Goal: Task Accomplishment & Management: Complete application form

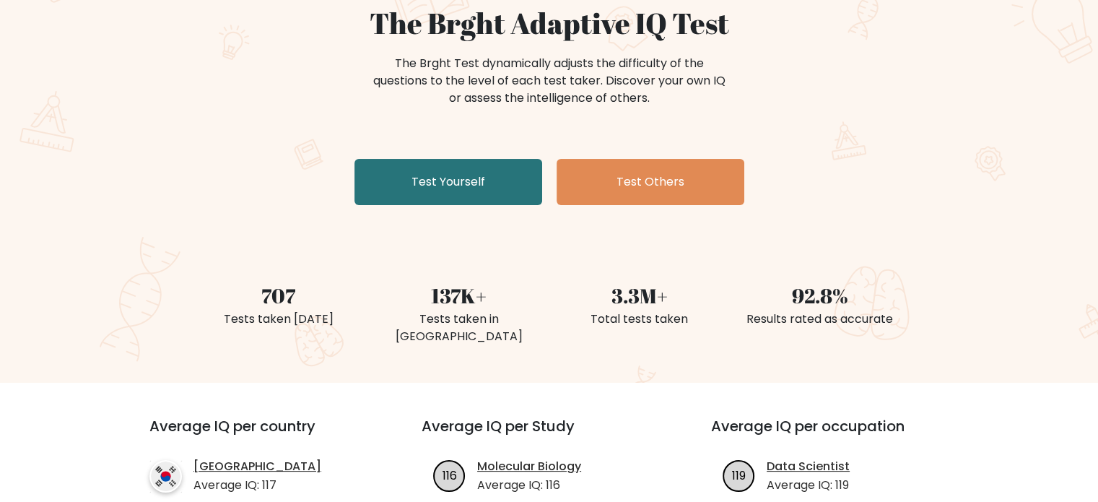
scroll to position [144, 0]
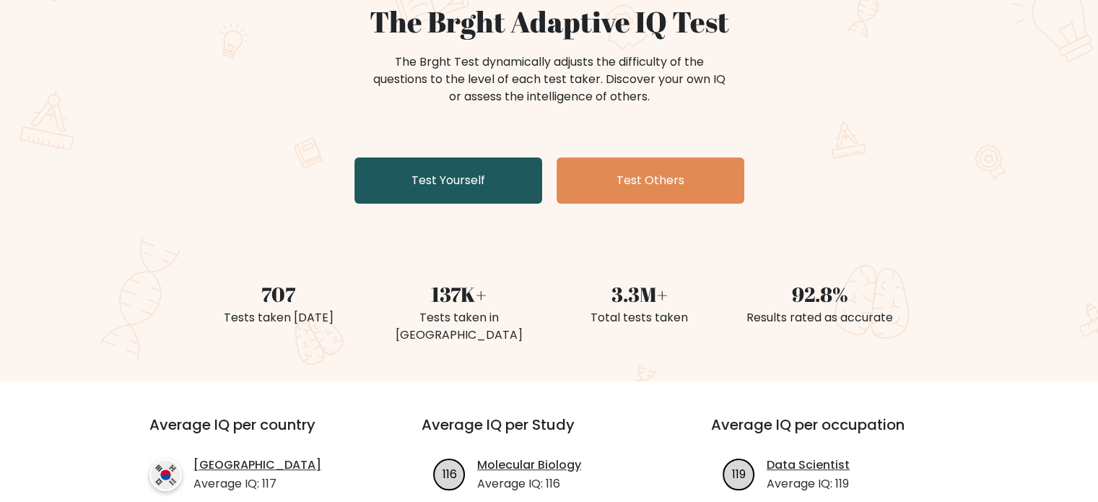
click at [475, 181] on link "Test Yourself" at bounding box center [448, 180] width 188 height 46
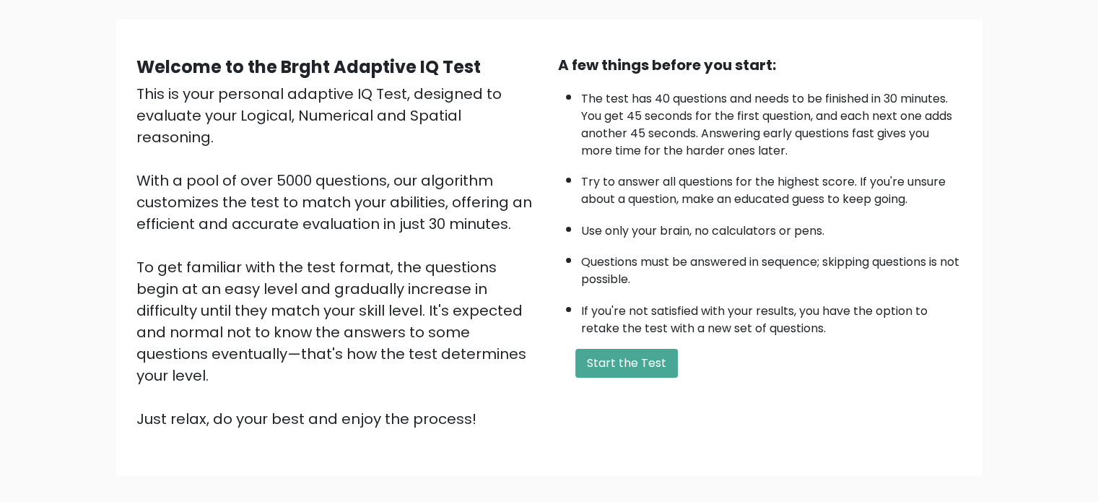
scroll to position [87, 0]
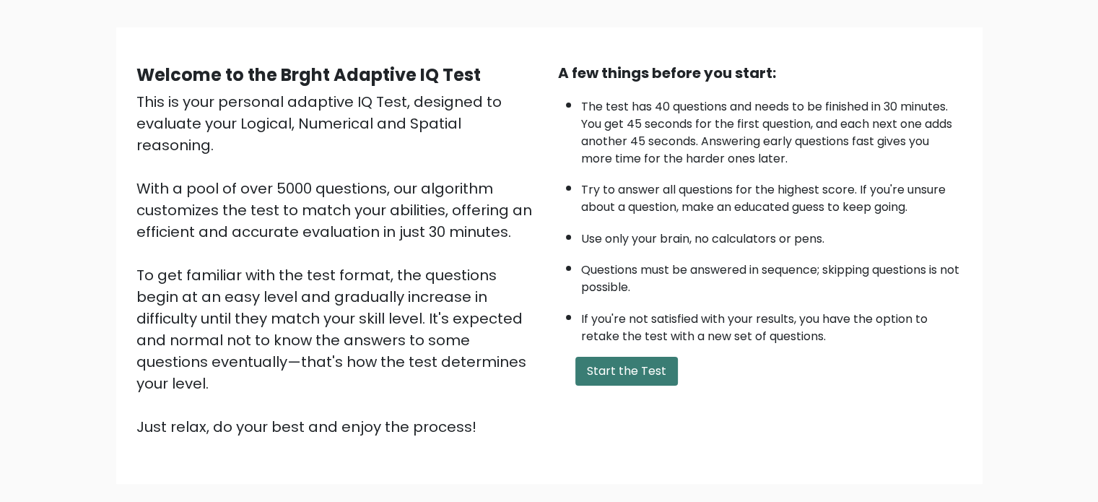
click at [621, 361] on button "Start the Test" at bounding box center [626, 370] width 102 height 29
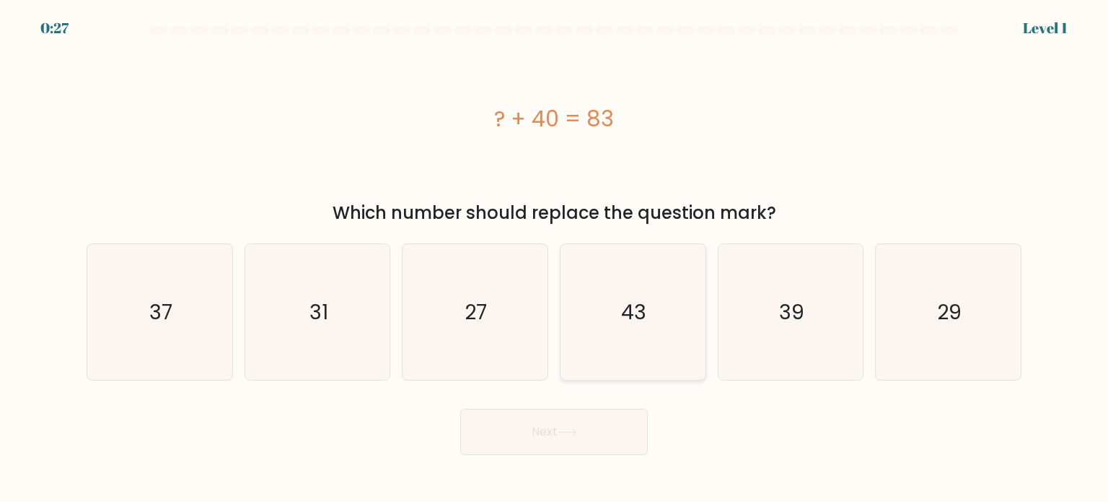
click at [620, 304] on icon "43" at bounding box center [633, 312] width 136 height 136
click at [555, 258] on input "d. 43" at bounding box center [554, 254] width 1 height 7
radio input "true"
click at [595, 427] on button "Next" at bounding box center [554, 431] width 188 height 46
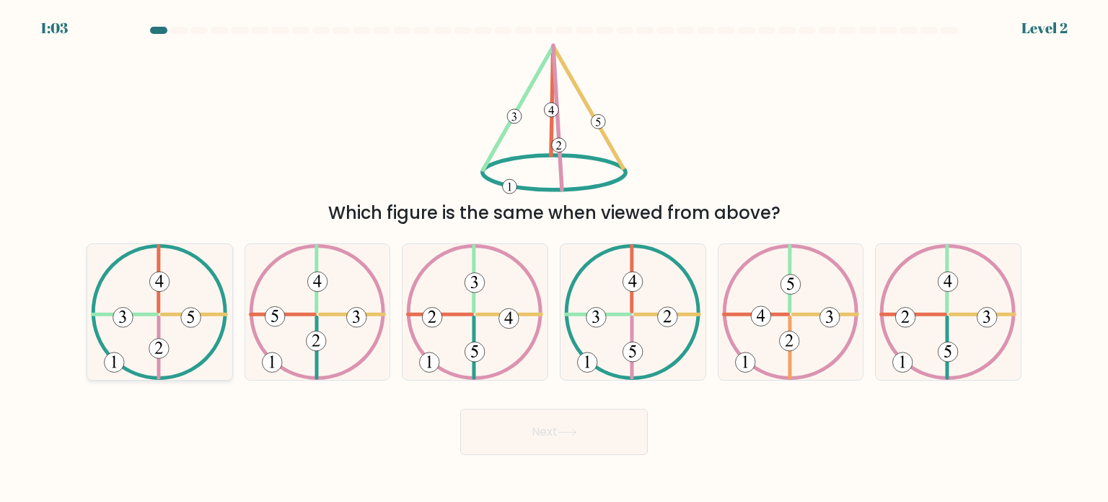
click at [144, 311] on icon at bounding box center [159, 312] width 137 height 136
click at [554, 258] on input "a." at bounding box center [554, 254] width 1 height 7
radio input "true"
click at [577, 446] on button "Next" at bounding box center [554, 431] width 188 height 46
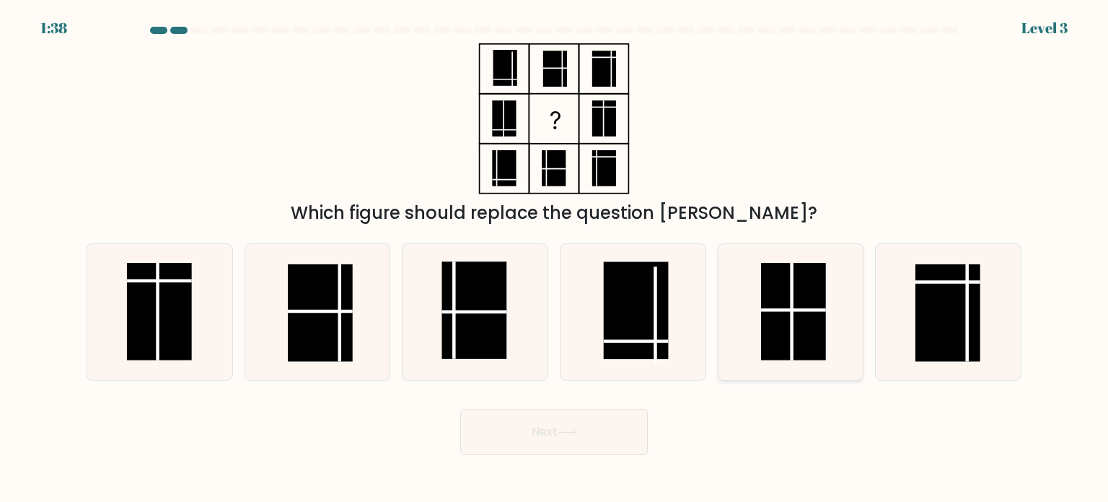
click at [766, 305] on rect at bounding box center [793, 311] width 65 height 97
click at [555, 258] on input "e." at bounding box center [554, 254] width 1 height 7
radio input "true"
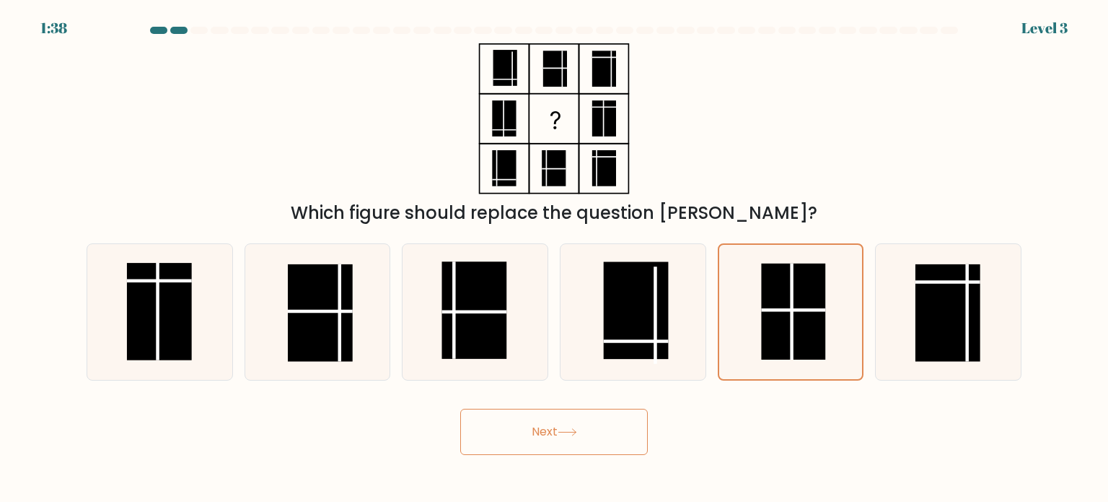
click at [619, 433] on button "Next" at bounding box center [554, 431] width 188 height 46
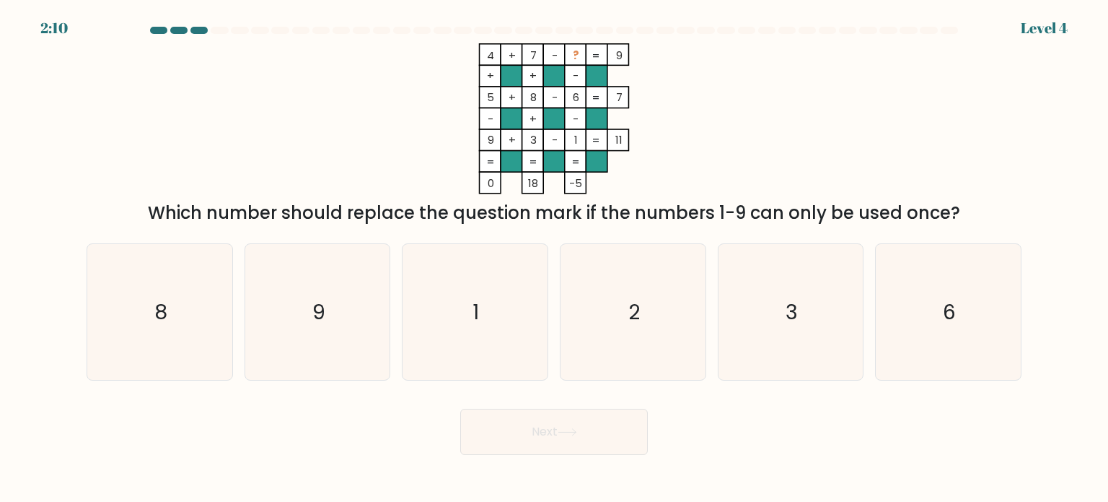
drag, startPoint x: 519, startPoint y: 48, endPoint x: 654, endPoint y: 172, distance: 182.9
click at [654, 172] on icon "4 + 7 - ? 9 + + - 5 + 8 - 6 7 - + - 9 + 3 - 1 = 11 = = = = 0 18 -5 =" at bounding box center [554, 118] width 433 height 151
click at [525, 152] on rect at bounding box center [533, 162] width 22 height 22
drag, startPoint x: 583, startPoint y: 48, endPoint x: 647, endPoint y: 57, distance: 64.1
click at [647, 57] on icon "4 + 7 - ? 9 + + - 5 + 8 - 6 7 - + - 9 + 3 - 1 = 11 = = = = 0 18 -5 =" at bounding box center [554, 118] width 433 height 151
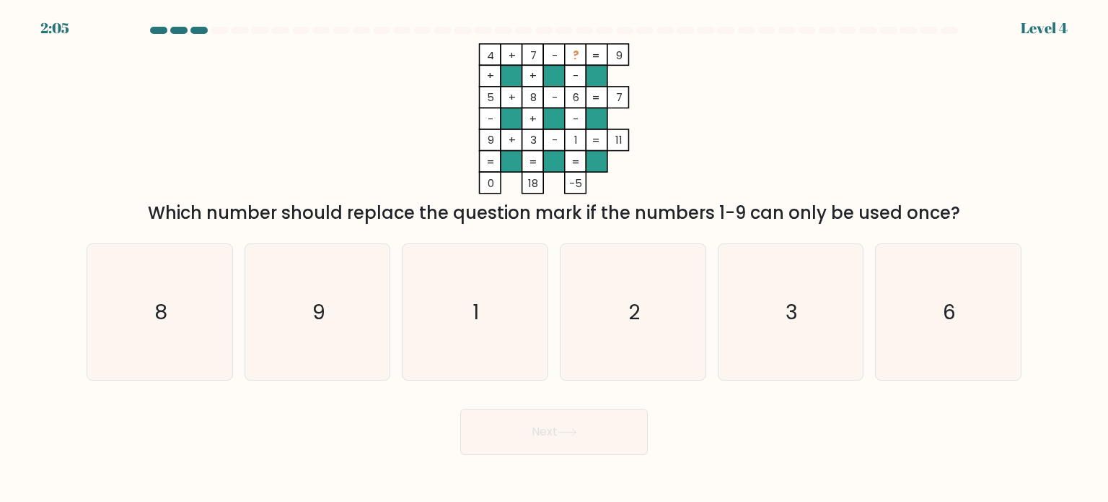
click at [596, 56] on tspan "=" at bounding box center [596, 55] width 8 height 15
click at [631, 279] on icon "2" at bounding box center [633, 312] width 136 height 136
click at [555, 258] on input "d. 2" at bounding box center [554, 254] width 1 height 7
radio input "true"
click at [552, 427] on button "Next" at bounding box center [554, 431] width 188 height 46
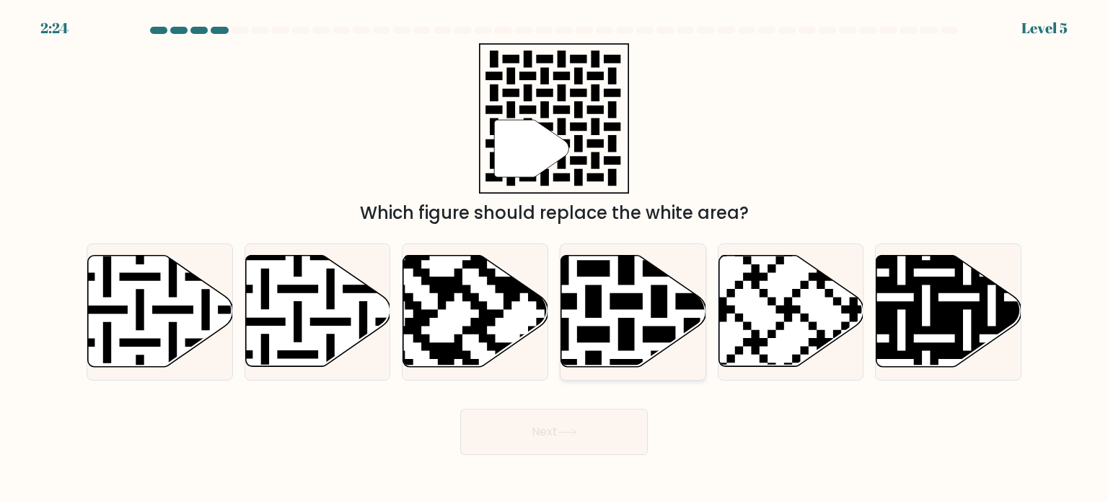
click at [641, 297] on icon at bounding box center [675, 252] width 263 height 263
click at [555, 258] on input "d." at bounding box center [554, 254] width 1 height 7
radio input "true"
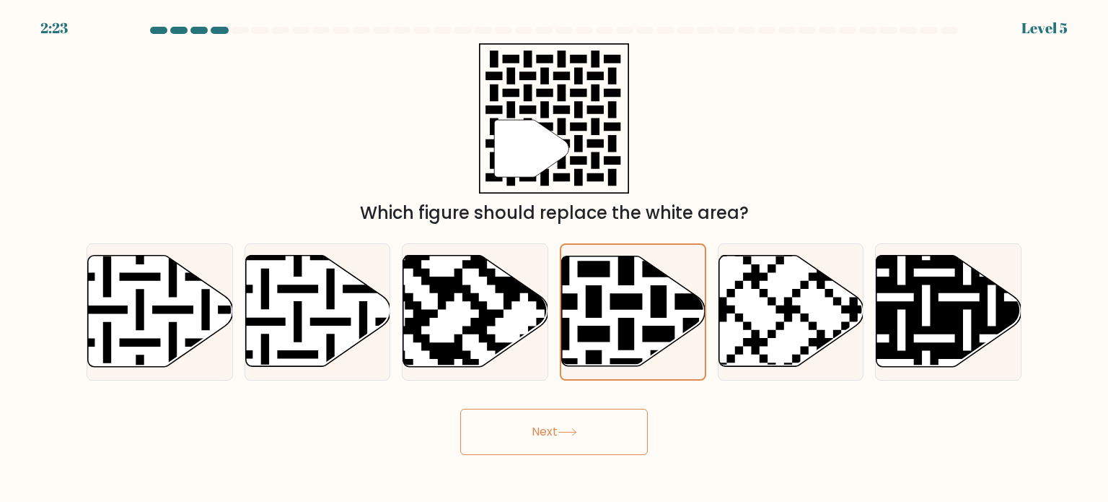
click at [585, 440] on button "Next" at bounding box center [554, 431] width 188 height 46
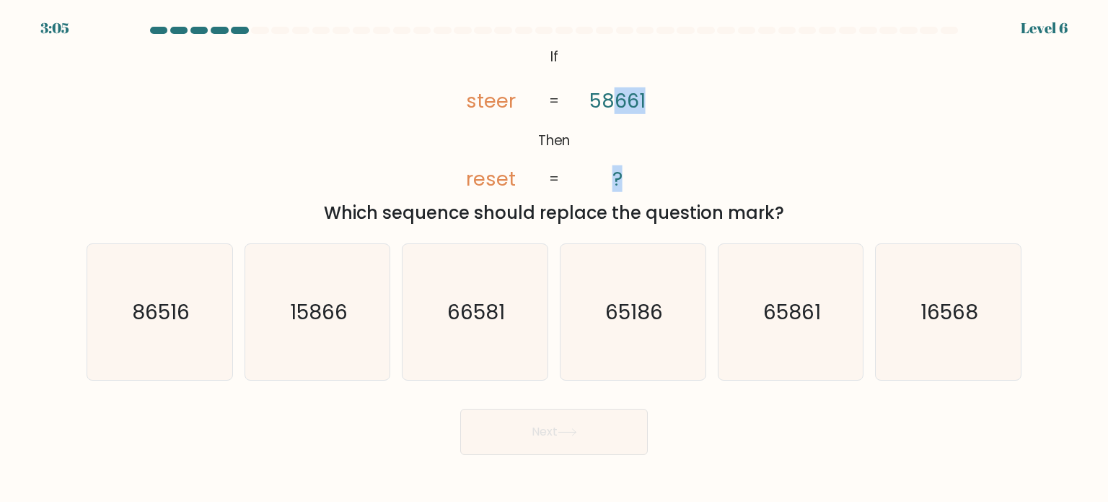
drag, startPoint x: 540, startPoint y: 103, endPoint x: 610, endPoint y: 110, distance: 70.4
click at [610, 110] on icon "@import url('https://fonts.googleapis.com/css?family=Abril+Fatface:400,100,100i…" at bounding box center [554, 118] width 244 height 151
click at [574, 103] on icon "@import url('https://fonts.googleapis.com/css?family=Abril+Fatface:400,100,100i…" at bounding box center [554, 118] width 244 height 151
drag, startPoint x: 351, startPoint y: 214, endPoint x: 529, endPoint y: 212, distance: 178.3
click at [529, 212] on div "Which sequence should replace the question mark?" at bounding box center [554, 213] width 918 height 26
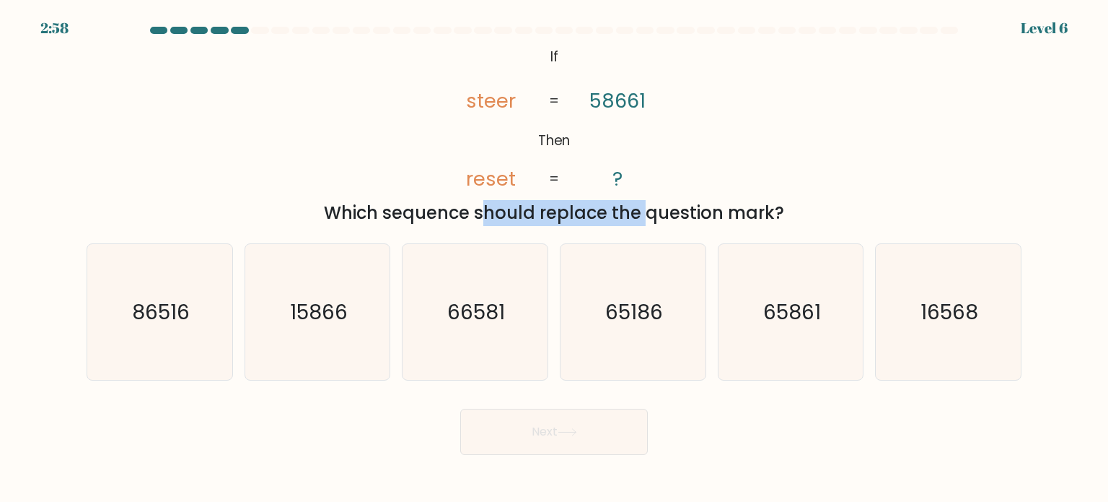
click at [468, 204] on div "Which sequence should replace the question mark?" at bounding box center [554, 213] width 918 height 26
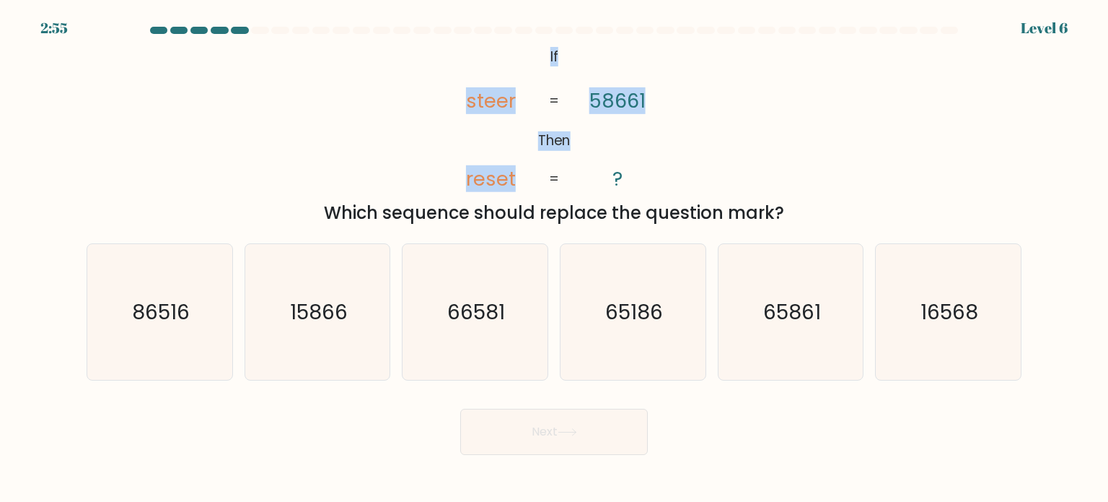
drag, startPoint x: 551, startPoint y: 51, endPoint x: 596, endPoint y: 178, distance: 134.7
click at [591, 178] on icon "@import url('https://fonts.googleapis.com/css?family=Abril+Fatface:400,100,100i…" at bounding box center [554, 118] width 244 height 151
click at [559, 148] on tspan "Then" at bounding box center [554, 140] width 32 height 19
click at [953, 302] on text "16568" at bounding box center [950, 311] width 58 height 29
click at [555, 258] on input "f. 16568" at bounding box center [554, 254] width 1 height 7
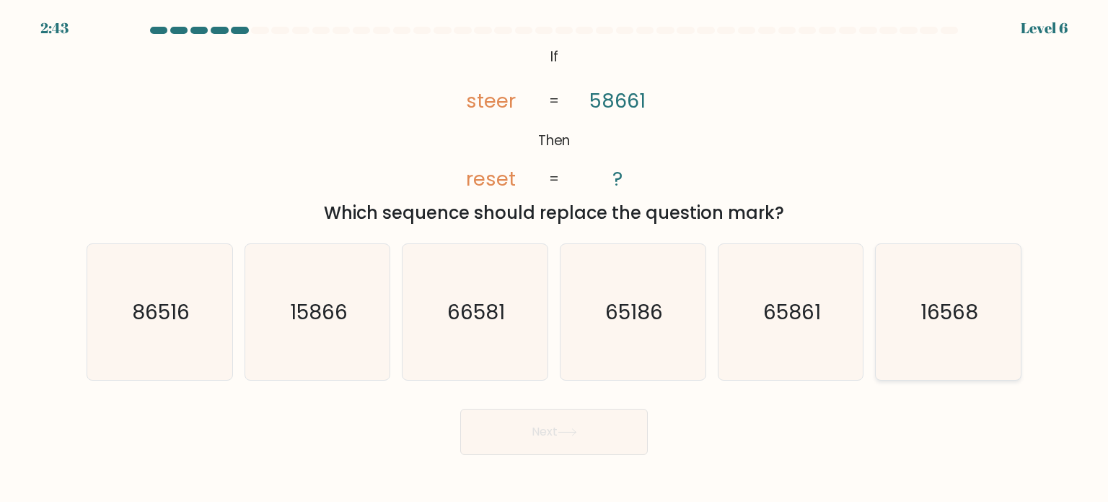
radio input "true"
click at [575, 424] on button "Next" at bounding box center [554, 431] width 188 height 46
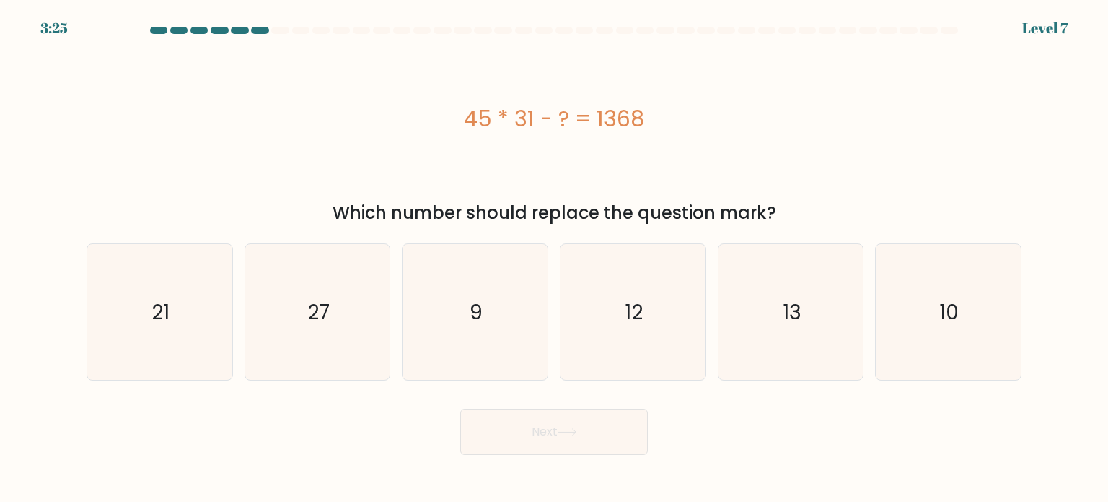
drag, startPoint x: 462, startPoint y: 126, endPoint x: 751, endPoint y: 137, distance: 289.6
click at [758, 140] on div "45 * 31 - ? = 1368" at bounding box center [554, 118] width 935 height 151
click at [538, 120] on div "45 * 31 - ? = 1368" at bounding box center [554, 118] width 935 height 32
click at [366, 316] on icon "27" at bounding box center [318, 312] width 136 height 136
click at [554, 258] on input "b. 27" at bounding box center [554, 254] width 1 height 7
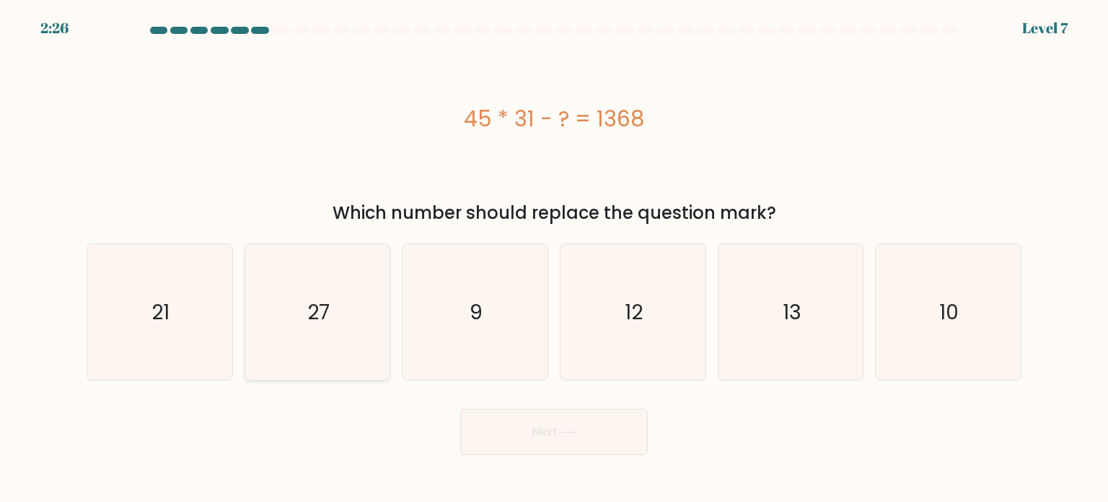
radio input "true"
click at [509, 443] on button "Next" at bounding box center [554, 431] width 188 height 46
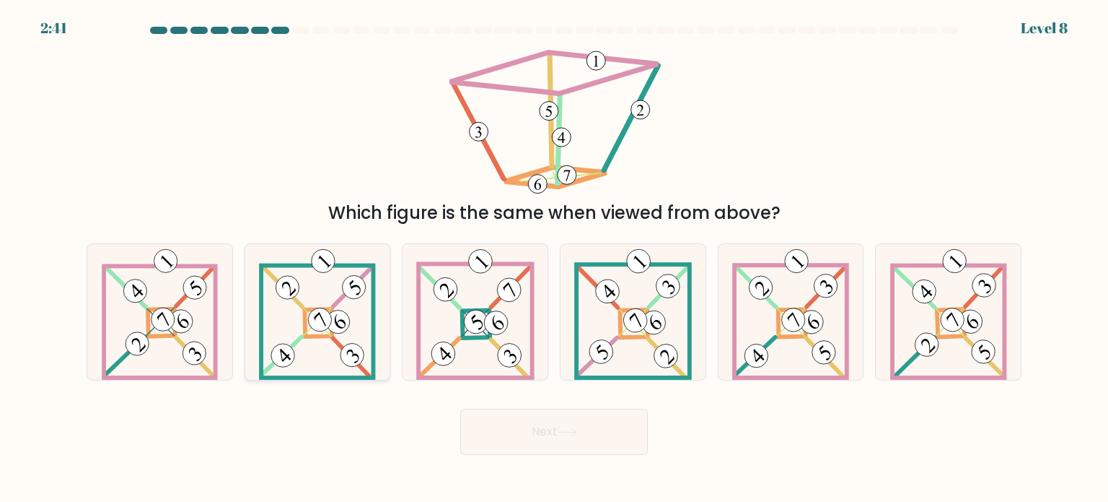
click at [335, 318] on 111 at bounding box center [338, 321] width 33 height 33
click at [554, 258] on input "b." at bounding box center [554, 254] width 1 height 7
radio input "true"
click at [125, 311] on icon at bounding box center [160, 312] width 116 height 136
click at [554, 258] on input "a." at bounding box center [554, 254] width 1 height 7
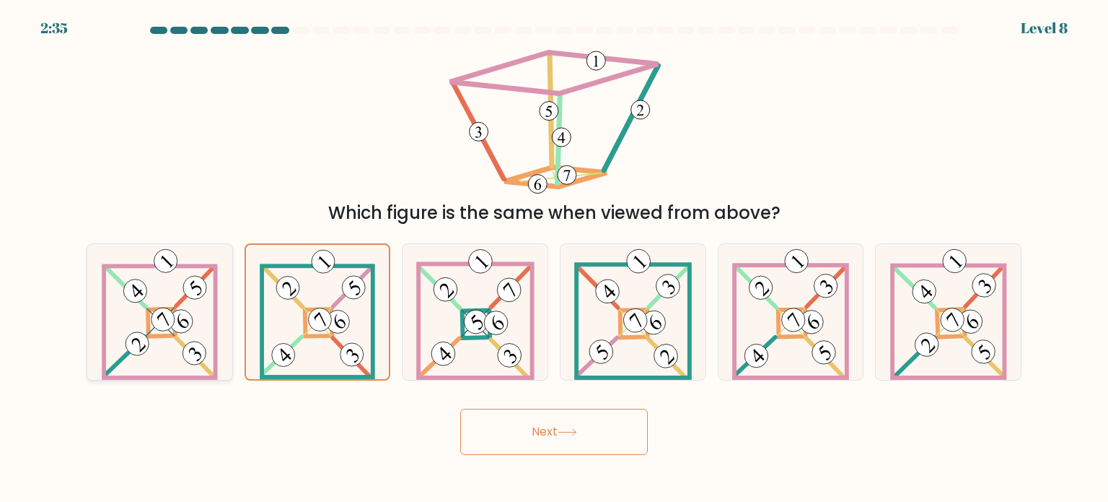
radio input "true"
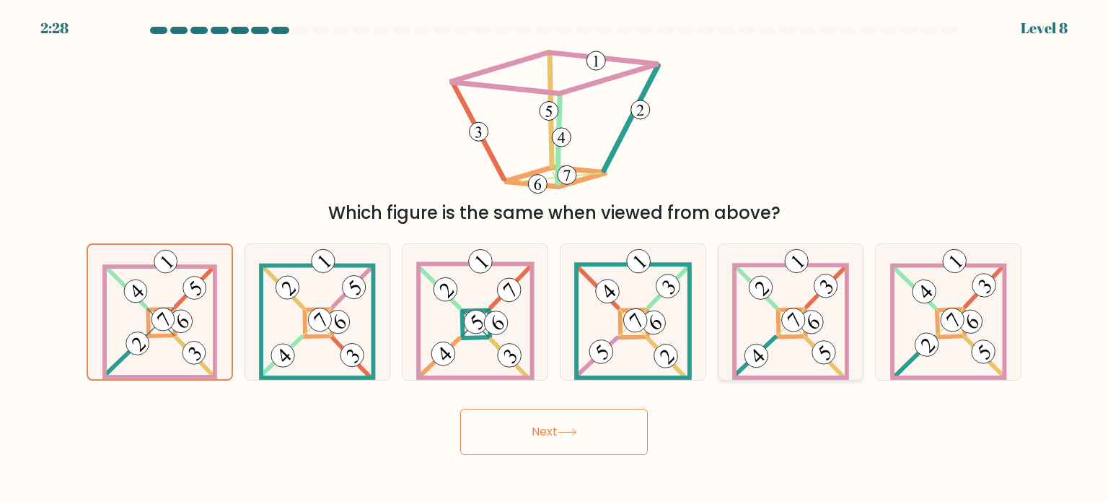
click at [814, 318] on 905 at bounding box center [811, 321] width 33 height 33
click at [555, 258] on input "e." at bounding box center [554, 254] width 1 height 7
radio input "true"
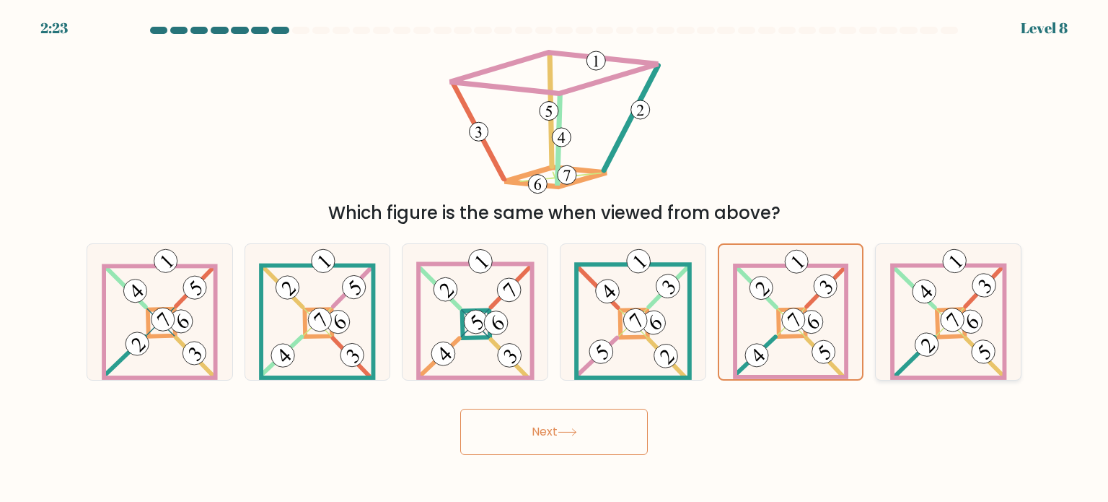
click at [963, 287] on icon at bounding box center [949, 312] width 117 height 136
click at [555, 258] on input "f." at bounding box center [554, 254] width 1 height 7
radio input "true"
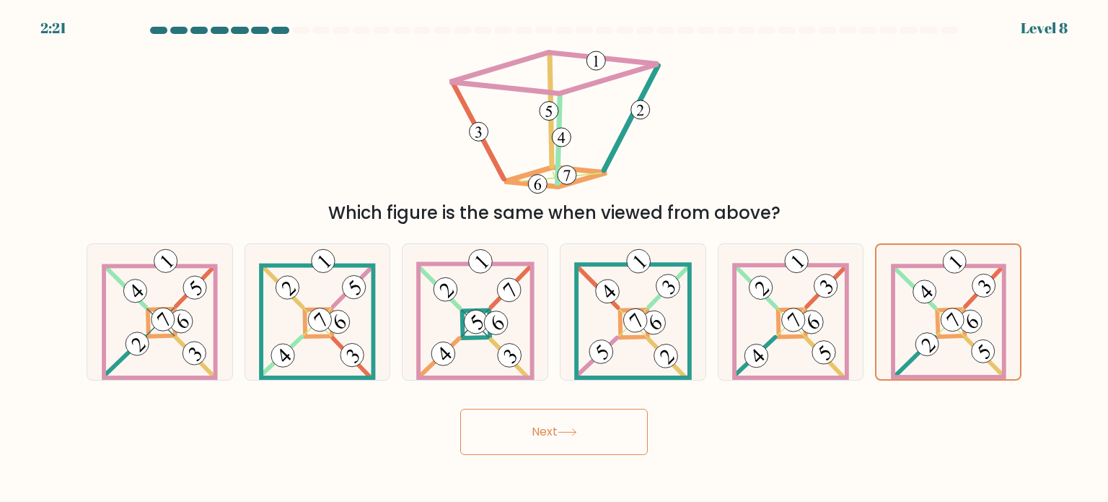
click at [559, 415] on button "Next" at bounding box center [554, 431] width 188 height 46
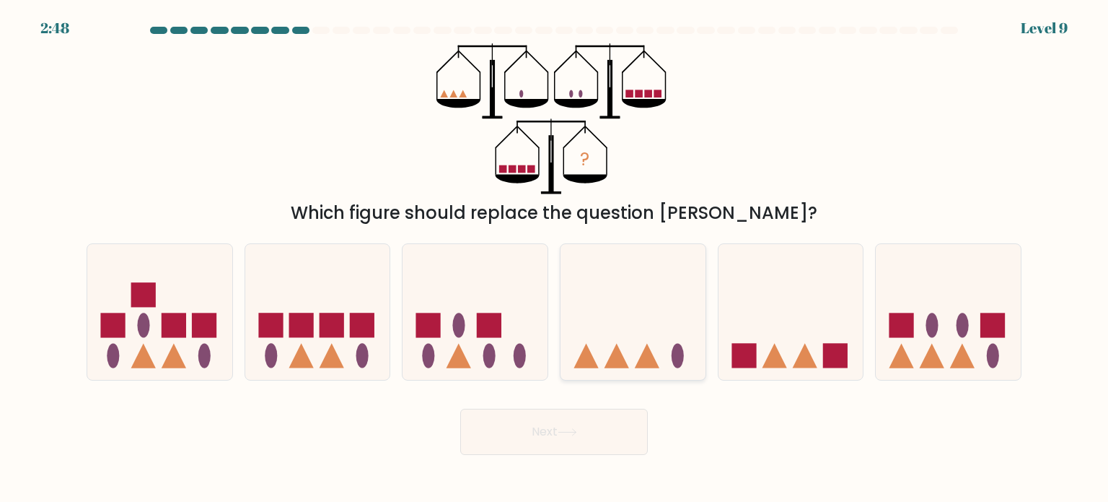
click at [669, 306] on icon at bounding box center [633, 312] width 145 height 120
click at [555, 258] on input "d." at bounding box center [554, 254] width 1 height 7
radio input "true"
click at [587, 441] on button "Next" at bounding box center [554, 431] width 188 height 46
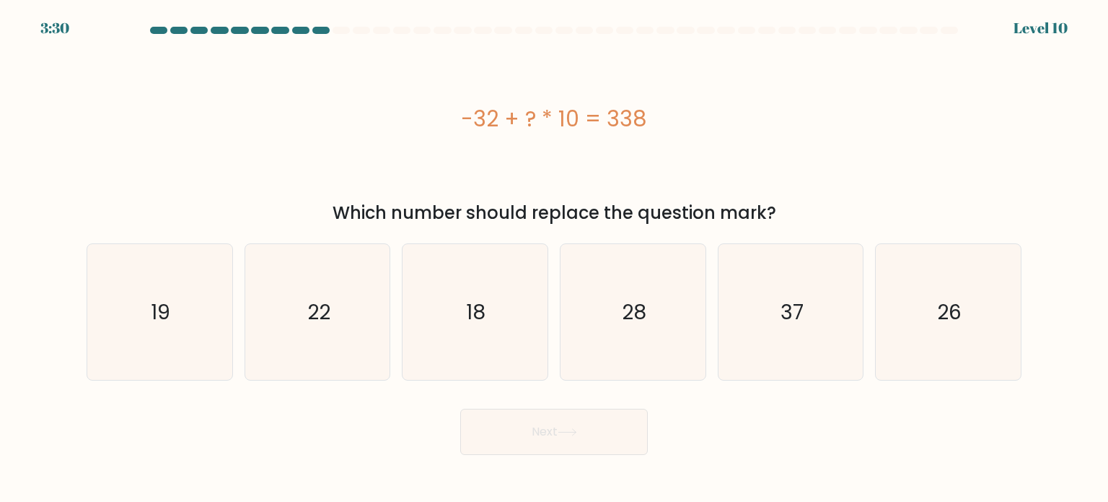
drag, startPoint x: 468, startPoint y: 118, endPoint x: 742, endPoint y: 135, distance: 274.0
click at [761, 138] on div "-32 + ? * 10 = 338" at bounding box center [554, 118] width 935 height 151
click at [495, 139] on div "-32 + ? * 10 = 338" at bounding box center [554, 118] width 935 height 151
click at [658, 289] on icon "28" at bounding box center [633, 312] width 136 height 136
click at [555, 258] on input "d. 28" at bounding box center [554, 254] width 1 height 7
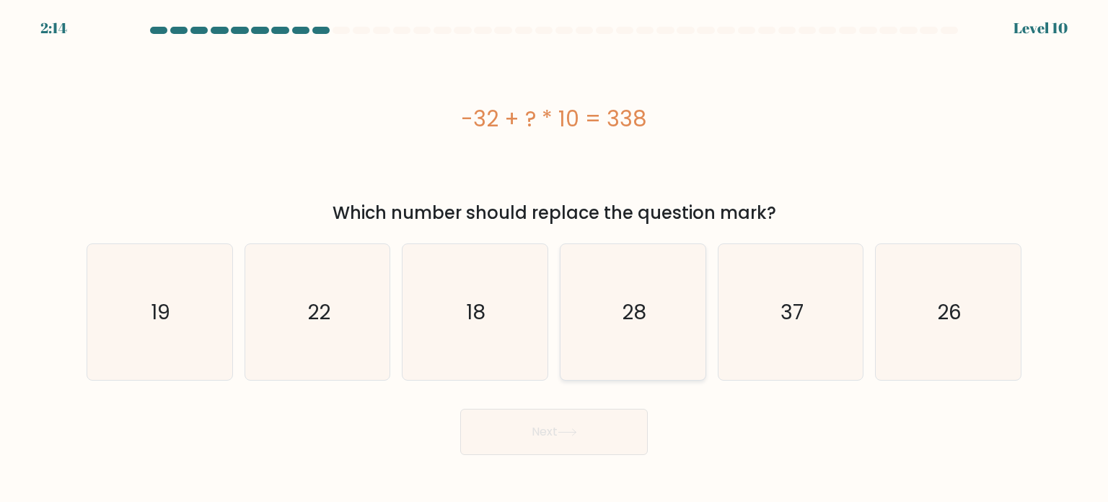
radio input "true"
click at [528, 438] on button "Next" at bounding box center [554, 431] width 188 height 46
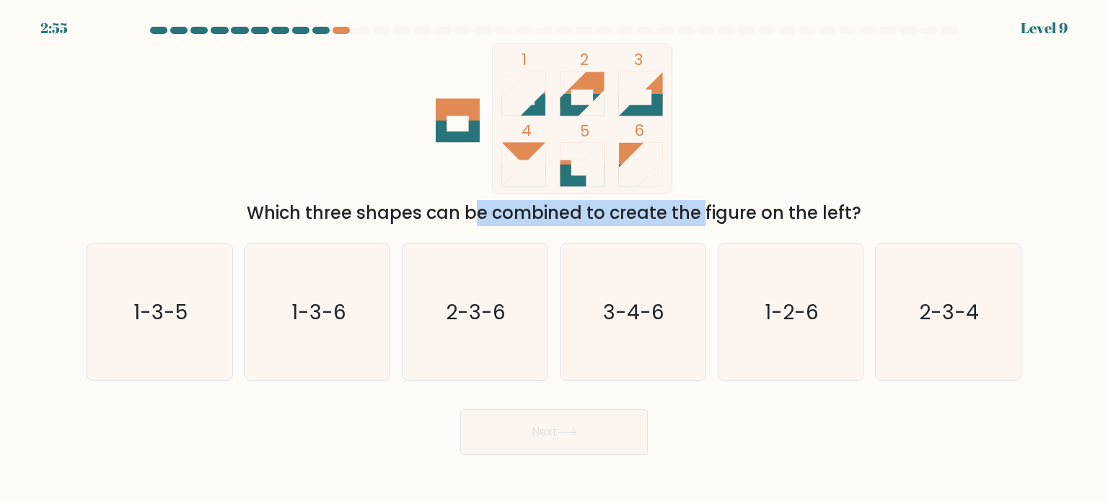
drag, startPoint x: 341, startPoint y: 214, endPoint x: 586, endPoint y: 204, distance: 244.9
click at [586, 204] on div "Which three shapes can be combined to create the figure on the left?" at bounding box center [554, 213] width 918 height 26
click at [471, 206] on div "Which three shapes can be combined to create the figure on the left?" at bounding box center [554, 213] width 918 height 26
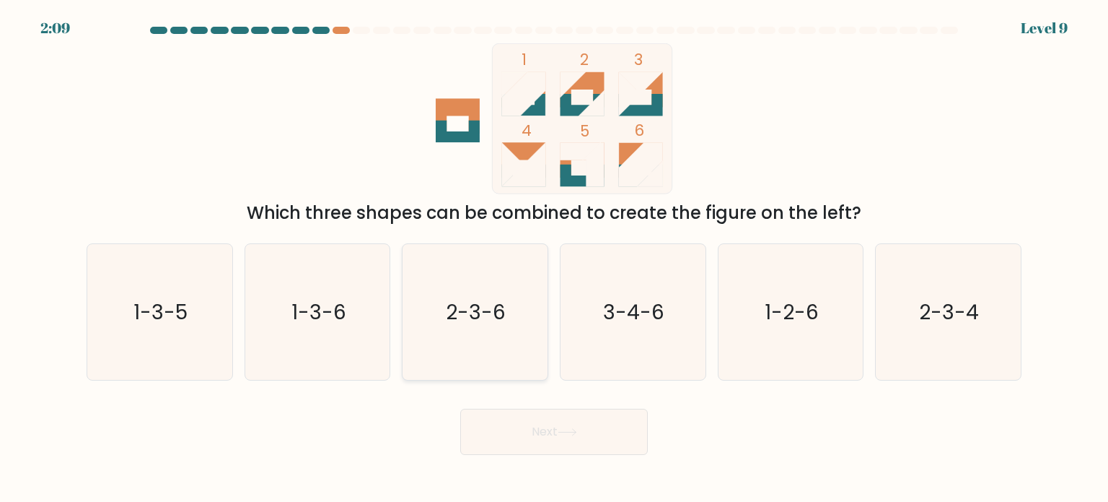
click at [510, 288] on icon "2-3-6" at bounding box center [475, 312] width 136 height 136
click at [554, 258] on input "c. 2-3-6" at bounding box center [554, 254] width 1 height 7
radio input "true"
click at [560, 424] on button "Next" at bounding box center [554, 431] width 188 height 46
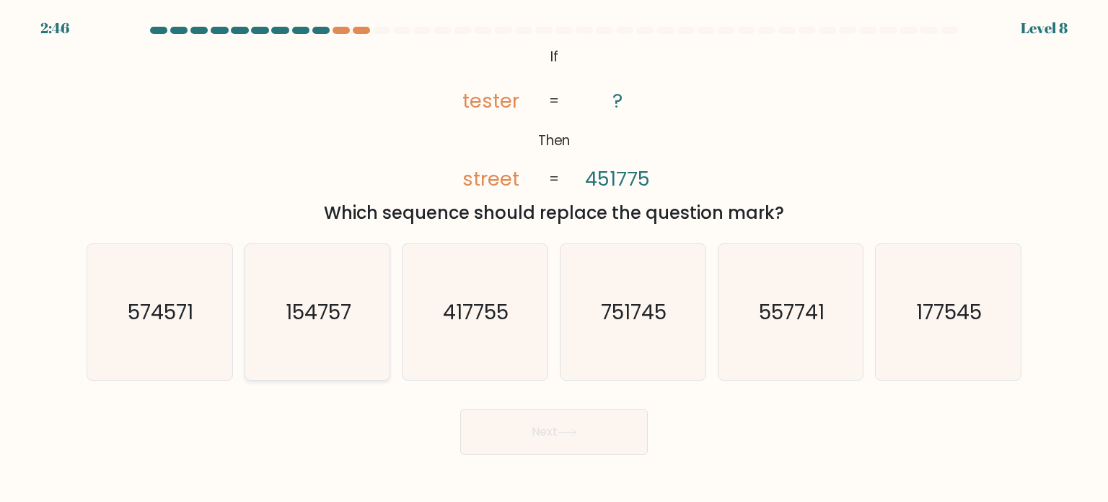
click at [335, 287] on icon "154757" at bounding box center [318, 312] width 136 height 136
click at [554, 258] on input "b. 154757" at bounding box center [554, 254] width 1 height 7
radio input "true"
click at [543, 433] on button "Next" at bounding box center [554, 431] width 188 height 46
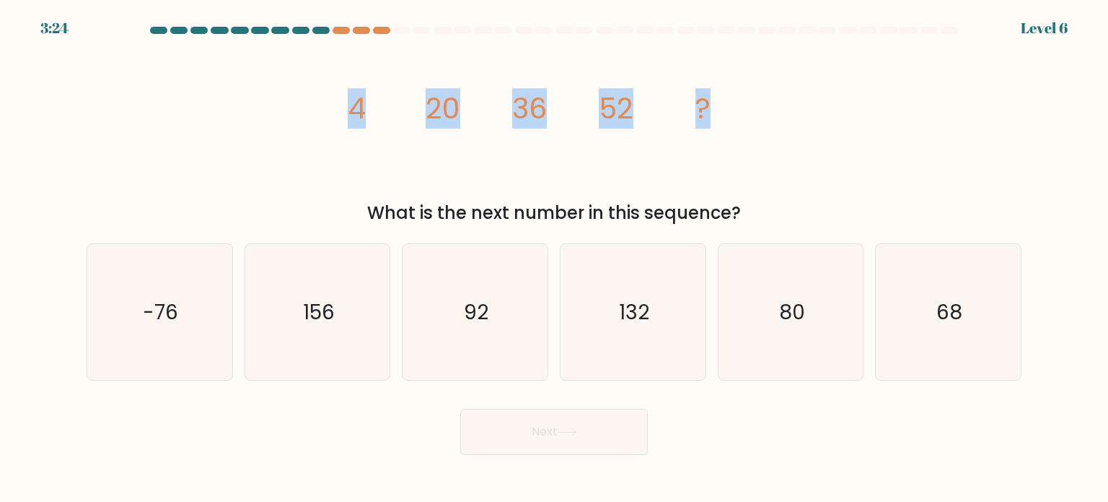
drag, startPoint x: 353, startPoint y: 97, endPoint x: 742, endPoint y: 103, distance: 389.0
click at [742, 103] on icon "image/svg+xml 4 20 36 52 ?" at bounding box center [554, 118] width 433 height 151
click at [538, 126] on tspan "36" at bounding box center [529, 108] width 35 height 40
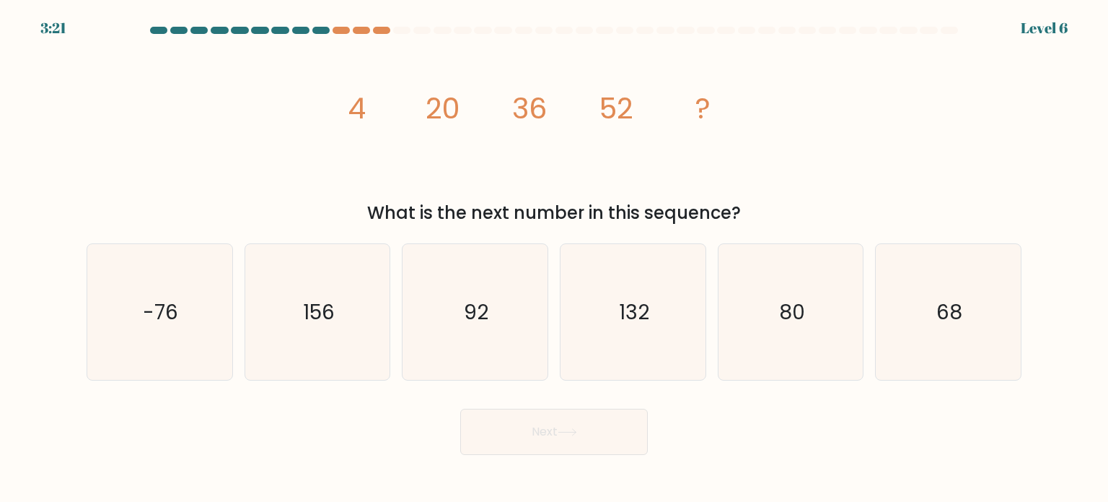
drag, startPoint x: 329, startPoint y: 108, endPoint x: 354, endPoint y: 111, distance: 24.8
click at [336, 108] on div "image/svg+xml 4 20 36 52 ? What is the next number in this sequence?" at bounding box center [554, 134] width 953 height 183
click at [525, 161] on icon "image/svg+xml 4 20 36 52 ?" at bounding box center [554, 118] width 433 height 151
click at [938, 304] on text "68" at bounding box center [950, 311] width 26 height 29
click at [555, 258] on input "f. 68" at bounding box center [554, 254] width 1 height 7
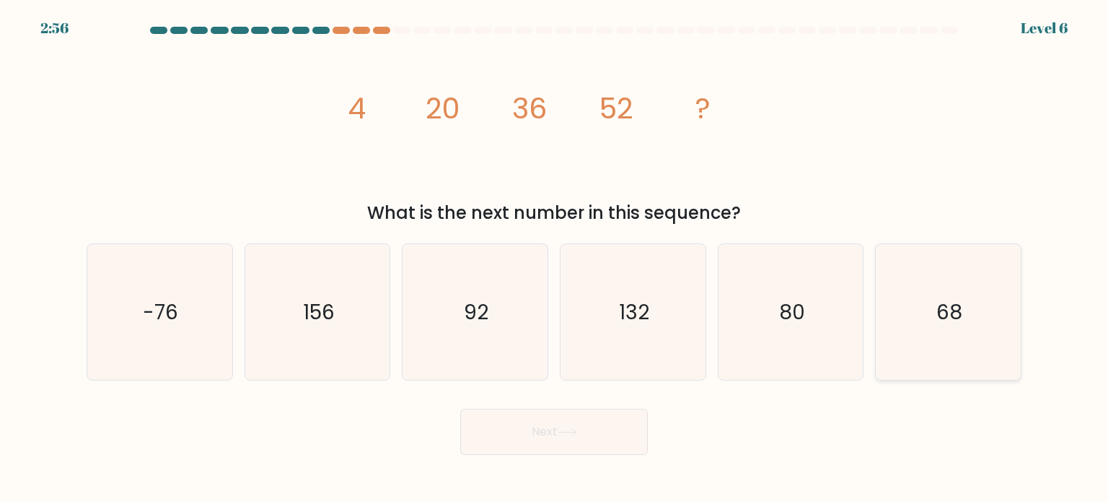
radio input "true"
click at [615, 434] on button "Next" at bounding box center [554, 431] width 188 height 46
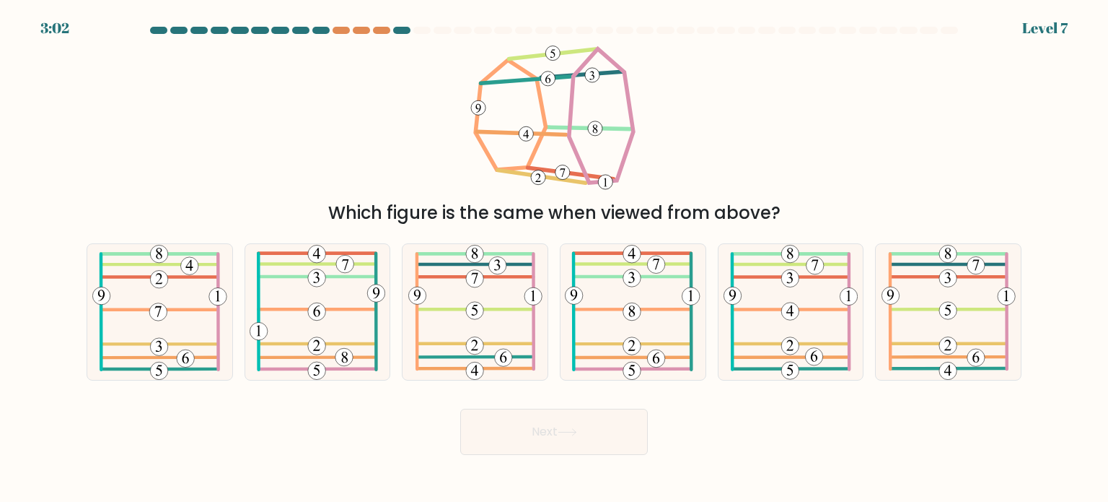
click at [318, 27] on div at bounding box center [320, 30] width 17 height 7
click at [499, 286] on icon at bounding box center [475, 312] width 134 height 136
click at [554, 258] on input "c." at bounding box center [554, 254] width 1 height 7
radio input "true"
click at [632, 292] on icon at bounding box center [633, 312] width 136 height 136
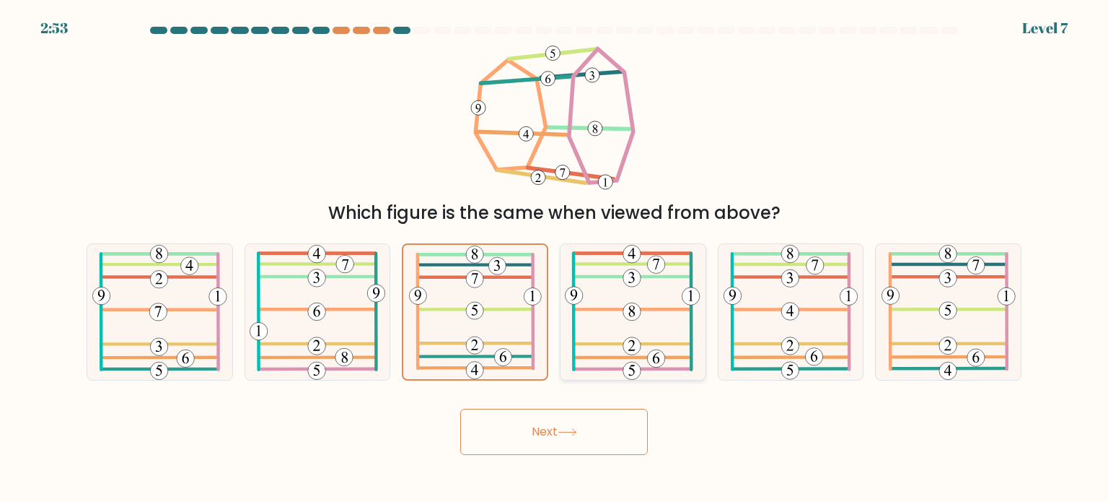
click at [555, 258] on input "d." at bounding box center [554, 254] width 1 height 7
radio input "true"
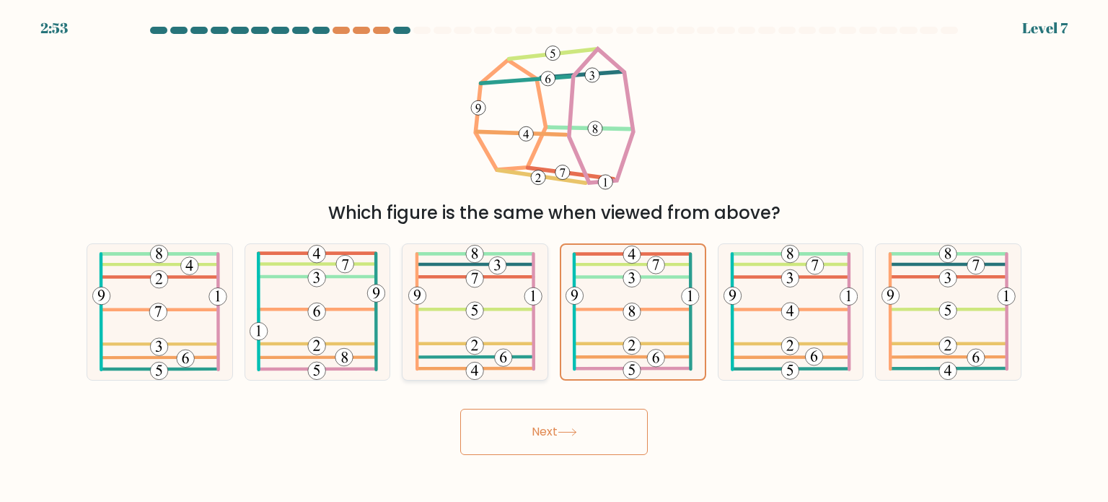
click at [527, 286] on icon at bounding box center [475, 312] width 134 height 136
click at [554, 258] on input "c." at bounding box center [554, 254] width 1 height 7
radio input "true"
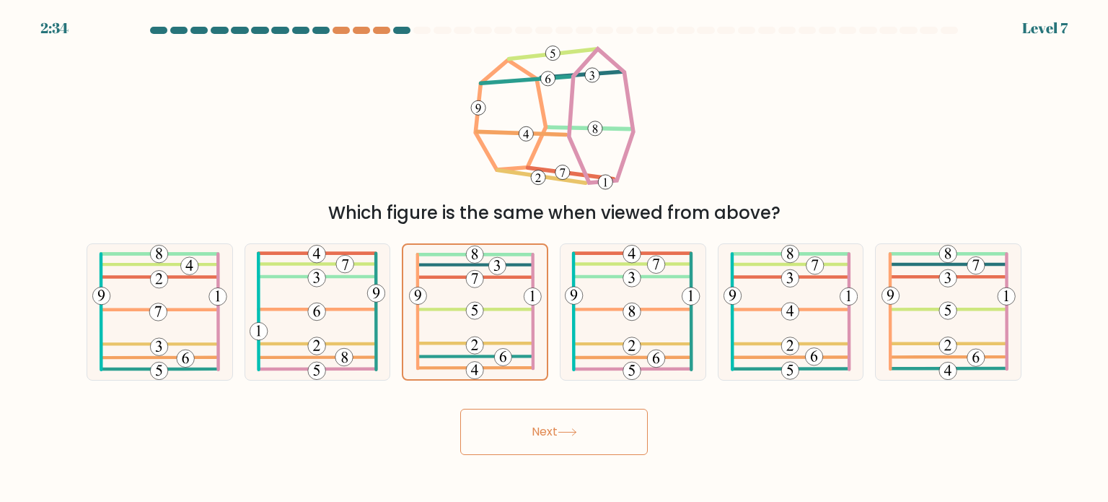
click at [534, 426] on button "Next" at bounding box center [554, 431] width 188 height 46
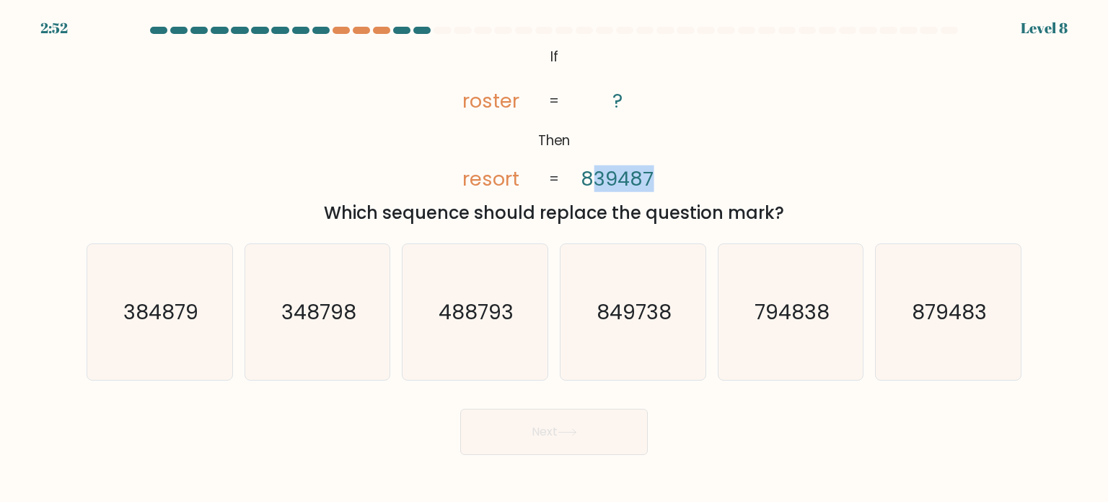
drag, startPoint x: 588, startPoint y: 178, endPoint x: 668, endPoint y: 174, distance: 79.5
click at [668, 174] on icon "@import url('https://fonts.googleapis.com/css?family=Abril+Fatface:400,100,100i…" at bounding box center [554, 118] width 244 height 151
click at [613, 175] on tspan "839487" at bounding box center [618, 178] width 73 height 27
click at [829, 305] on icon "794838" at bounding box center [791, 312] width 136 height 136
click at [555, 258] on input "e. 794838" at bounding box center [554, 254] width 1 height 7
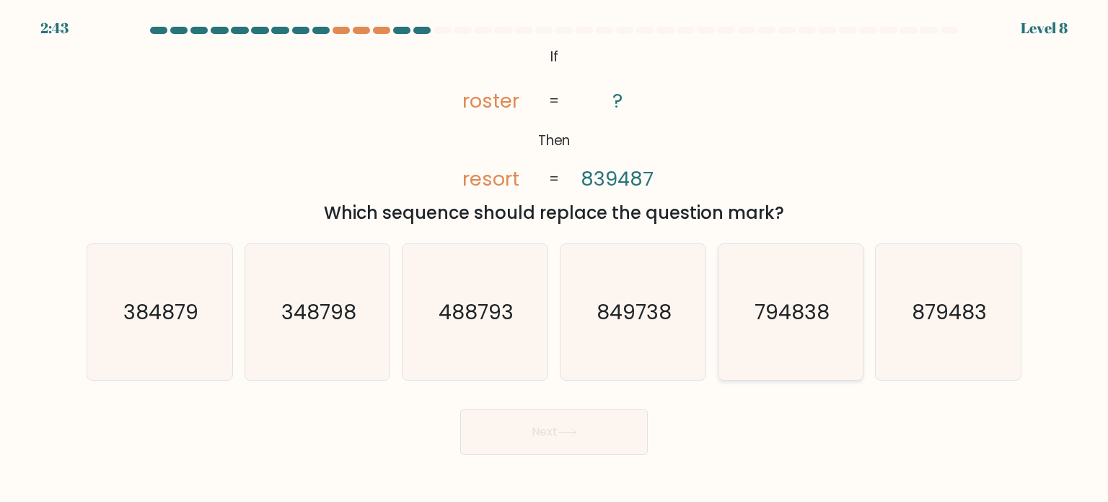
radio input "true"
click at [514, 440] on button "Next" at bounding box center [554, 431] width 188 height 46
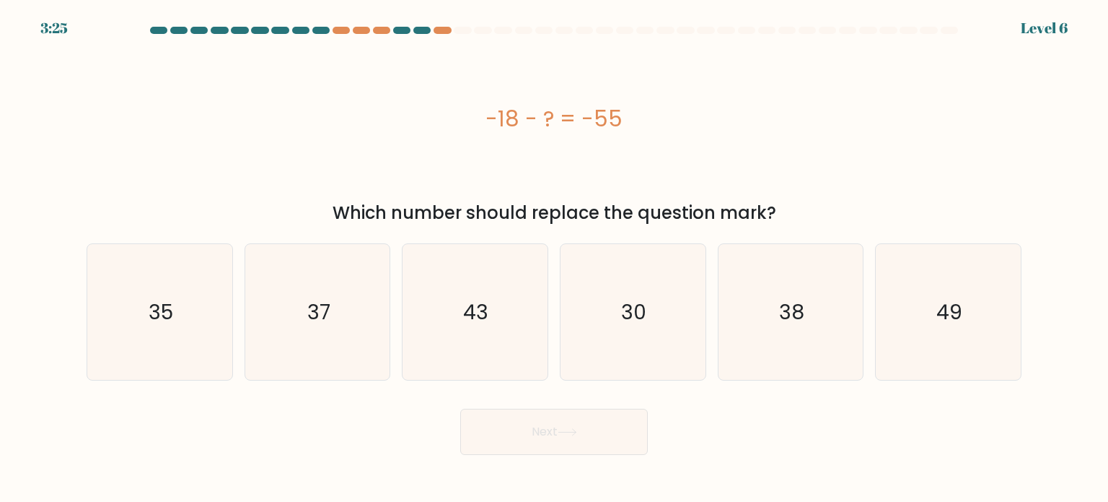
drag, startPoint x: 491, startPoint y: 115, endPoint x: 629, endPoint y: 103, distance: 139.0
click at [642, 98] on div "-18 - ? = -55" at bounding box center [554, 118] width 935 height 151
click at [576, 113] on div "-18 - ? = -55" at bounding box center [554, 118] width 935 height 32
click at [297, 305] on icon "37" at bounding box center [318, 312] width 136 height 136
click at [554, 258] on input "b. 37" at bounding box center [554, 254] width 1 height 7
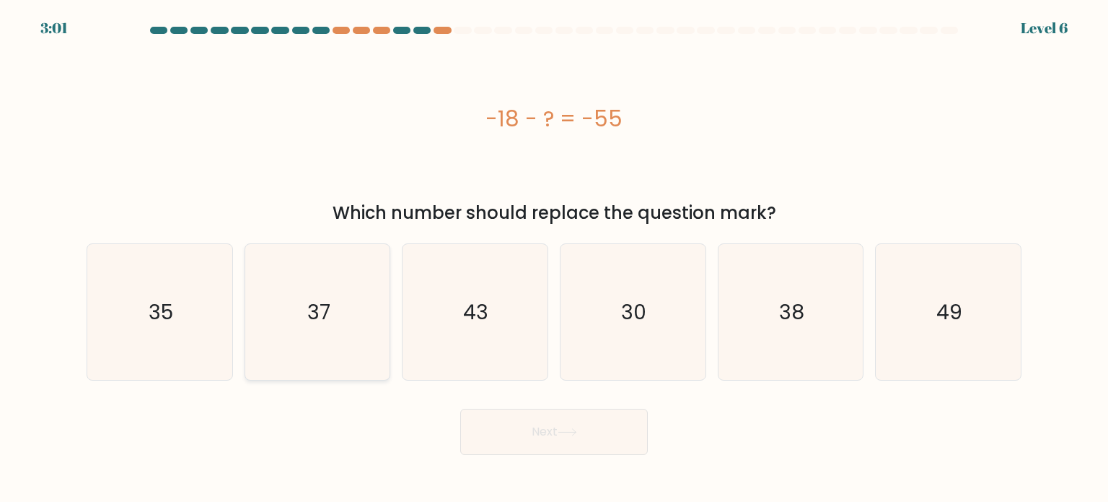
radio input "true"
click at [530, 432] on button "Next" at bounding box center [554, 431] width 188 height 46
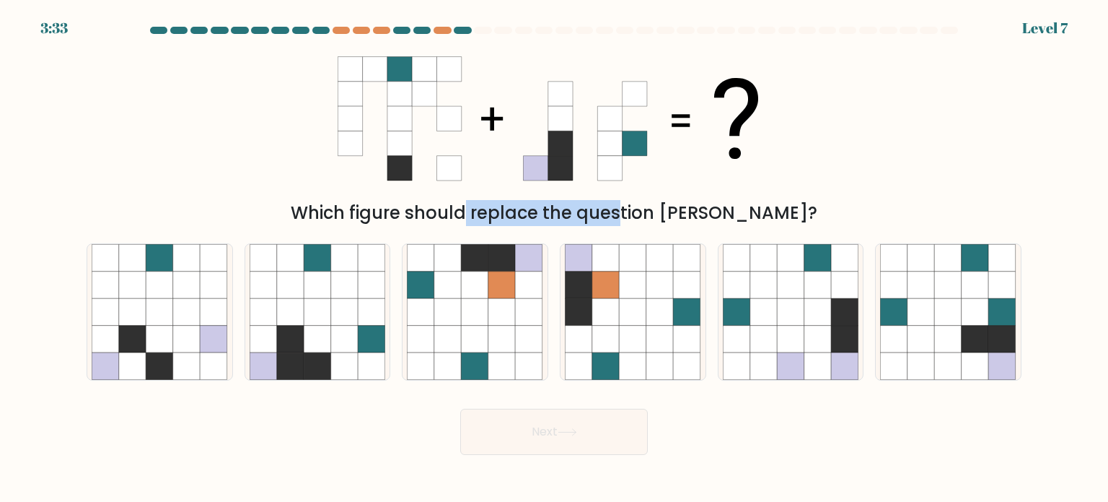
drag, startPoint x: 398, startPoint y: 213, endPoint x: 543, endPoint y: 207, distance: 145.2
click at [543, 207] on div "Which figure should replace the question mark?" at bounding box center [554, 213] width 918 height 26
click at [474, 200] on div "Which figure should replace the question mark?" at bounding box center [554, 213] width 918 height 26
drag, startPoint x: 328, startPoint y: 305, endPoint x: 342, endPoint y: 307, distance: 14.7
click at [328, 305] on icon at bounding box center [317, 311] width 27 height 27
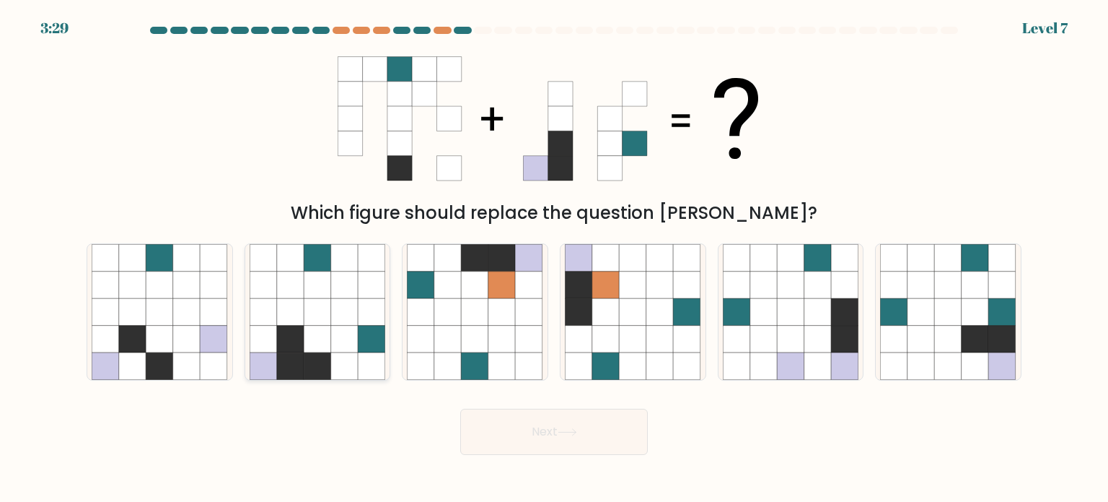
click at [554, 258] on input "b." at bounding box center [554, 254] width 1 height 7
radio input "true"
click at [344, 318] on icon at bounding box center [344, 311] width 27 height 27
click at [554, 258] on input "b." at bounding box center [554, 254] width 1 height 7
click at [198, 346] on icon at bounding box center [186, 338] width 27 height 27
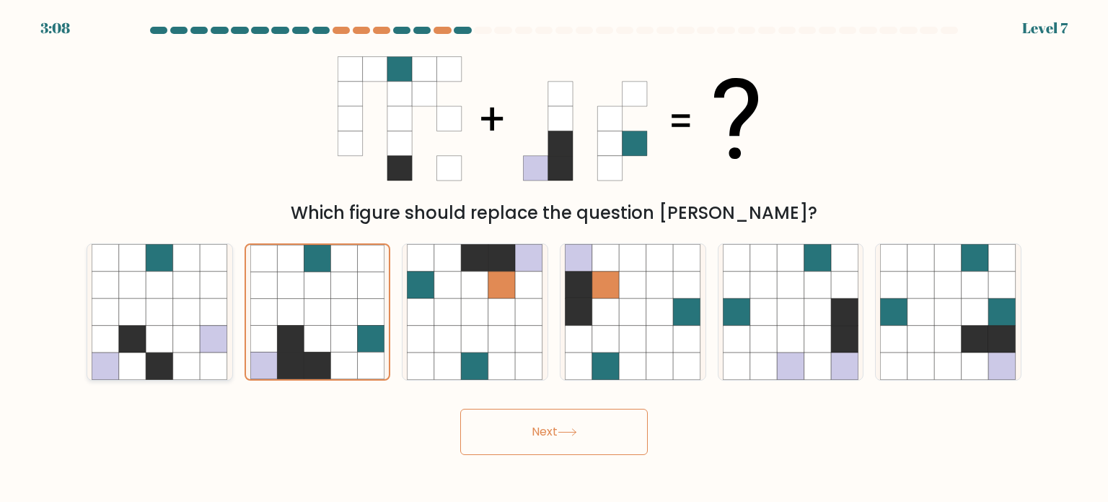
click at [554, 258] on input "a." at bounding box center [554, 254] width 1 height 7
radio input "true"
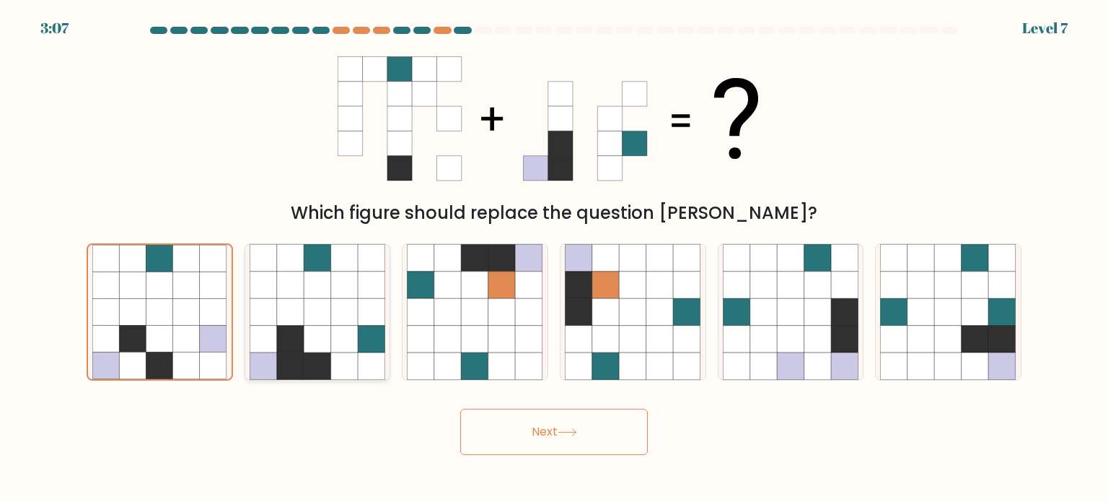
click at [333, 322] on icon at bounding box center [344, 311] width 27 height 27
click at [554, 258] on input "b." at bounding box center [554, 254] width 1 height 7
radio input "true"
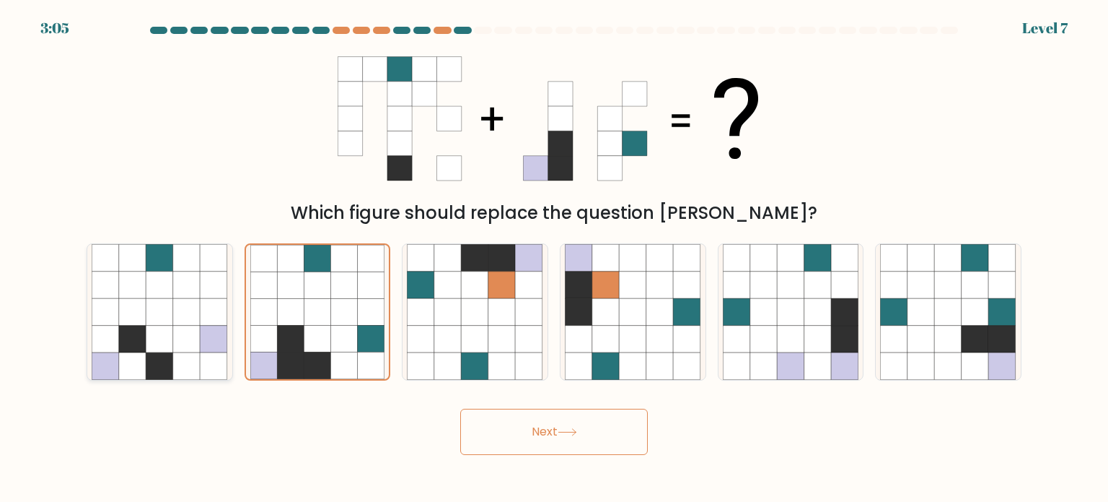
click at [149, 295] on icon at bounding box center [159, 284] width 27 height 27
click at [554, 258] on input "a." at bounding box center [554, 254] width 1 height 7
radio input "true"
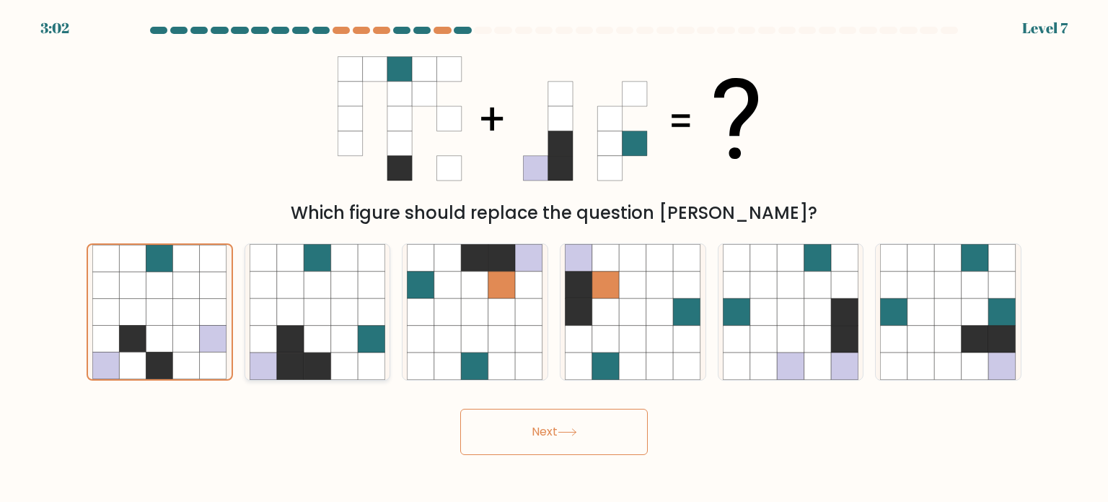
click at [323, 308] on icon at bounding box center [317, 311] width 27 height 27
click at [554, 258] on input "b." at bounding box center [554, 254] width 1 height 7
radio input "true"
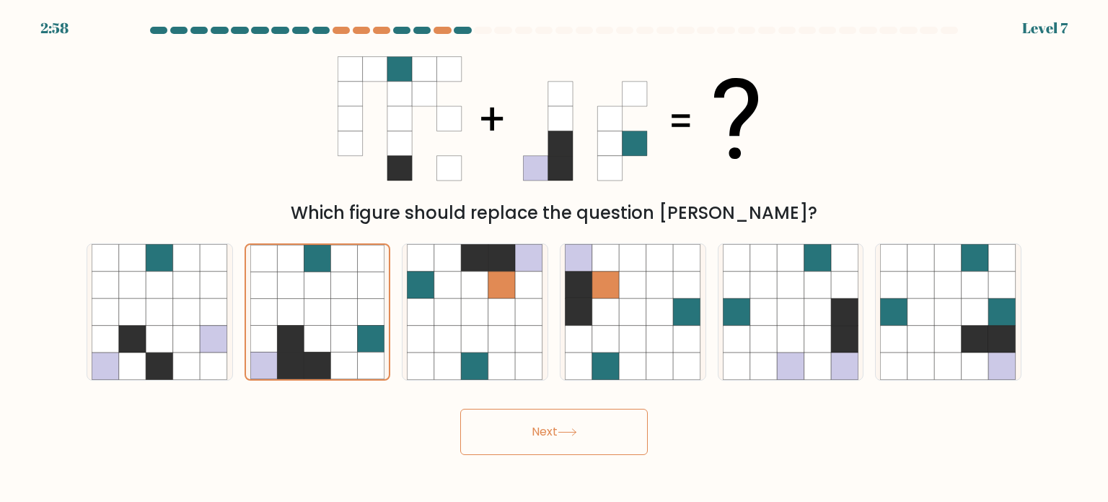
click at [563, 426] on button "Next" at bounding box center [554, 431] width 188 height 46
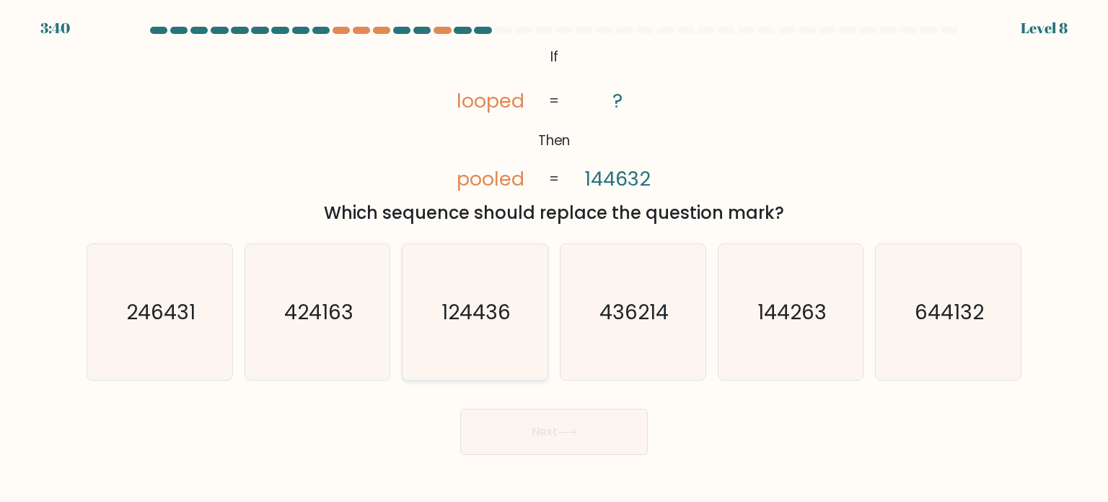
click at [438, 308] on icon "124436" at bounding box center [475, 312] width 136 height 136
click at [554, 258] on input "c. 124436" at bounding box center [554, 254] width 1 height 7
radio input "true"
click at [528, 433] on button "Next" at bounding box center [554, 431] width 188 height 46
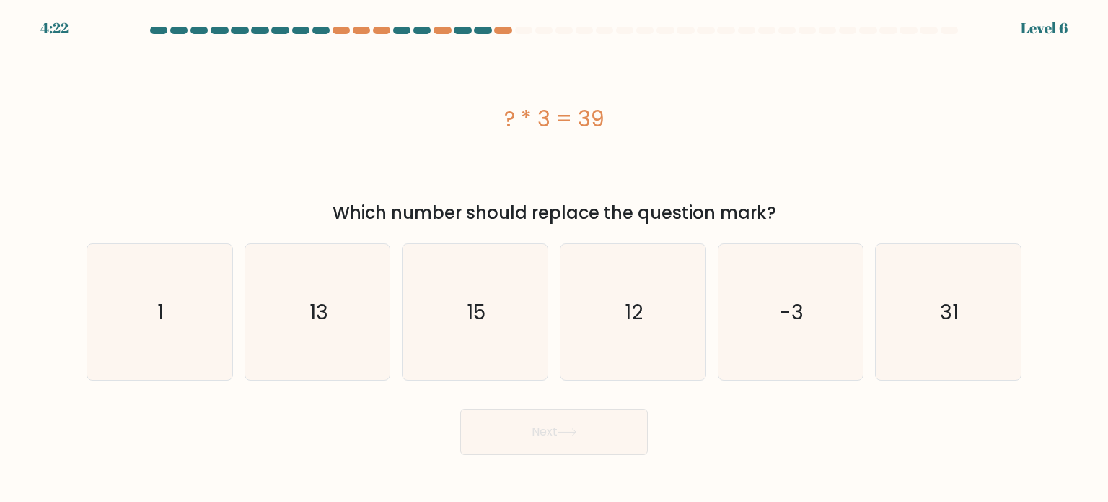
drag, startPoint x: 515, startPoint y: 116, endPoint x: 672, endPoint y: 126, distance: 157.6
click at [672, 126] on div "? * 3 = 39" at bounding box center [554, 118] width 935 height 32
click at [552, 126] on div "? * 3 = 39" at bounding box center [554, 118] width 935 height 32
click at [286, 276] on icon "13" at bounding box center [318, 312] width 136 height 136
click at [554, 258] on input "b. 13" at bounding box center [554, 254] width 1 height 7
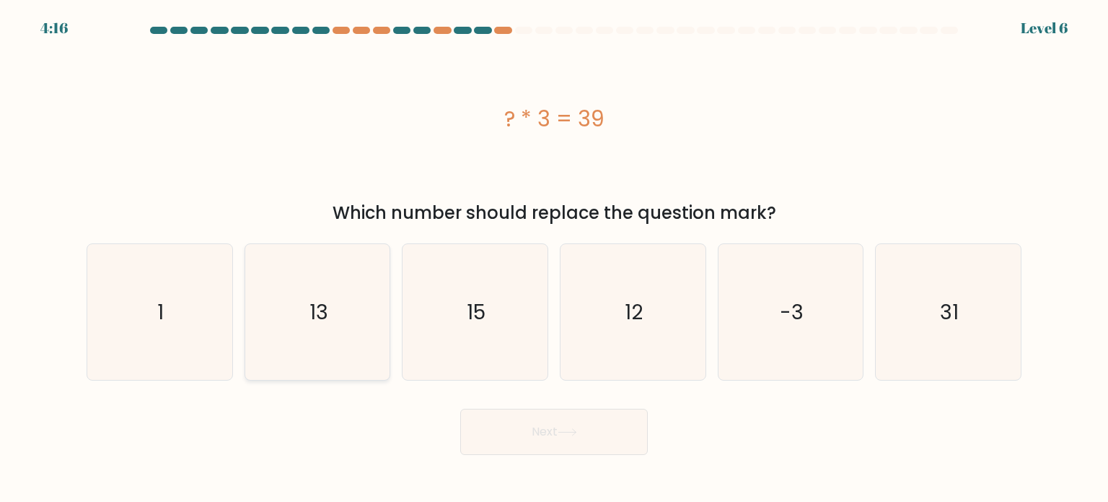
radio input "true"
click at [520, 429] on button "Next" at bounding box center [554, 431] width 188 height 46
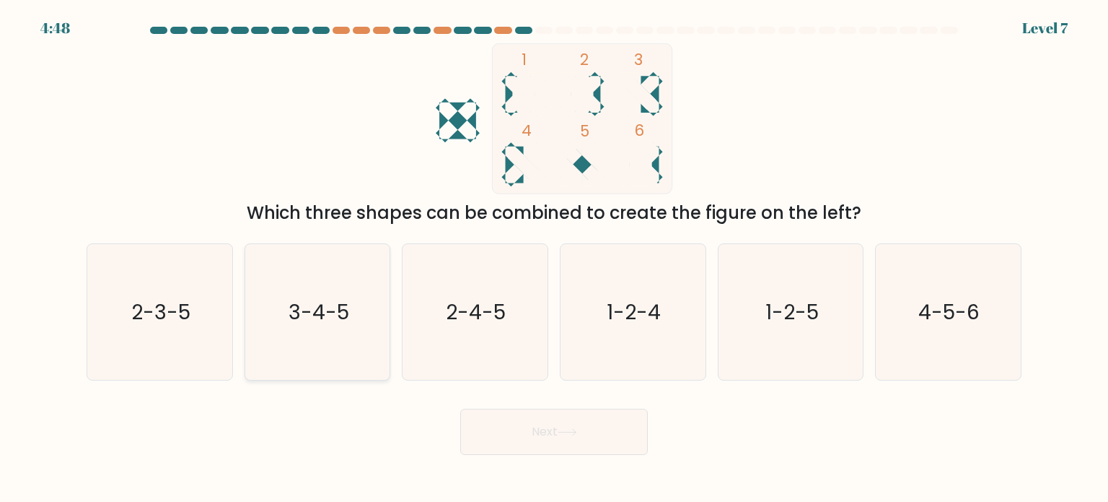
click at [312, 297] on text "3-4-5" at bounding box center [319, 311] width 61 height 29
click at [554, 258] on input "b. 3-4-5" at bounding box center [554, 254] width 1 height 7
radio input "true"
click at [512, 424] on button "Next" at bounding box center [554, 431] width 188 height 46
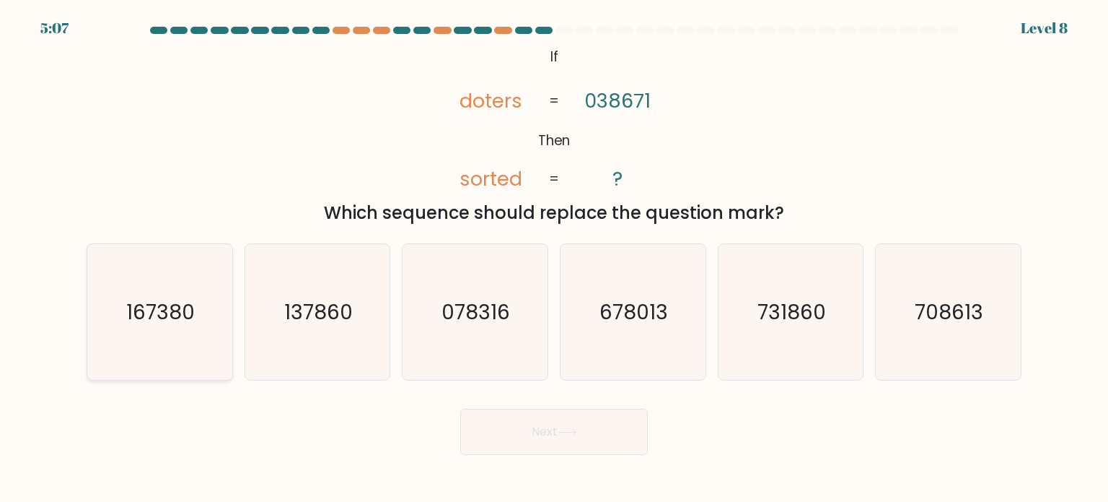
click at [159, 293] on icon "167380" at bounding box center [160, 312] width 136 height 136
click at [554, 258] on input "a. 167380" at bounding box center [554, 254] width 1 height 7
radio input "true"
click at [544, 437] on button "Next" at bounding box center [554, 431] width 188 height 46
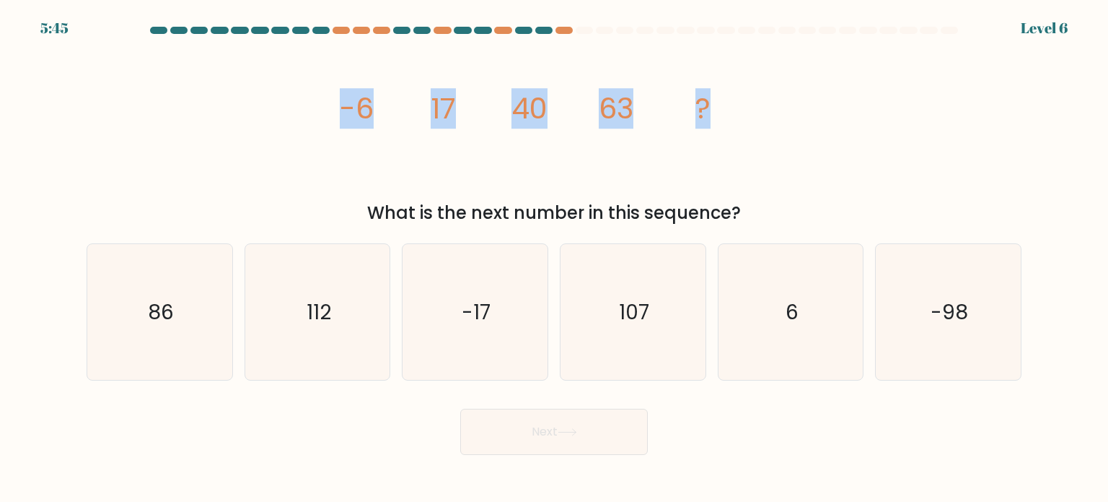
drag, startPoint x: 341, startPoint y: 101, endPoint x: 710, endPoint y: 108, distance: 369.6
click at [710, 108] on g "-6 17 40 63 ?" at bounding box center [525, 108] width 371 height 40
click at [710, 108] on tspan "?" at bounding box center [703, 108] width 15 height 40
drag, startPoint x: 429, startPoint y: 100, endPoint x: 618, endPoint y: 98, distance: 188.4
click at [618, 98] on icon "image/svg+xml -6 17 40 63 ?" at bounding box center [554, 118] width 433 height 151
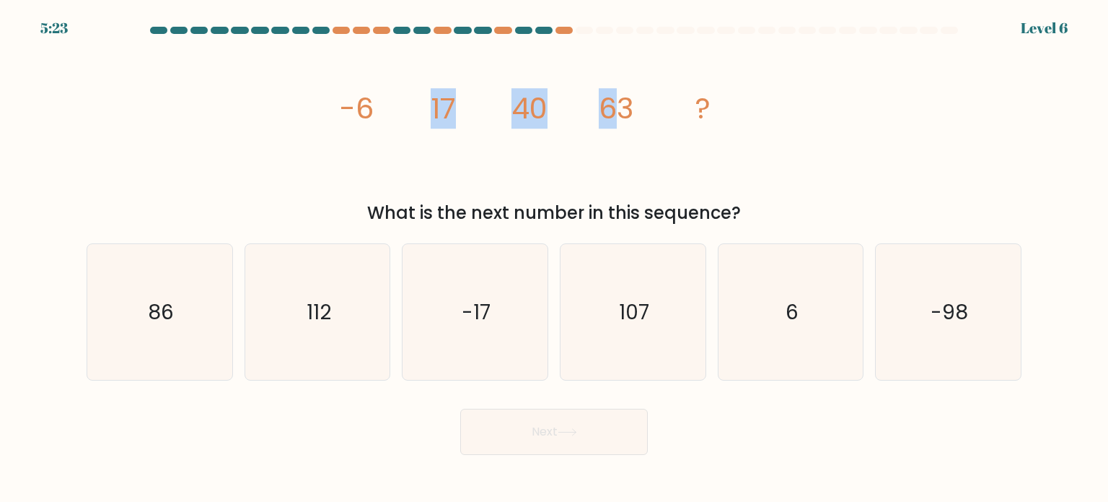
click at [468, 100] on icon "image/svg+xml -6 17 40 63 ?" at bounding box center [554, 118] width 433 height 151
drag, startPoint x: 364, startPoint y: 109, endPoint x: 473, endPoint y: 103, distance: 109.1
click at [473, 103] on icon "image/svg+xml -6 17 40 63 ?" at bounding box center [554, 118] width 433 height 151
click at [420, 110] on icon "image/svg+xml -6 17 40 63 ?" at bounding box center [554, 118] width 433 height 151
drag, startPoint x: 432, startPoint y: 98, endPoint x: 744, endPoint y: 73, distance: 312.8
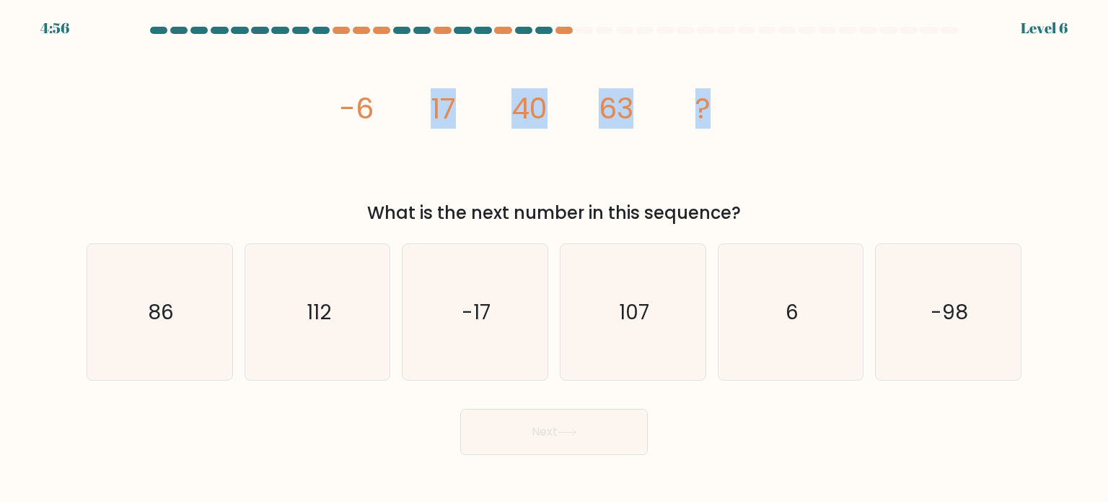
click at [744, 73] on icon "image/svg+xml -6 17 40 63 ?" at bounding box center [554, 118] width 433 height 151
click at [743, 95] on icon "image/svg+xml -6 17 40 63 ?" at bounding box center [554, 118] width 433 height 151
click at [115, 348] on icon "86" at bounding box center [160, 312] width 136 height 136
click at [554, 258] on input "a. 86" at bounding box center [554, 254] width 1 height 7
radio input "true"
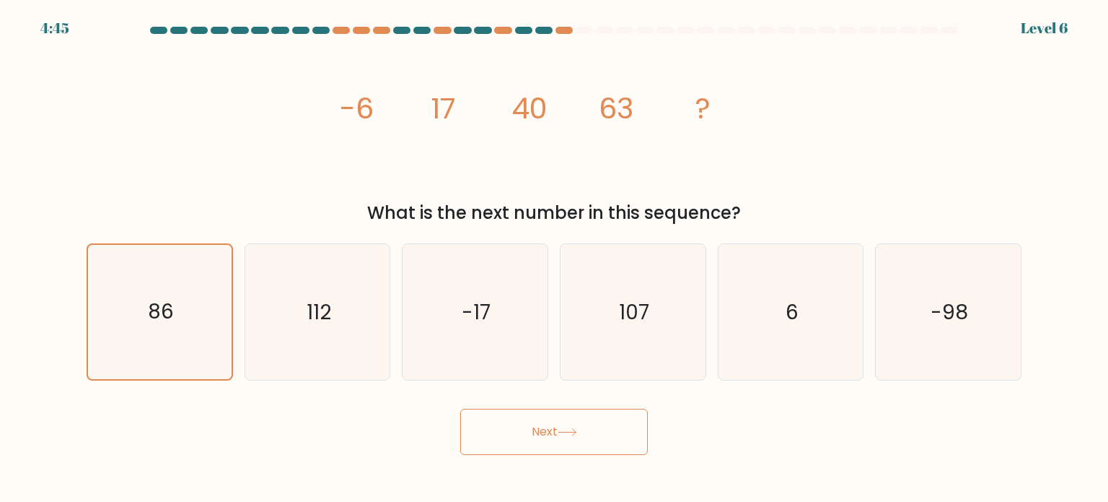
click at [512, 422] on button "Next" at bounding box center [554, 431] width 188 height 46
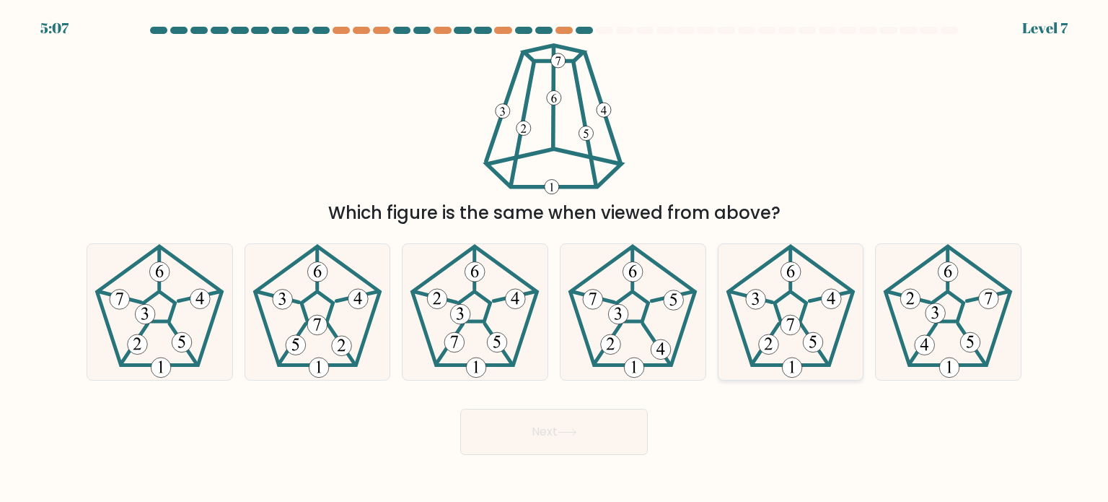
click at [806, 296] on icon at bounding box center [791, 312] width 136 height 136
click at [555, 258] on input "e." at bounding box center [554, 254] width 1 height 7
radio input "true"
click at [561, 446] on button "Next" at bounding box center [554, 431] width 188 height 46
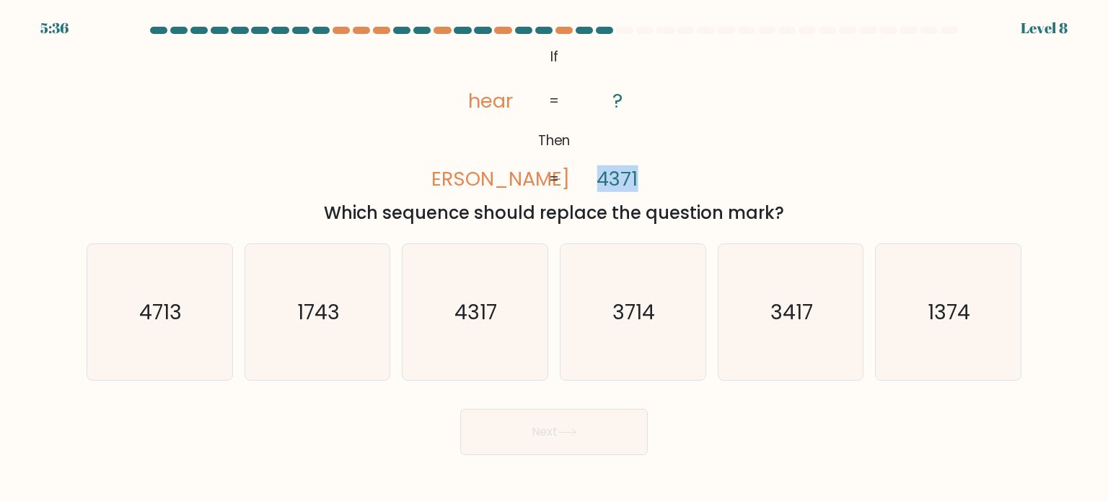
drag, startPoint x: 596, startPoint y: 184, endPoint x: 670, endPoint y: 167, distance: 75.5
click at [670, 167] on icon "@import url('https://fonts.googleapis.com/css?family=Abril+Fatface:400,100,100i…" at bounding box center [554, 118] width 244 height 151
click at [604, 176] on tspan "4371" at bounding box center [618, 178] width 41 height 27
click at [929, 321] on text "1374" at bounding box center [950, 311] width 43 height 29
click at [555, 258] on input "f. 1374" at bounding box center [554, 254] width 1 height 7
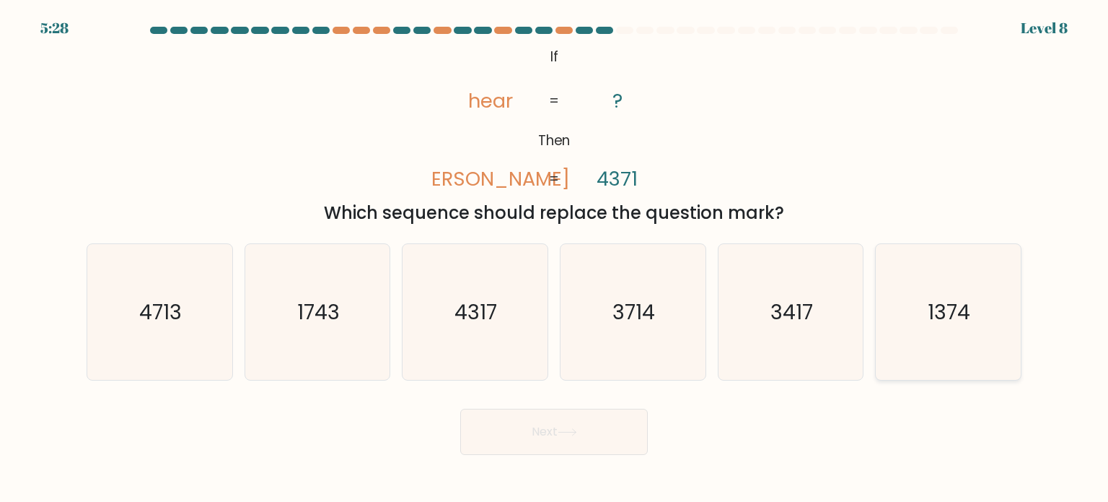
radio input "true"
click at [616, 431] on button "Next" at bounding box center [554, 431] width 188 height 46
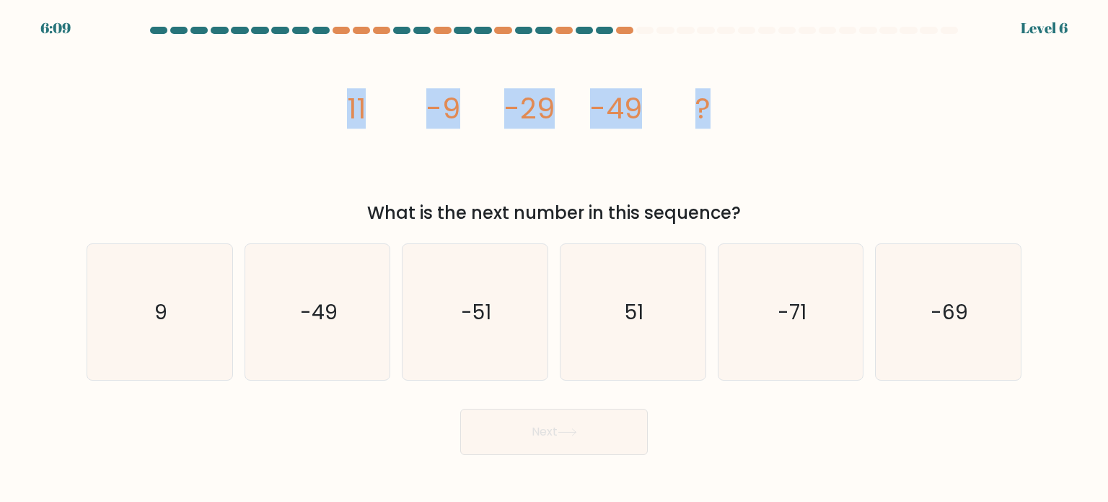
drag, startPoint x: 341, startPoint y: 105, endPoint x: 777, endPoint y: 101, distance: 435.9
click at [791, 99] on div "image/svg+xml 11 -9 -29 -49 ? What is the next number in this sequence?" at bounding box center [554, 134] width 953 height 183
click at [432, 81] on icon "image/svg+xml 11 -9 -29 -49 ?" at bounding box center [554, 118] width 433 height 151
drag, startPoint x: 419, startPoint y: 108, endPoint x: 522, endPoint y: 111, distance: 103.2
click at [626, 115] on icon "image/svg+xml 11 -9 -29 -49 ?" at bounding box center [554, 118] width 433 height 151
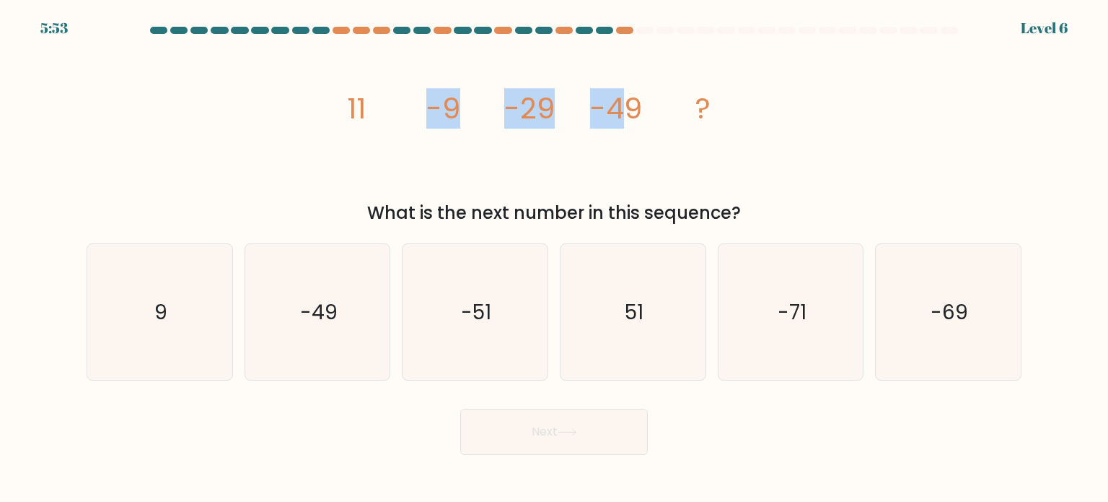
click at [468, 98] on icon "image/svg+xml 11 -9 -29 -49 ?" at bounding box center [554, 118] width 433 height 151
drag, startPoint x: 517, startPoint y: 108, endPoint x: 591, endPoint y: 106, distance: 74.3
click at [591, 106] on g "11 -9 -29 -49 ?" at bounding box center [529, 108] width 364 height 40
click at [522, 95] on tspan "-29" at bounding box center [529, 108] width 51 height 40
click at [883, 283] on icon "-69" at bounding box center [948, 312] width 136 height 136
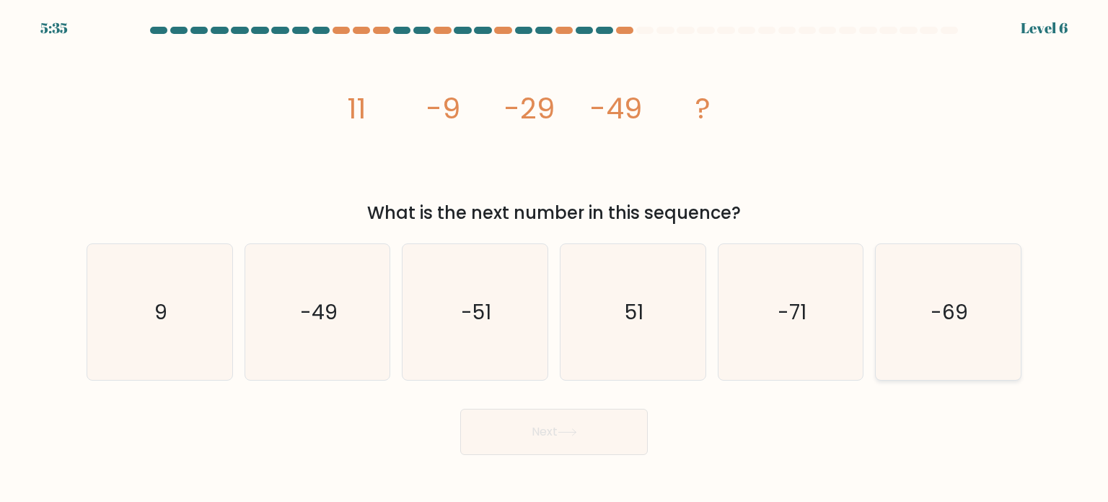
click at [555, 258] on input "f. -69" at bounding box center [554, 254] width 1 height 7
radio input "true"
click at [542, 435] on button "Next" at bounding box center [554, 431] width 188 height 46
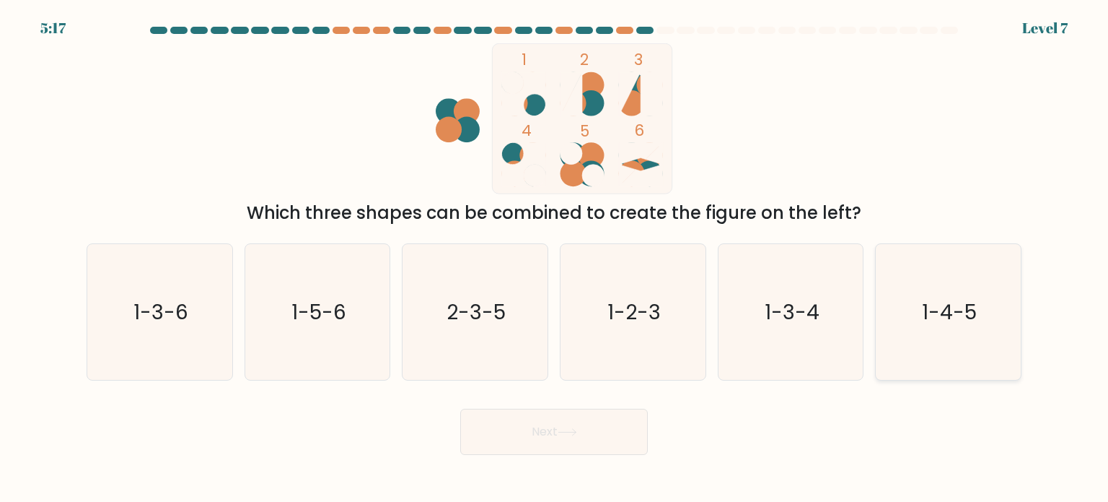
click at [924, 281] on icon "1-4-5" at bounding box center [948, 312] width 136 height 136
click at [555, 258] on input "f. 1-4-5" at bounding box center [554, 254] width 1 height 7
radio input "true"
click at [573, 429] on icon at bounding box center [567, 432] width 19 height 8
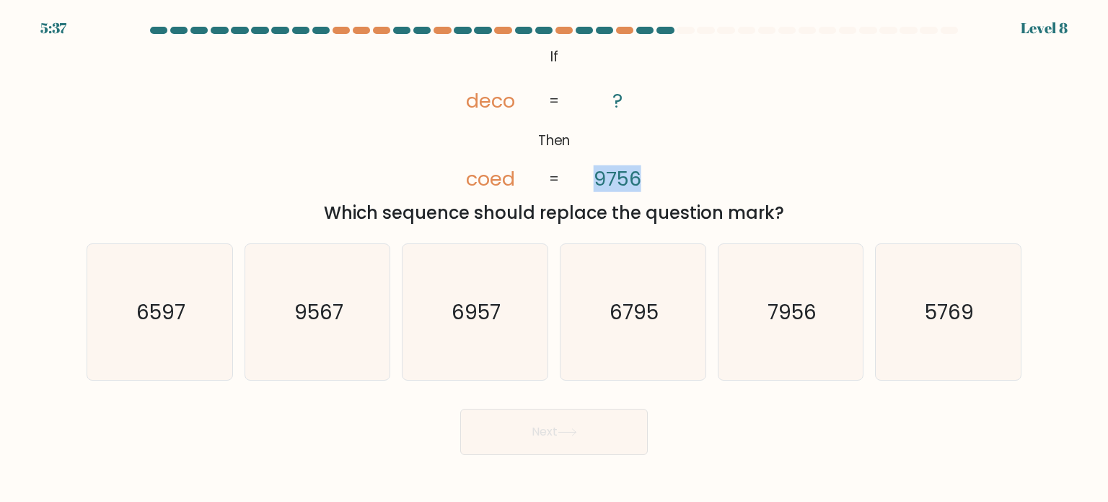
drag, startPoint x: 639, startPoint y: 179, endPoint x: 592, endPoint y: 180, distance: 47.7
click at [592, 180] on icon "@import url('https://fonts.googleapis.com/css?family=Abril+Fatface:400,100,100i…" at bounding box center [554, 118] width 244 height 151
click at [600, 170] on tspan "9756" at bounding box center [618, 178] width 48 height 27
drag, startPoint x: 655, startPoint y: 206, endPoint x: 820, endPoint y: 219, distance: 165.0
click at [820, 219] on div "Which sequence should replace the question mark?" at bounding box center [554, 213] width 918 height 26
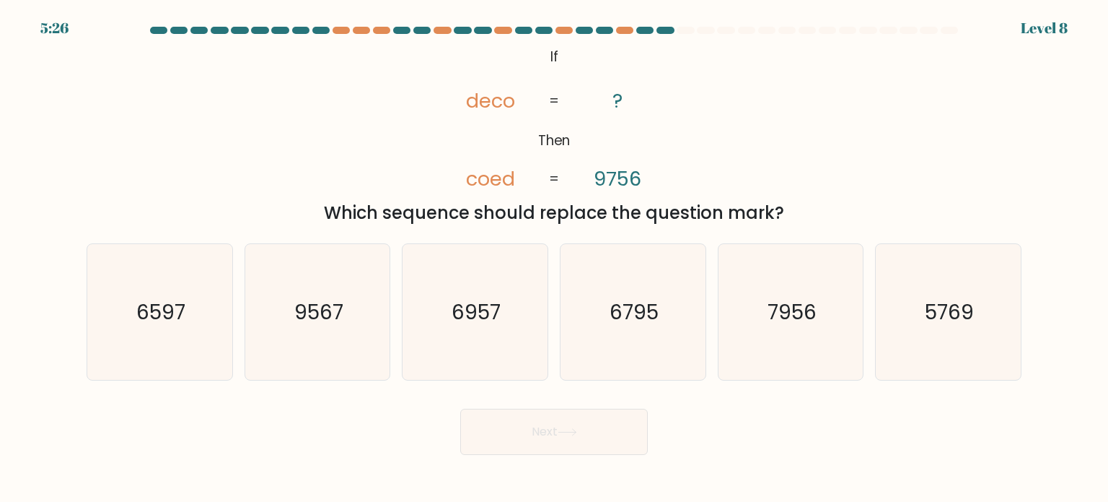
click at [718, 216] on div "Which sequence should replace the question mark?" at bounding box center [554, 213] width 918 height 26
click at [161, 317] on text "6597" at bounding box center [160, 311] width 49 height 29
click at [554, 258] on input "a. 6597" at bounding box center [554, 254] width 1 height 7
radio input "true"
click at [487, 434] on button "Next" at bounding box center [554, 431] width 188 height 46
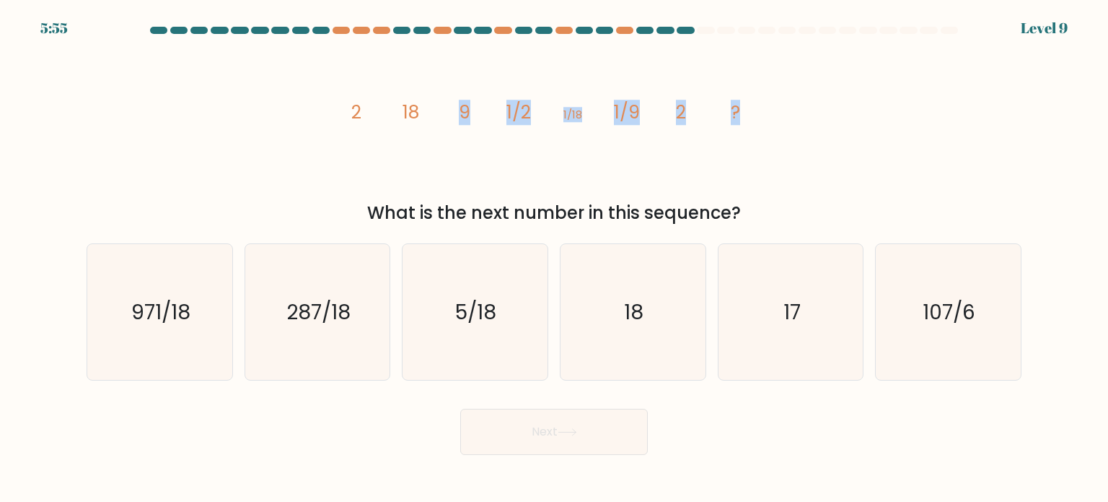
drag, startPoint x: 431, startPoint y: 108, endPoint x: 793, endPoint y: 138, distance: 363.5
click at [793, 138] on div "image/svg+xml 2 18 9 1/2 1/18 1/9 2 ? What is the next number in this sequence?" at bounding box center [554, 134] width 953 height 183
click at [727, 118] on icon "image/svg+xml 2 18 9 1/2 1/18 1/9 2 ?" at bounding box center [554, 118] width 433 height 151
drag, startPoint x: 597, startPoint y: 110, endPoint x: 771, endPoint y: 129, distance: 174.9
click at [771, 129] on div "image/svg+xml 2 18 9 1/2 1/18 1/9 2 ? What is the next number in this sequence?" at bounding box center [554, 134] width 953 height 183
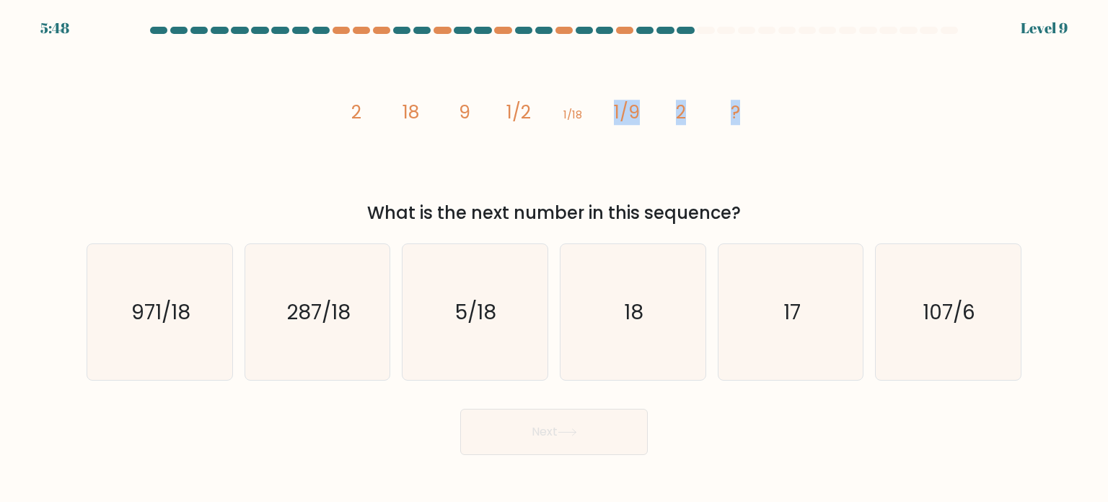
click at [651, 100] on icon "image/svg+xml 2 18 9 1/2 1/18 1/9 2 ?" at bounding box center [554, 118] width 433 height 151
click at [672, 274] on icon "18" at bounding box center [633, 312] width 136 height 136
click at [555, 258] on input "d. 18" at bounding box center [554, 254] width 1 height 7
radio input "true"
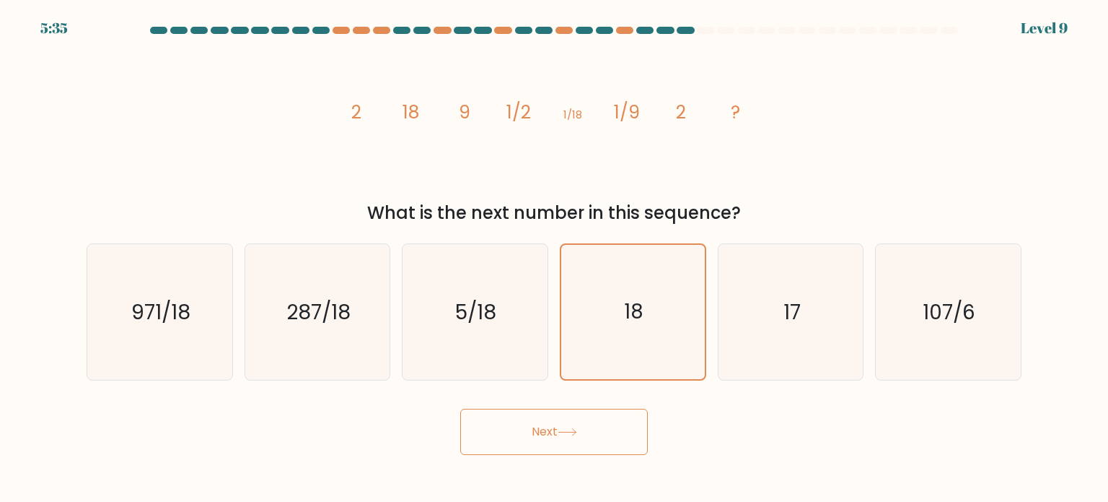
click at [587, 419] on button "Next" at bounding box center [554, 431] width 188 height 46
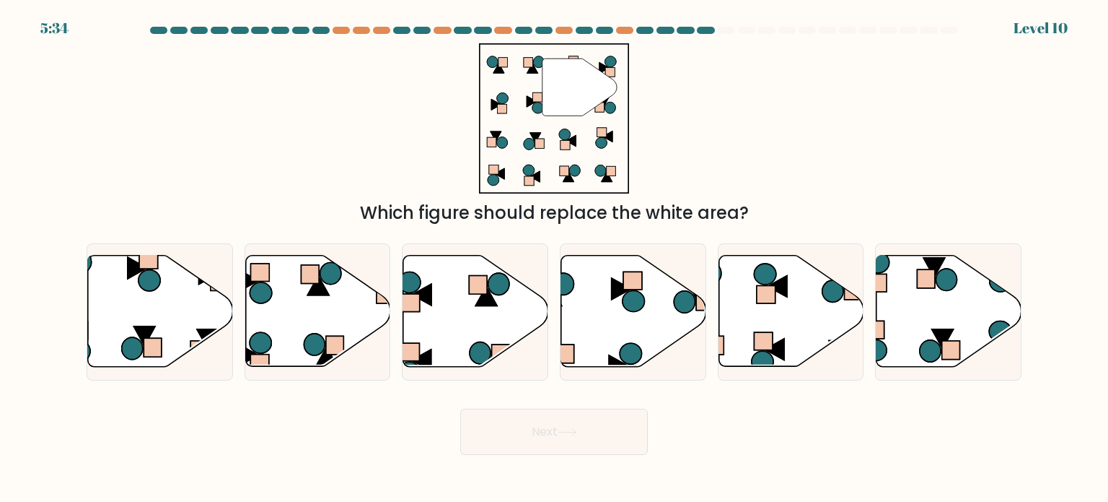
click at [595, 429] on button "Next" at bounding box center [554, 431] width 188 height 46
click at [763, 131] on div "" Which figure should replace the white area?" at bounding box center [554, 134] width 953 height 183
click at [525, 296] on icon at bounding box center [475, 310] width 145 height 111
click at [554, 258] on input "c." at bounding box center [554, 254] width 1 height 7
radio input "true"
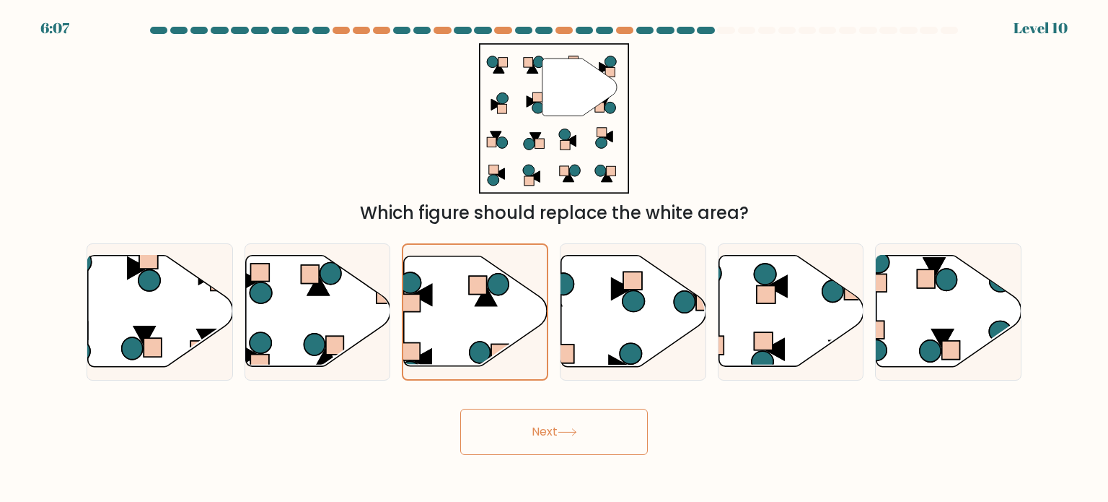
click at [561, 437] on button "Next" at bounding box center [554, 431] width 188 height 46
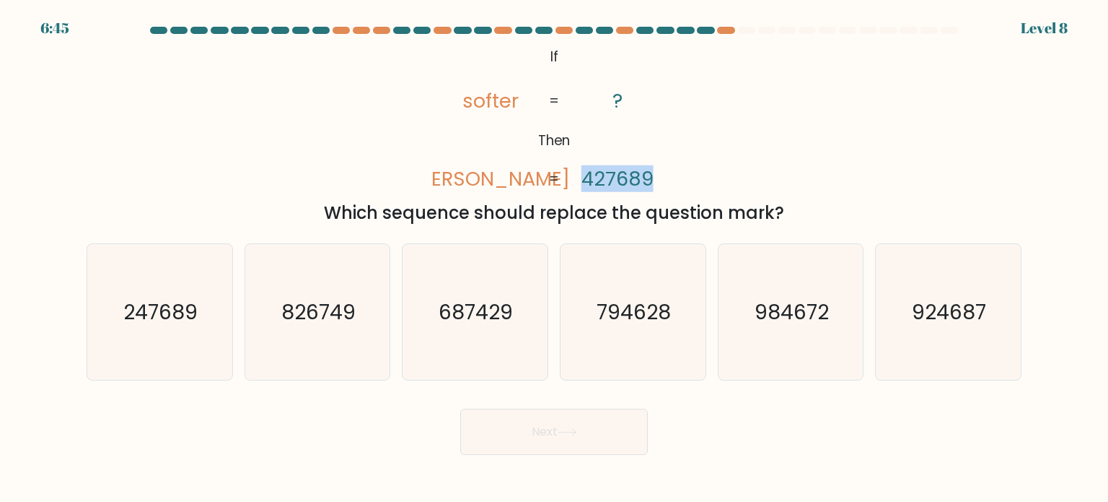
drag, startPoint x: 586, startPoint y: 180, endPoint x: 678, endPoint y: 170, distance: 93.0
click at [678, 170] on div "@import url('https://fonts.googleapis.com/css?family=Abril+Fatface:400,100,100i…" at bounding box center [554, 134] width 953 height 183
click at [655, 178] on icon "@import url('https://fonts.googleapis.com/css?family=Abril+Fatface:400,100,100i…" at bounding box center [554, 118] width 244 height 151
drag, startPoint x: 652, startPoint y: 179, endPoint x: 583, endPoint y: 180, distance: 69.3
click at [583, 180] on icon "@import url('https://fonts.googleapis.com/css?family=Abril+Fatface:400,100,100i…" at bounding box center [554, 118] width 244 height 151
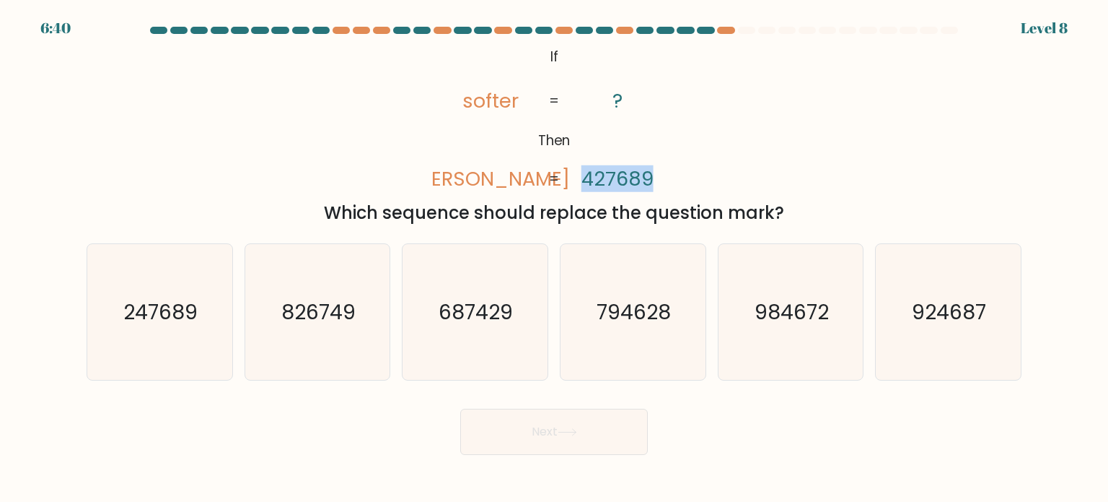
click at [606, 178] on tspan "427689" at bounding box center [618, 178] width 72 height 27
click at [621, 186] on tspan "427689" at bounding box center [618, 178] width 72 height 27
click at [828, 304] on text "984672" at bounding box center [792, 311] width 74 height 29
click at [555, 258] on input "e. 984672" at bounding box center [554, 254] width 1 height 7
radio input "true"
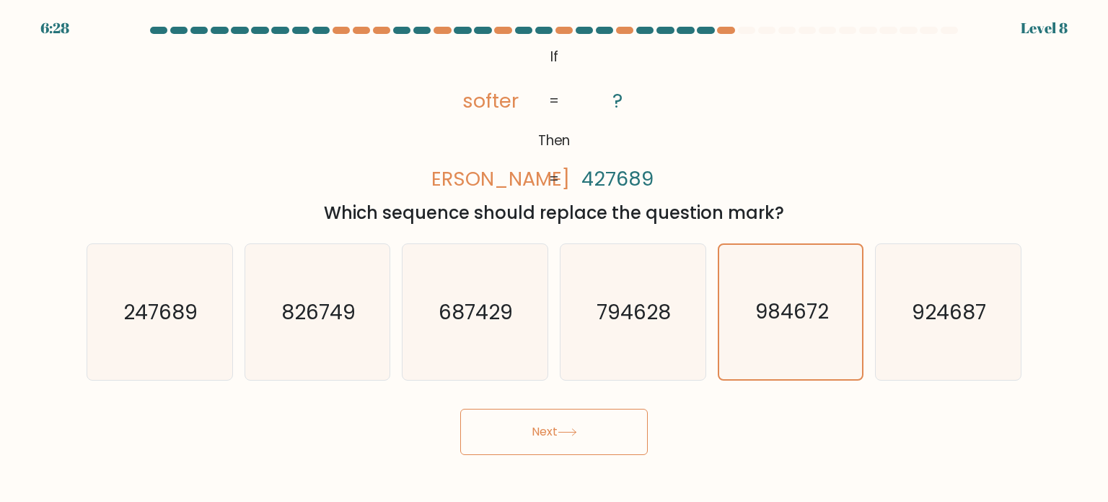
click at [583, 445] on button "Next" at bounding box center [554, 431] width 188 height 46
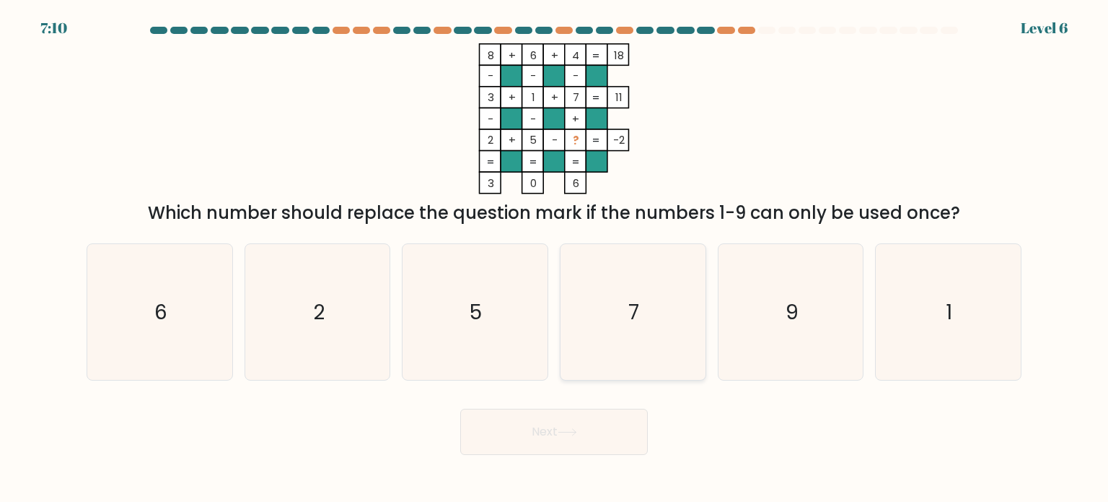
click at [603, 262] on icon "7" at bounding box center [633, 312] width 136 height 136
click at [555, 258] on input "d. 7" at bounding box center [554, 254] width 1 height 7
radio input "true"
click at [590, 435] on button "Next" at bounding box center [554, 431] width 188 height 46
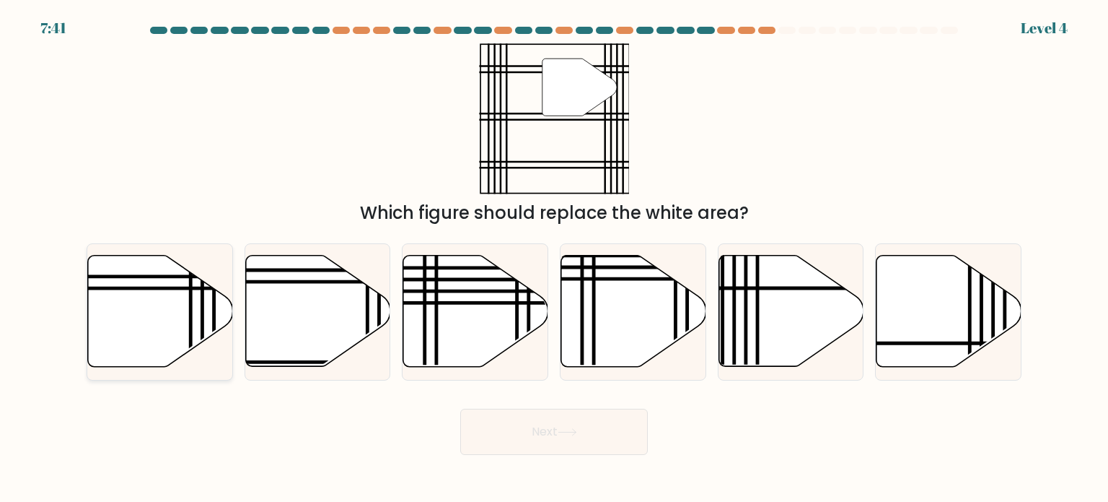
click at [177, 297] on icon at bounding box center [160, 310] width 145 height 111
click at [554, 258] on input "a." at bounding box center [554, 254] width 1 height 7
radio input "true"
click at [312, 316] on icon at bounding box center [317, 310] width 145 height 111
click at [554, 258] on input "b." at bounding box center [554, 254] width 1 height 7
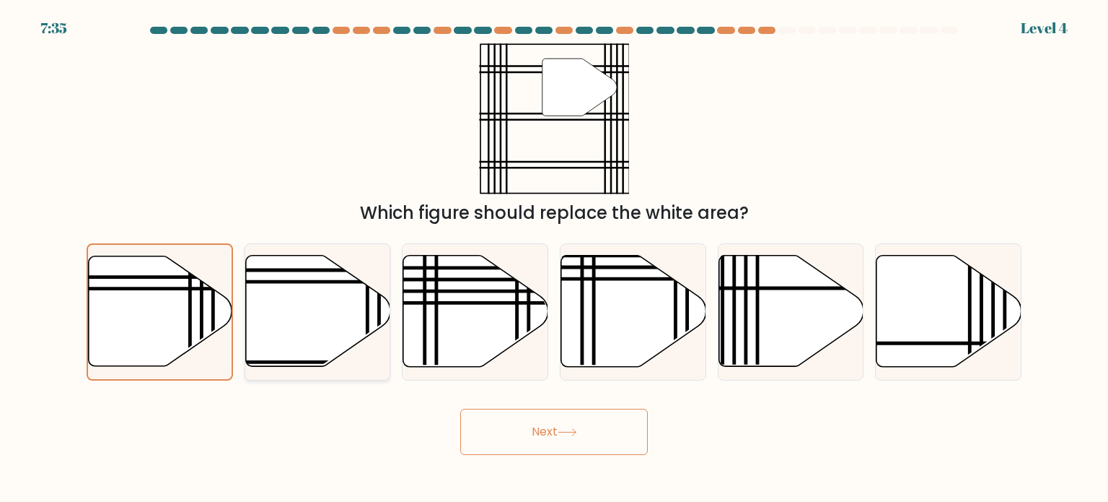
radio input "true"
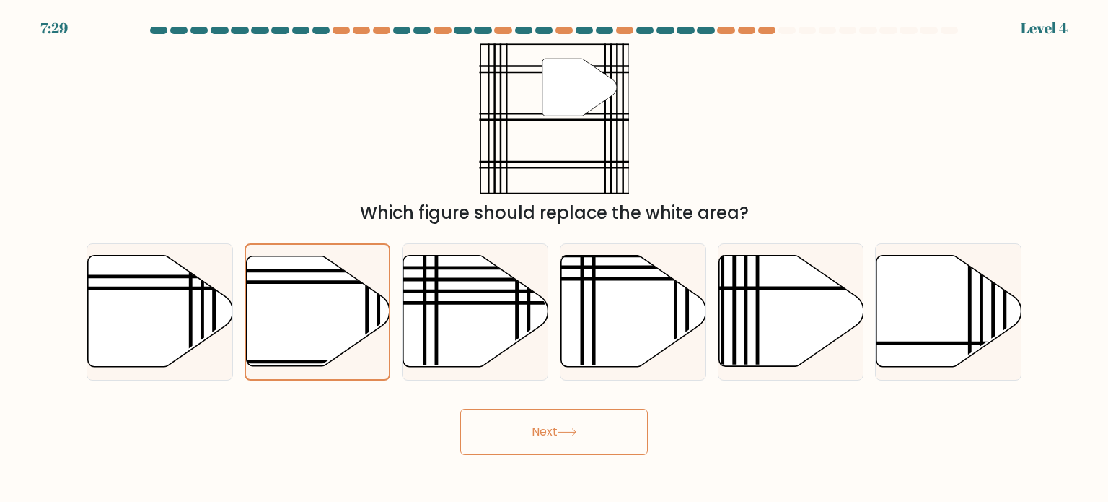
click at [539, 426] on button "Next" at bounding box center [554, 431] width 188 height 46
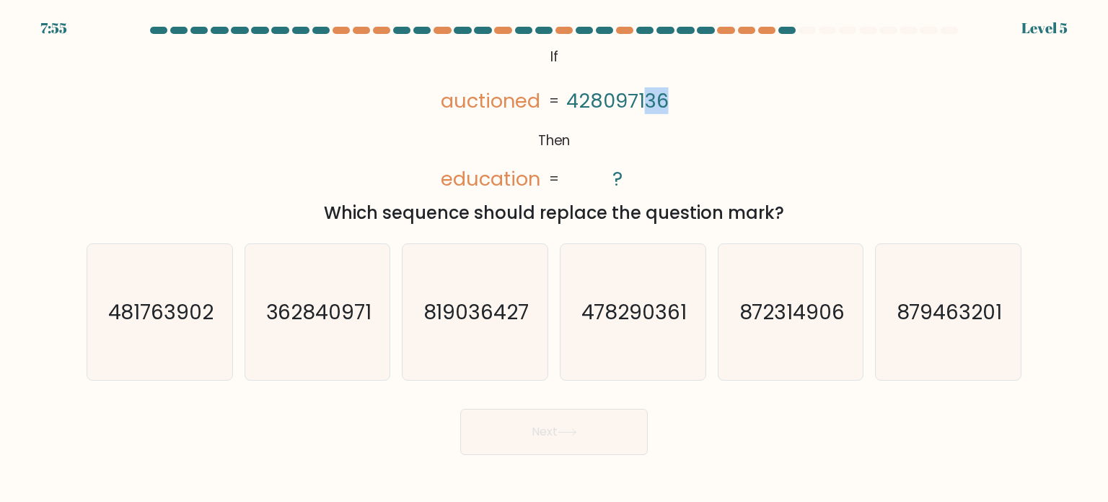
drag, startPoint x: 667, startPoint y: 101, endPoint x: 644, endPoint y: 106, distance: 23.6
click at [644, 106] on tspan "428097136" at bounding box center [618, 100] width 102 height 27
click at [667, 97] on tspan "428097136" at bounding box center [618, 100] width 102 height 27
drag, startPoint x: 450, startPoint y: 100, endPoint x: 468, endPoint y: 100, distance: 18.8
click at [468, 100] on tspan "auctioned" at bounding box center [491, 100] width 100 height 27
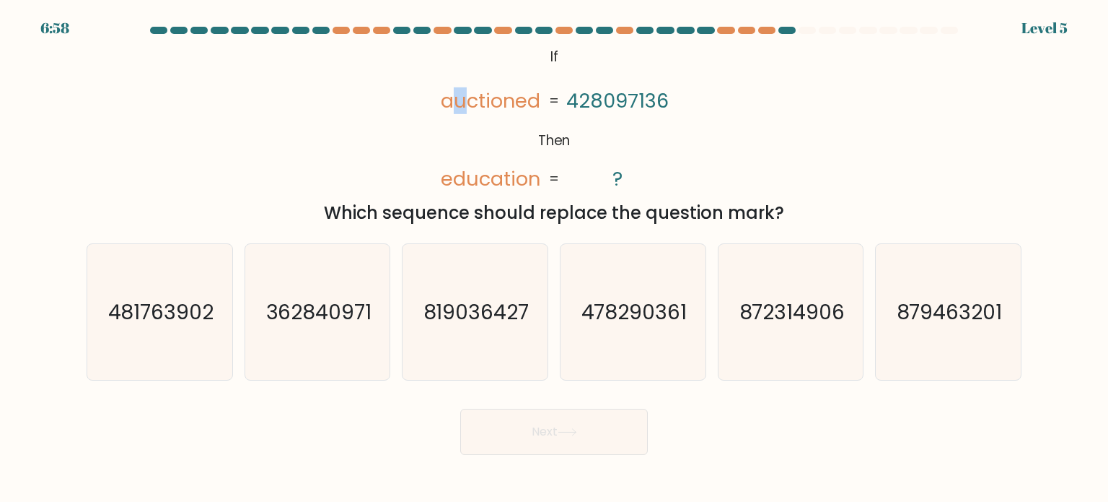
click at [455, 95] on tspan "auctioned" at bounding box center [491, 100] width 100 height 27
drag, startPoint x: 577, startPoint y: 97, endPoint x: 587, endPoint y: 97, distance: 10.1
click at [587, 97] on tspan "428097136" at bounding box center [618, 100] width 102 height 27
click at [482, 108] on tspan "auctioned" at bounding box center [491, 100] width 100 height 27
click at [483, 101] on tspan "auctioned" at bounding box center [491, 100] width 100 height 27
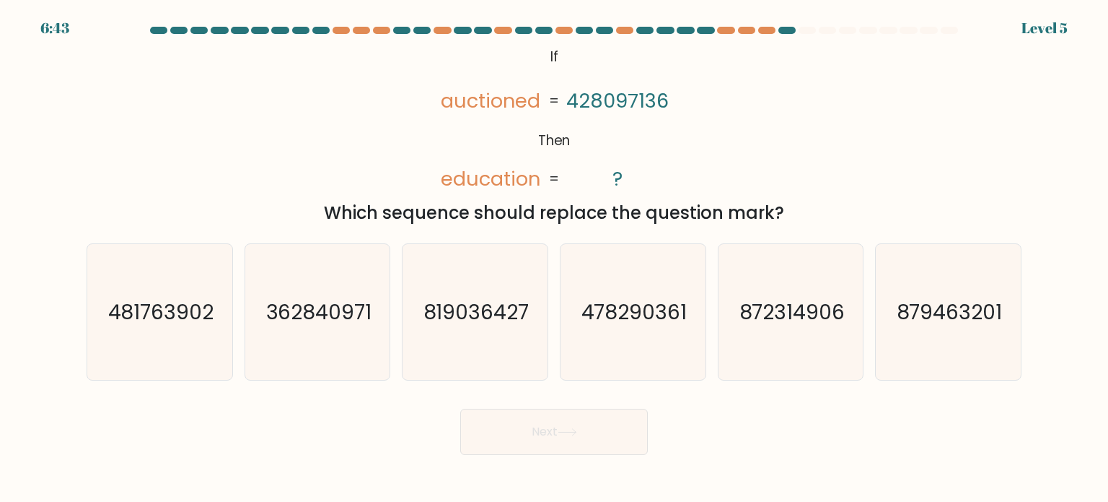
click at [539, 100] on tspan "auctioned" at bounding box center [491, 100] width 100 height 27
click at [489, 97] on tspan "auctioned" at bounding box center [491, 100] width 100 height 27
click at [595, 100] on tspan "428097136" at bounding box center [618, 100] width 102 height 27
click at [618, 100] on tspan "428097136" at bounding box center [618, 100] width 102 height 27
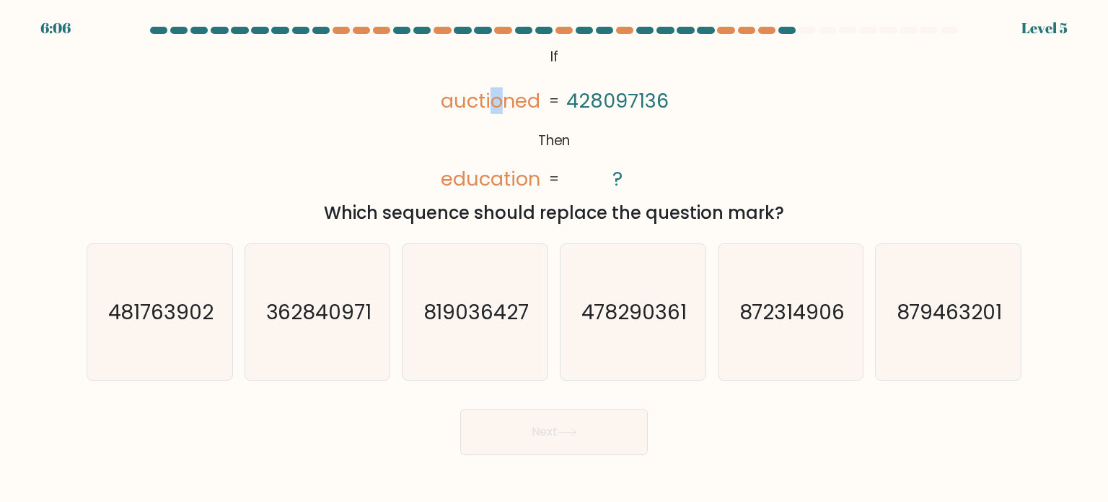
click at [497, 95] on tspan "auctioned" at bounding box center [491, 100] width 100 height 27
click at [505, 94] on tspan "auctioned" at bounding box center [491, 100] width 100 height 27
drag, startPoint x: 504, startPoint y: 95, endPoint x: 516, endPoint y: 94, distance: 11.6
click at [516, 94] on tspan "auctioned" at bounding box center [491, 100] width 100 height 27
click at [329, 279] on icon "362840971" at bounding box center [318, 312] width 136 height 136
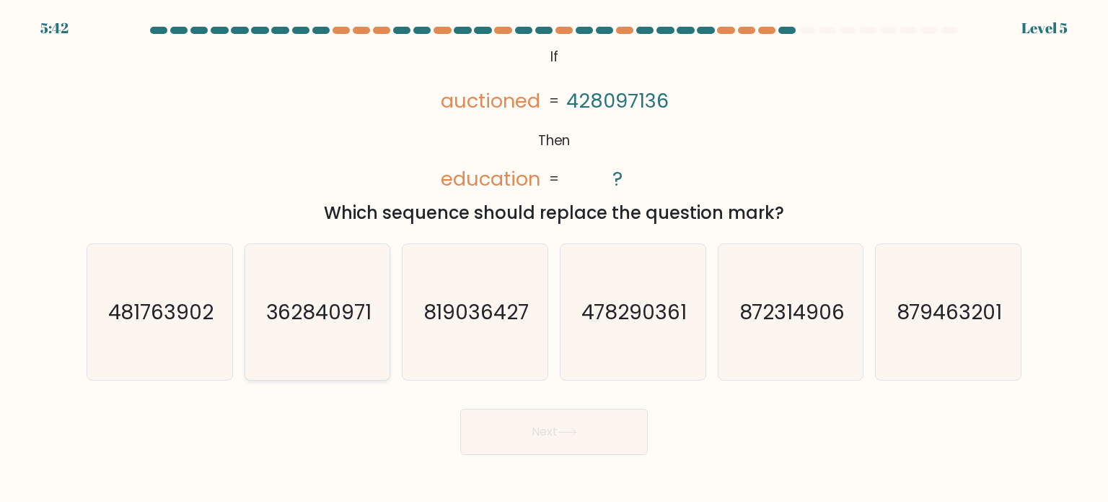
click at [554, 258] on input "b. 362840971" at bounding box center [554, 254] width 1 height 7
radio input "true"
click at [522, 444] on button "Next" at bounding box center [554, 431] width 188 height 46
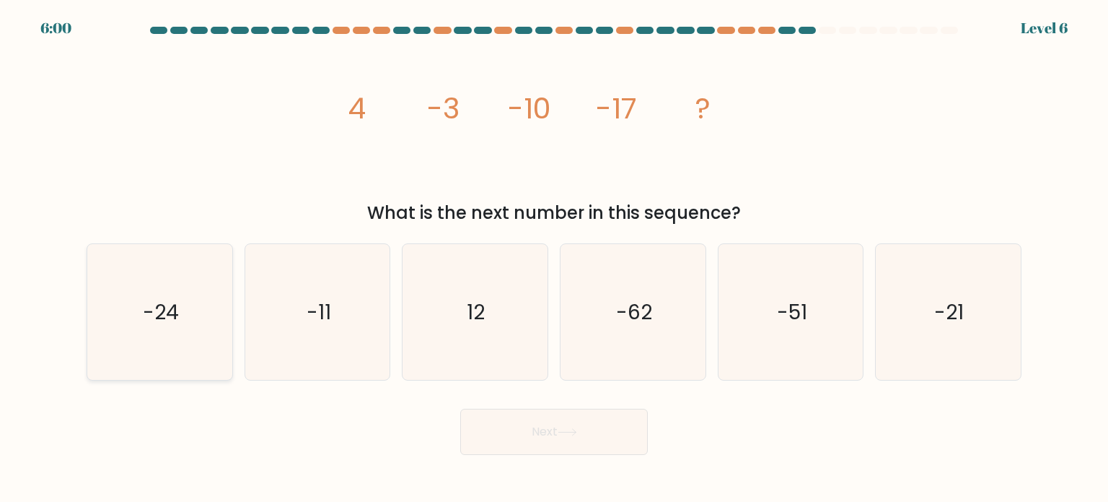
click at [198, 351] on icon "-24" at bounding box center [160, 312] width 136 height 136
click at [554, 258] on input "a. -24" at bounding box center [554, 254] width 1 height 7
radio input "true"
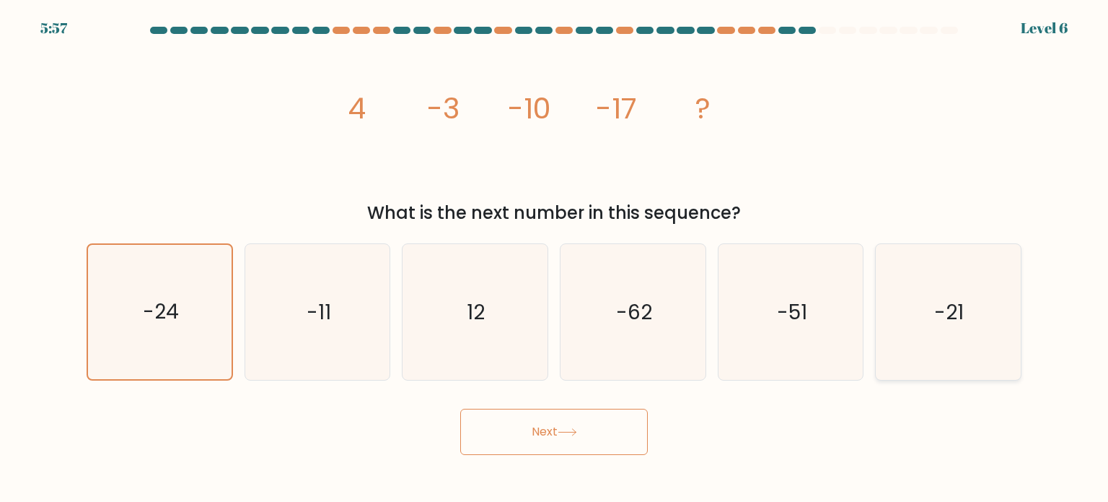
click at [896, 290] on icon "-21" at bounding box center [948, 312] width 136 height 136
click at [555, 258] on input "f. -21" at bounding box center [554, 254] width 1 height 7
radio input "true"
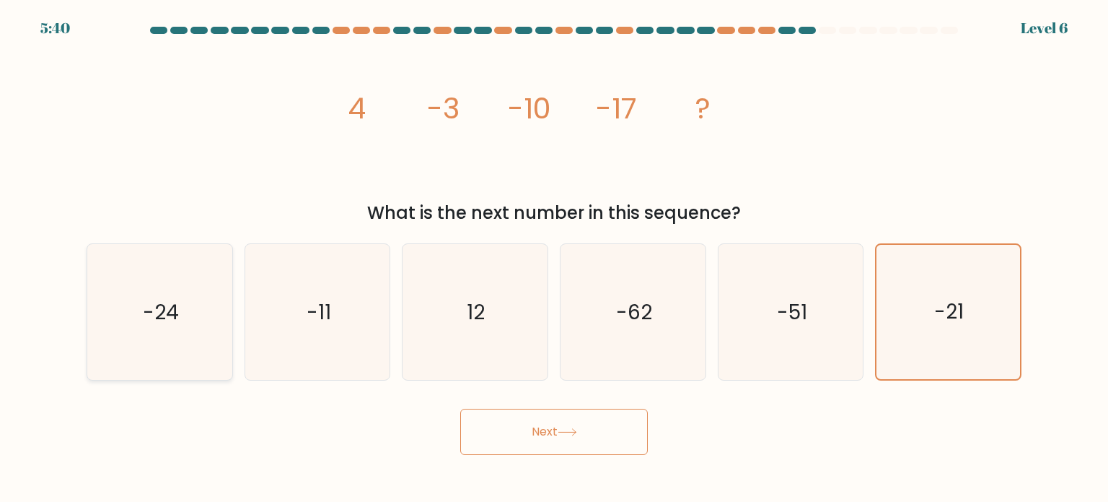
click at [139, 336] on icon "-24" at bounding box center [160, 312] width 136 height 136
click at [554, 258] on input "a. -24" at bounding box center [554, 254] width 1 height 7
radio input "true"
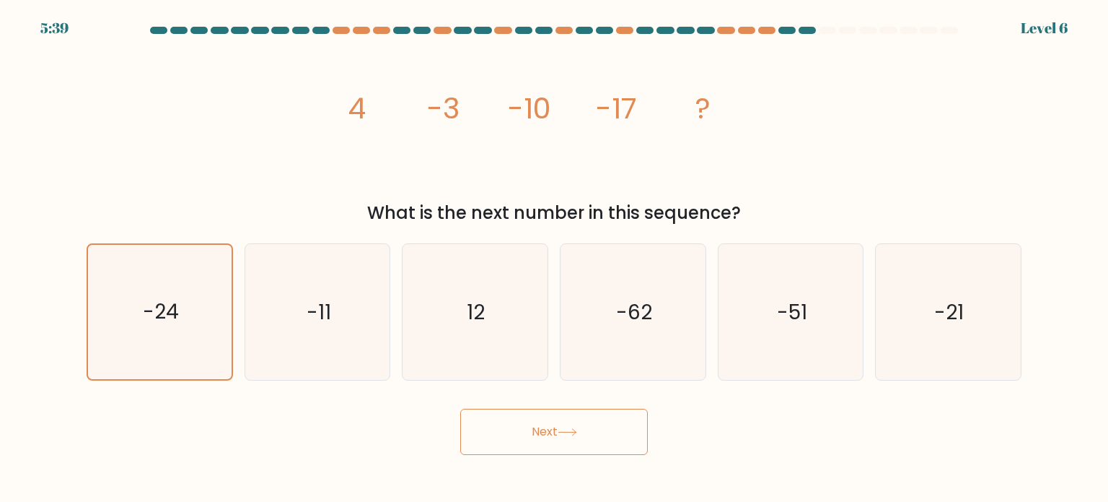
click at [506, 438] on button "Next" at bounding box center [554, 431] width 188 height 46
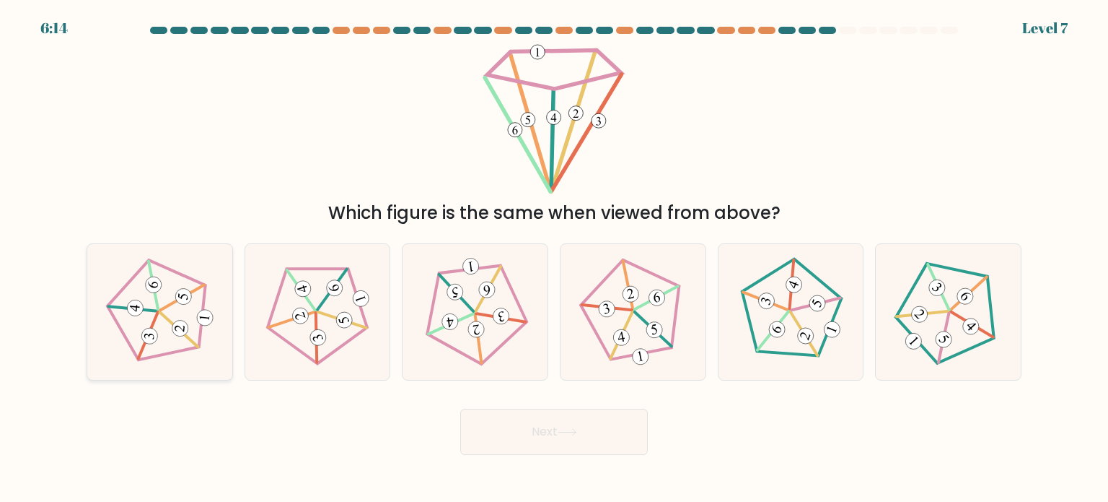
click at [164, 317] on 23 at bounding box center [179, 329] width 44 height 35
click at [554, 258] on input "a." at bounding box center [554, 254] width 1 height 7
radio input "true"
click at [508, 429] on button "Next" at bounding box center [554, 431] width 188 height 46
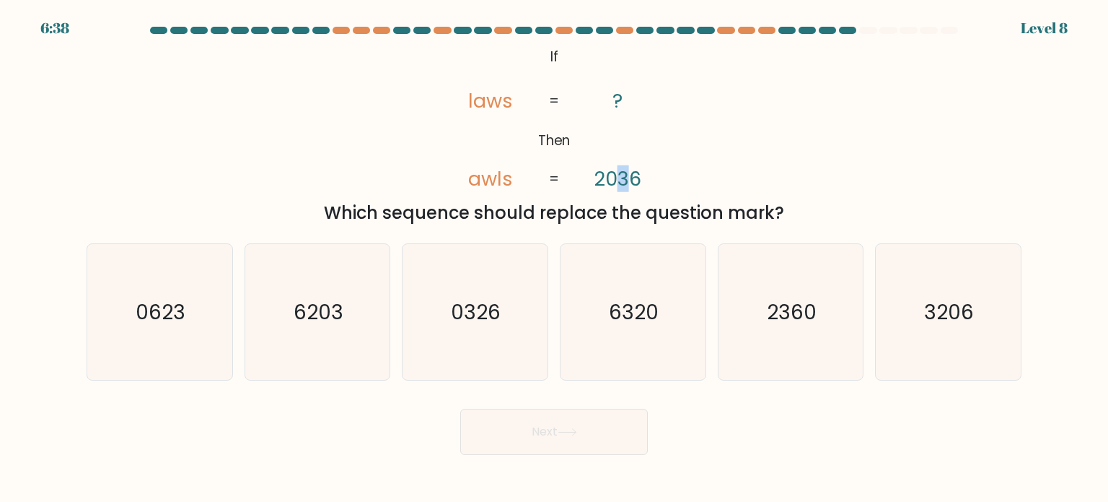
drag, startPoint x: 619, startPoint y: 174, endPoint x: 628, endPoint y: 174, distance: 8.7
click at [628, 174] on tspan "2036" at bounding box center [618, 178] width 48 height 27
click at [632, 160] on icon "@import url('https://fonts.googleapis.com/css?family=Abril+Fatface:400,100,100i…" at bounding box center [554, 118] width 244 height 151
click at [600, 180] on icon "@import url('https://fonts.googleapis.com/css?family=Abril+Fatface:400,100,100i…" at bounding box center [554, 118] width 244 height 151
click at [642, 146] on icon "@import url('https://fonts.googleapis.com/css?family=Abril+Fatface:400,100,100i…" at bounding box center [554, 118] width 244 height 151
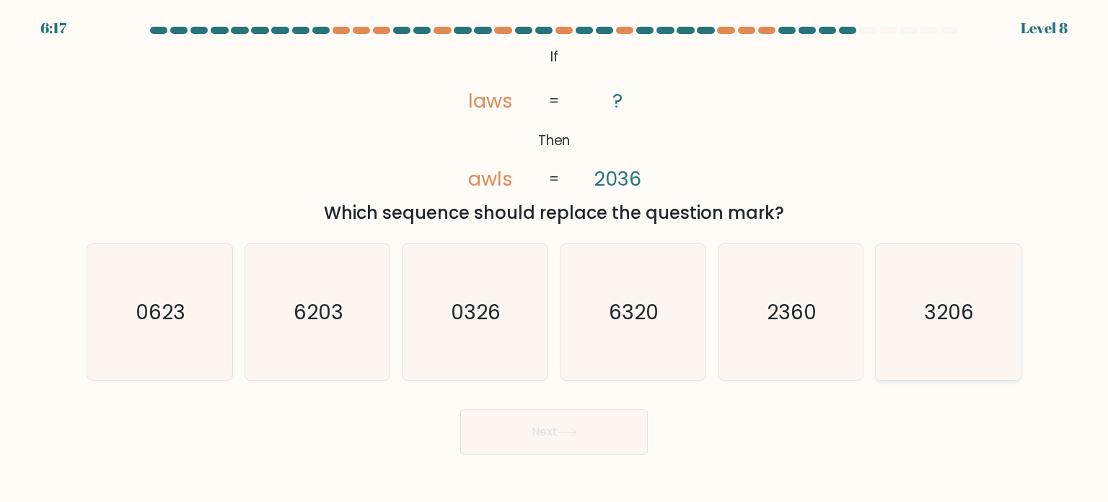
click at [935, 325] on icon "3206" at bounding box center [948, 312] width 136 height 136
click at [555, 258] on input "f. 3206" at bounding box center [554, 254] width 1 height 7
radio input "true"
click at [596, 437] on button "Next" at bounding box center [554, 431] width 188 height 46
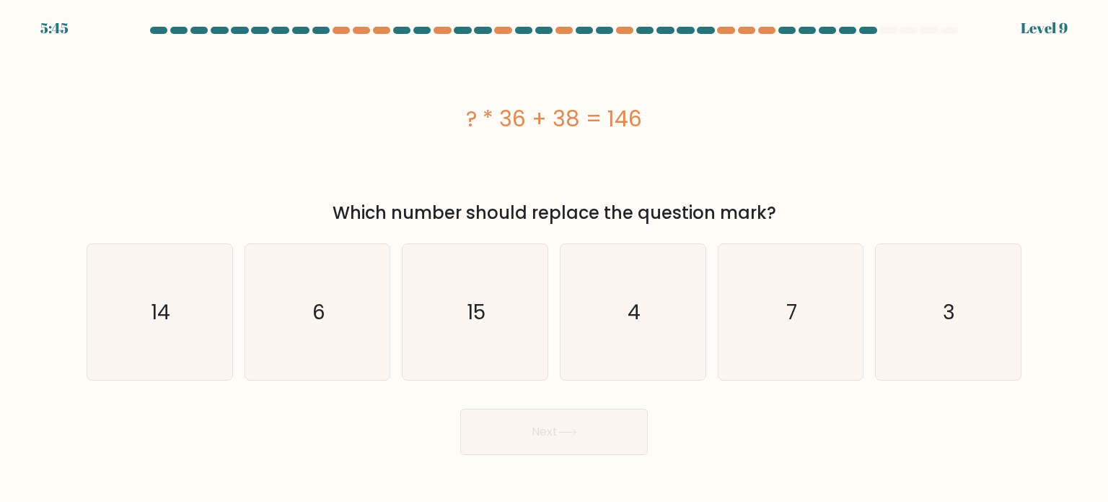
drag, startPoint x: 484, startPoint y: 117, endPoint x: 722, endPoint y: 105, distance: 238.5
click at [722, 105] on div "? * 36 + 38 = 146" at bounding box center [554, 118] width 935 height 32
click at [476, 110] on div "? * 36 + 38 = 146" at bounding box center [554, 118] width 935 height 32
drag, startPoint x: 437, startPoint y: 128, endPoint x: 826, endPoint y: 153, distance: 389.8
click at [826, 153] on div "? * 36 + 38 = 146" at bounding box center [554, 118] width 935 height 151
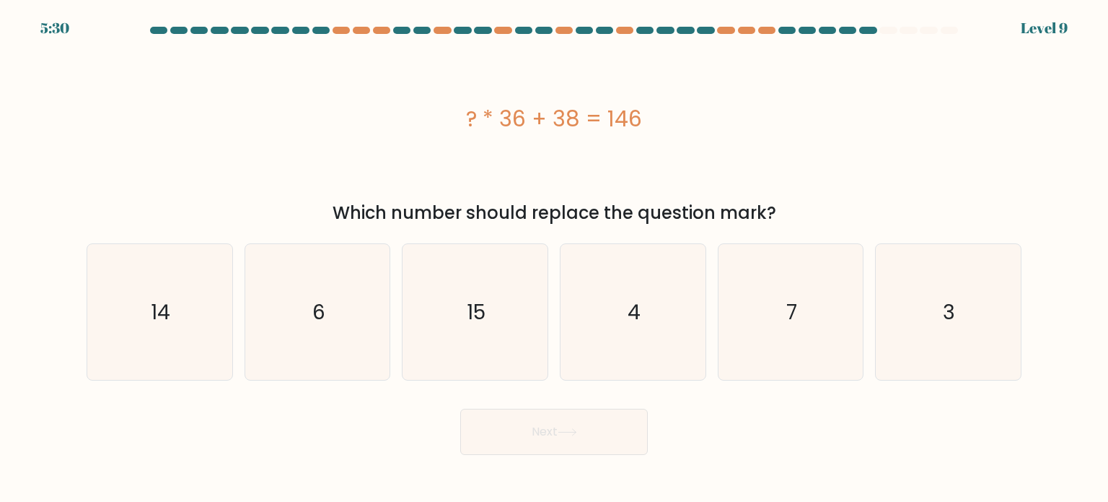
click at [498, 115] on div "? * 36 + 38 = 146" at bounding box center [554, 118] width 935 height 32
click at [1012, 321] on icon "3" at bounding box center [948, 312] width 136 height 136
click at [555, 258] on input "f. 3" at bounding box center [554, 254] width 1 height 7
radio input "true"
click at [535, 421] on button "Next" at bounding box center [554, 431] width 188 height 46
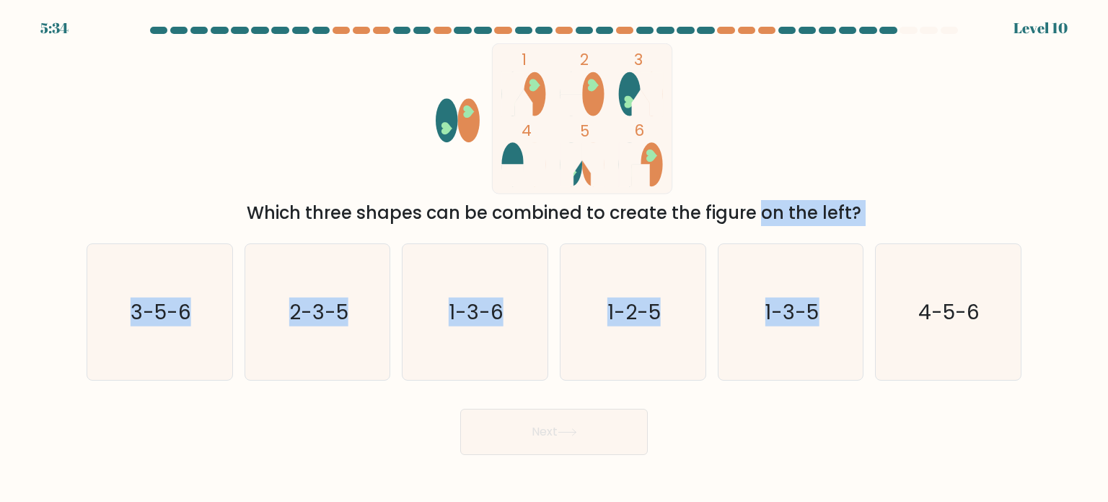
drag, startPoint x: 654, startPoint y: 207, endPoint x: 906, endPoint y: 232, distance: 253.8
click at [909, 233] on form at bounding box center [554, 241] width 1108 height 428
click at [788, 201] on div "Which three shapes can be combined to create the figure on the left?" at bounding box center [554, 213] width 918 height 26
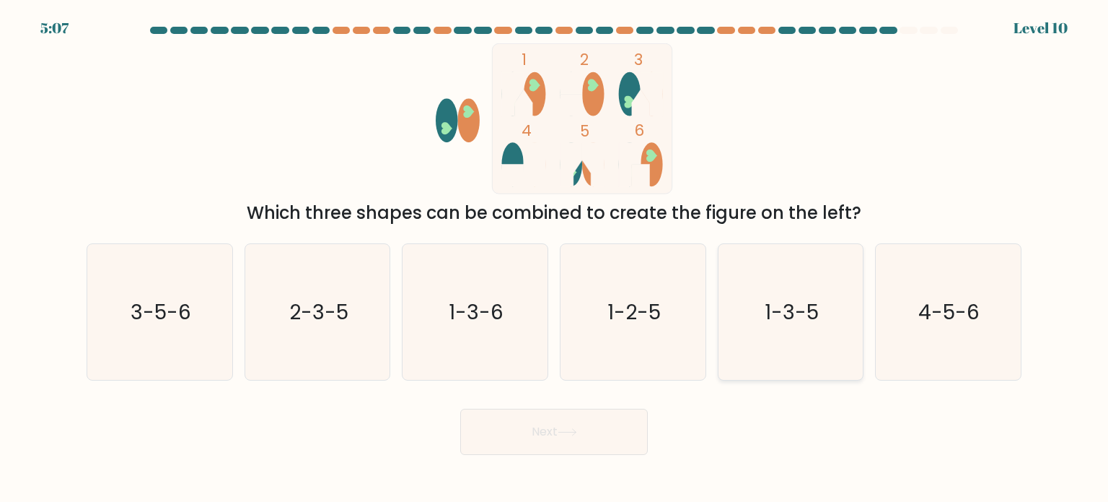
click at [823, 323] on icon "1-3-5" at bounding box center [791, 312] width 136 height 136
click at [555, 258] on input "e. 1-3-5" at bounding box center [554, 254] width 1 height 7
radio input "true"
click at [560, 443] on button "Next" at bounding box center [554, 431] width 188 height 46
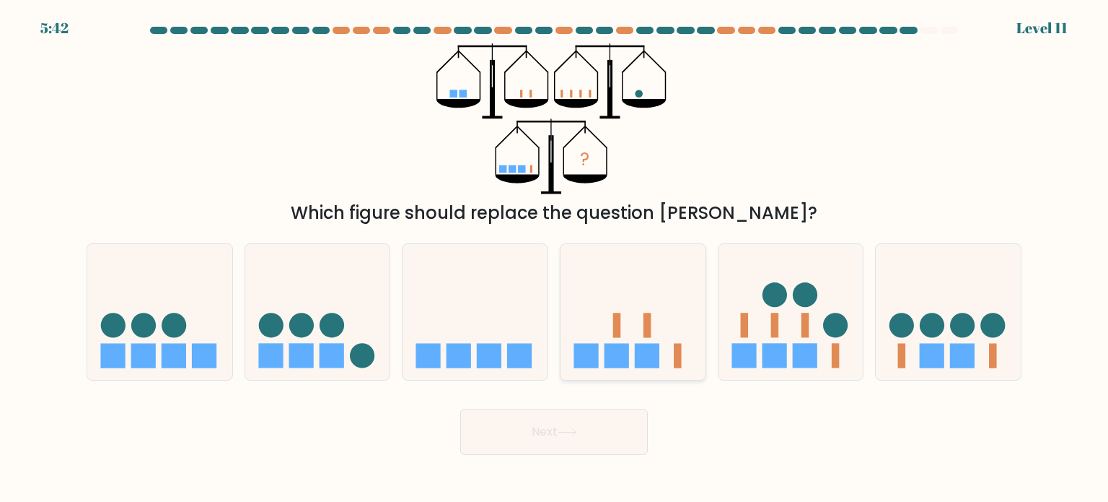
click at [646, 308] on icon at bounding box center [633, 312] width 145 height 120
click at [555, 258] on input "d." at bounding box center [554, 254] width 1 height 7
radio input "true"
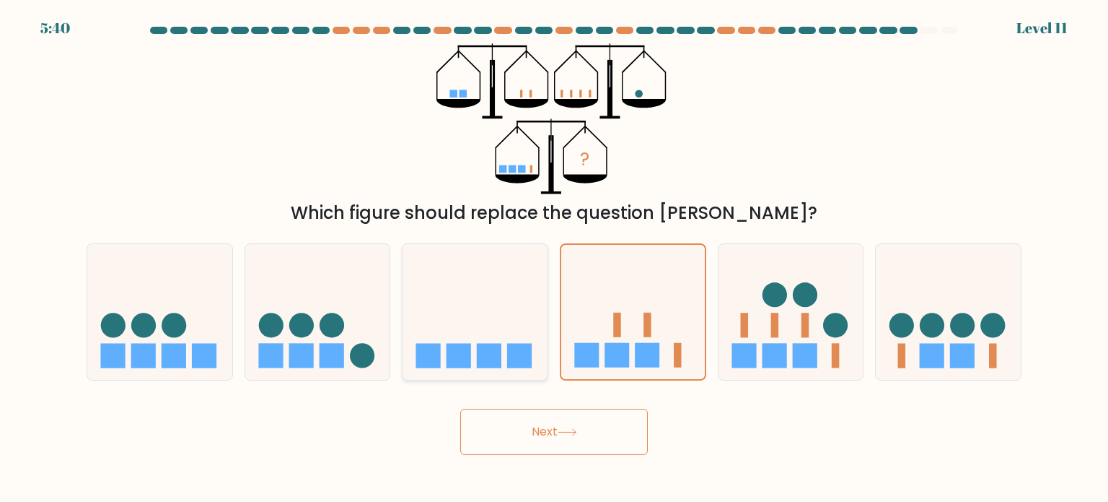
click at [524, 312] on icon at bounding box center [475, 312] width 145 height 120
click at [554, 258] on input "c." at bounding box center [554, 254] width 1 height 7
radio input "true"
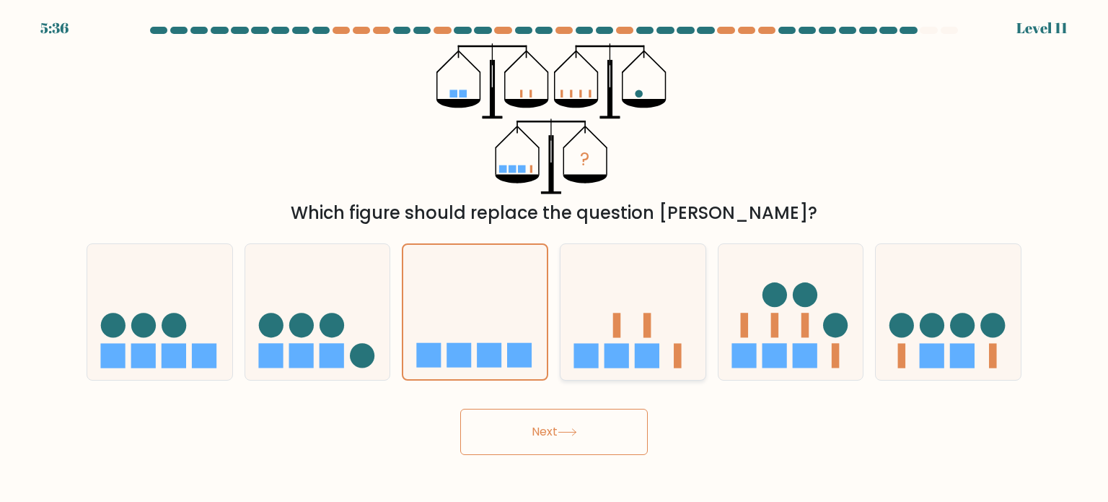
click at [665, 320] on icon at bounding box center [633, 312] width 145 height 120
click at [555, 258] on input "d." at bounding box center [554, 254] width 1 height 7
radio input "true"
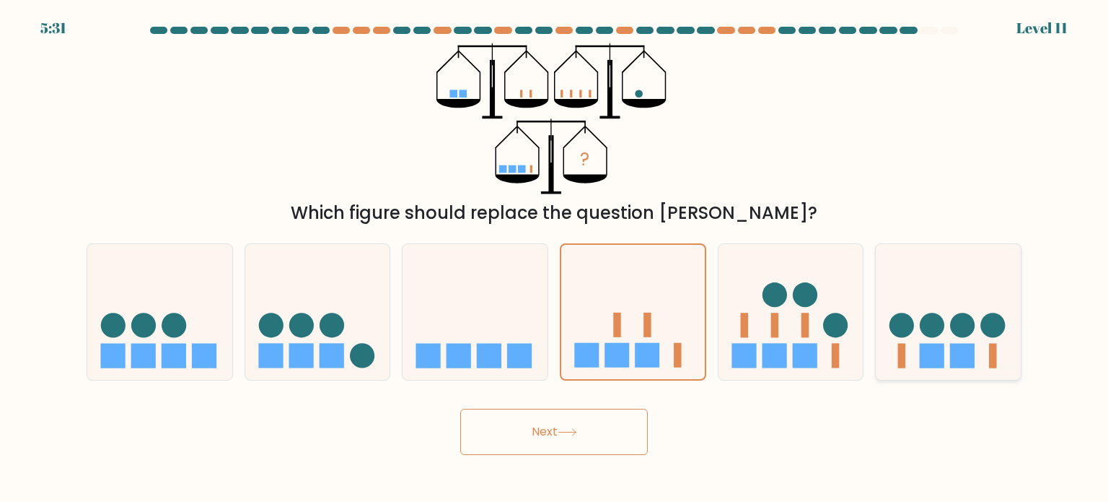
click at [924, 343] on rect at bounding box center [932, 355] width 25 height 25
click at [555, 258] on input "f." at bounding box center [554, 254] width 1 height 7
radio input "true"
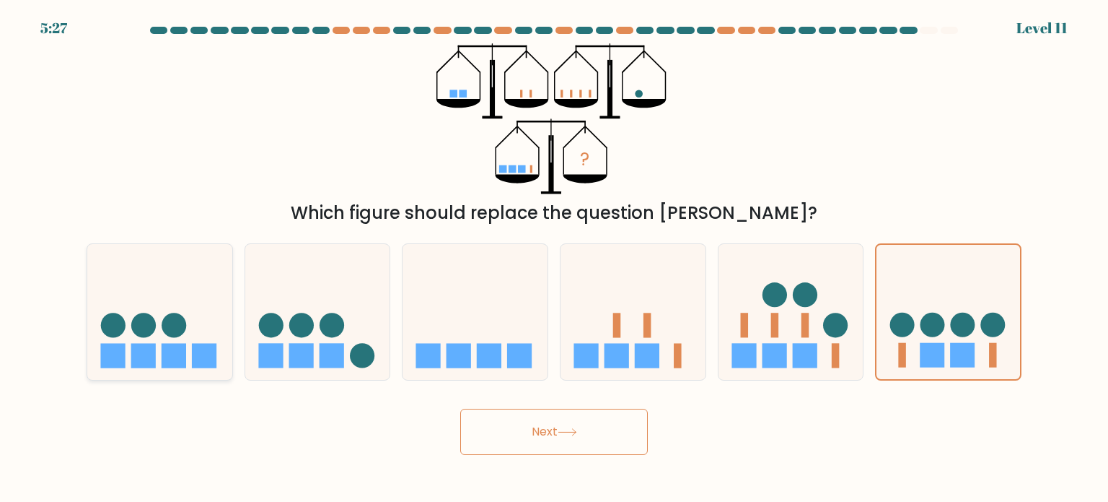
click at [206, 329] on icon at bounding box center [159, 312] width 145 height 120
click at [554, 258] on input "a." at bounding box center [554, 254] width 1 height 7
radio input "true"
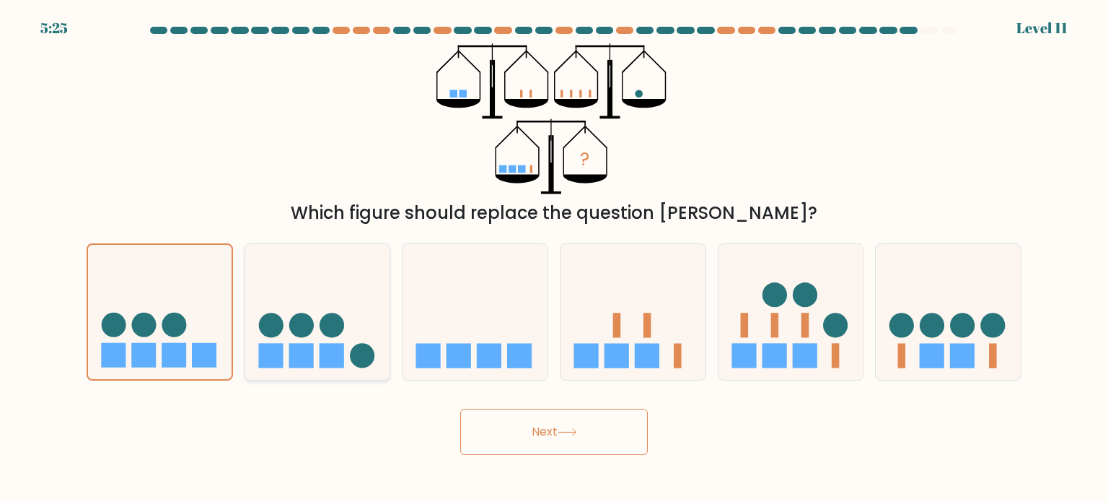
click at [320, 331] on icon at bounding box center [317, 312] width 145 height 120
click at [554, 258] on input "b." at bounding box center [554, 254] width 1 height 7
radio input "true"
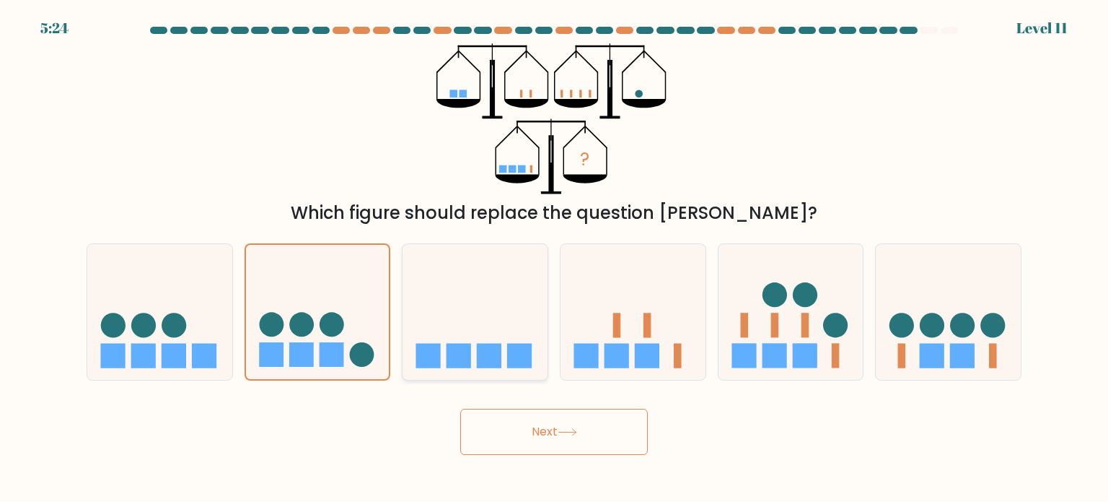
click at [444, 308] on icon at bounding box center [475, 312] width 145 height 120
click at [554, 258] on input "c." at bounding box center [554, 254] width 1 height 7
radio input "true"
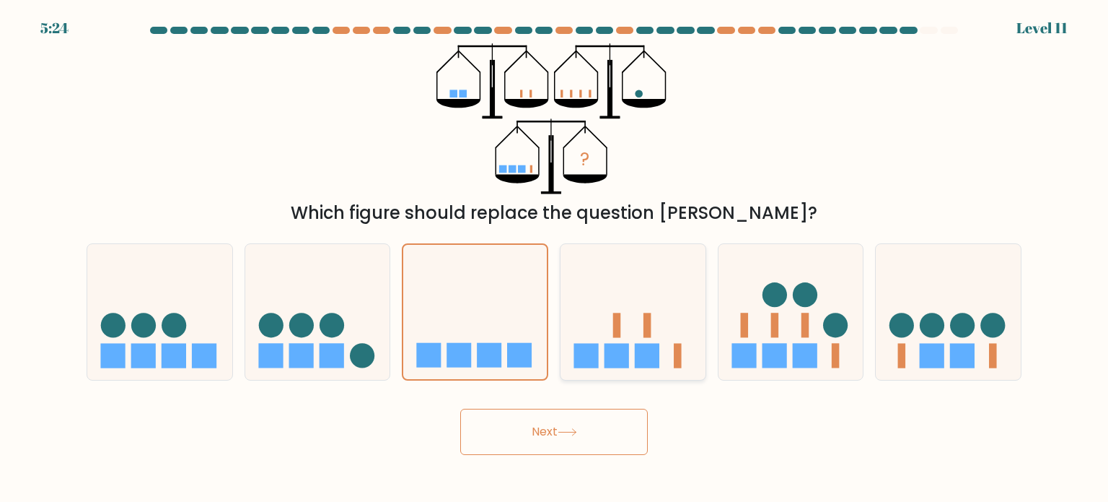
click at [621, 313] on icon at bounding box center [633, 312] width 145 height 120
click at [555, 258] on input "d." at bounding box center [554, 254] width 1 height 7
radio input "true"
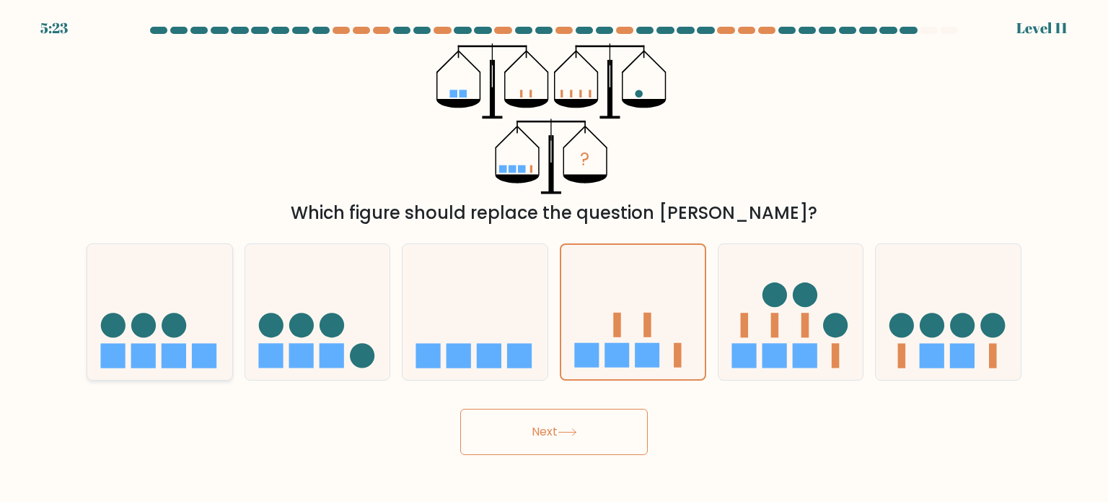
click at [193, 276] on icon at bounding box center [159, 312] width 145 height 120
click at [554, 258] on input "a." at bounding box center [554, 254] width 1 height 7
radio input "true"
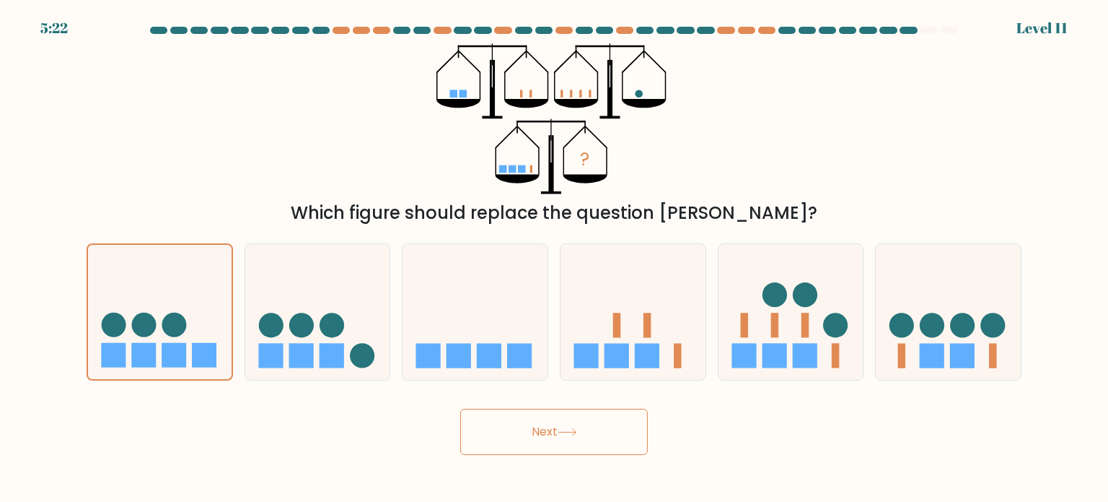
click at [572, 433] on icon at bounding box center [567, 432] width 19 height 8
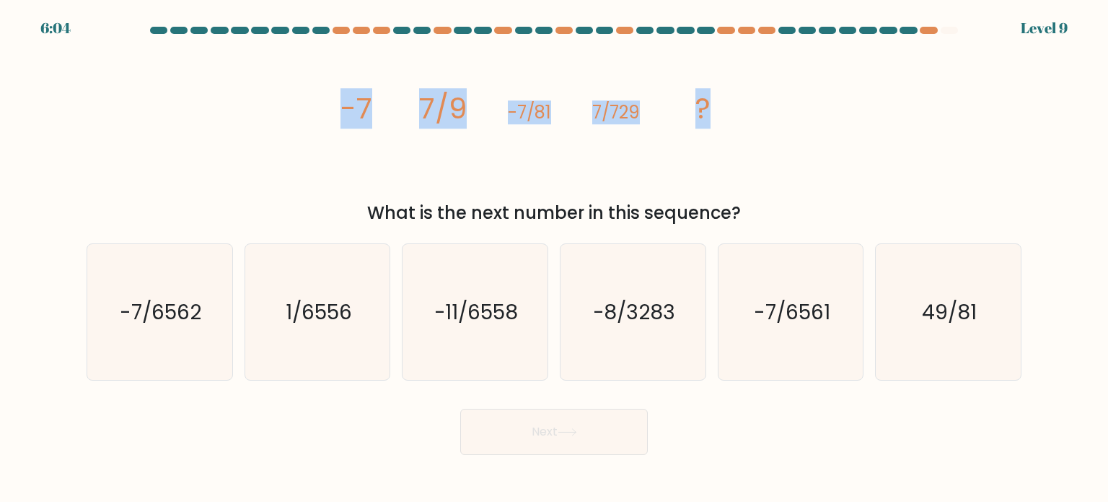
drag, startPoint x: 325, startPoint y: 122, endPoint x: 762, endPoint y: 123, distance: 436.6
click at [762, 123] on div "image/svg+xml -7 7/9 -7/81 7/729 ? What is the next number in this sequence?" at bounding box center [554, 134] width 953 height 183
click at [442, 100] on tspan "7/9" at bounding box center [443, 108] width 48 height 40
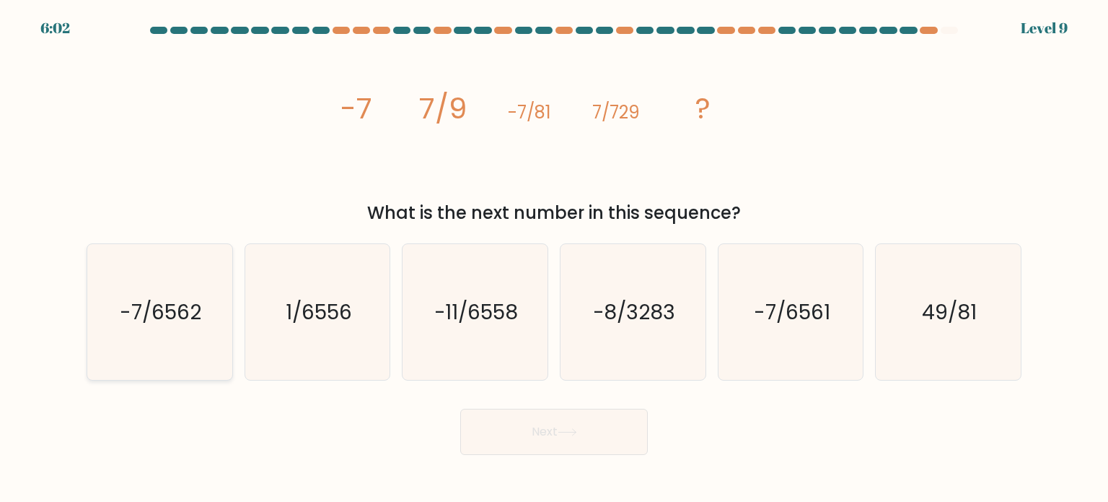
click at [198, 323] on text "-7/6562" at bounding box center [162, 311] width 82 height 29
click at [554, 258] on input "a. -7/6562" at bounding box center [554, 254] width 1 height 7
radio input "true"
click at [577, 426] on button "Next" at bounding box center [554, 431] width 188 height 46
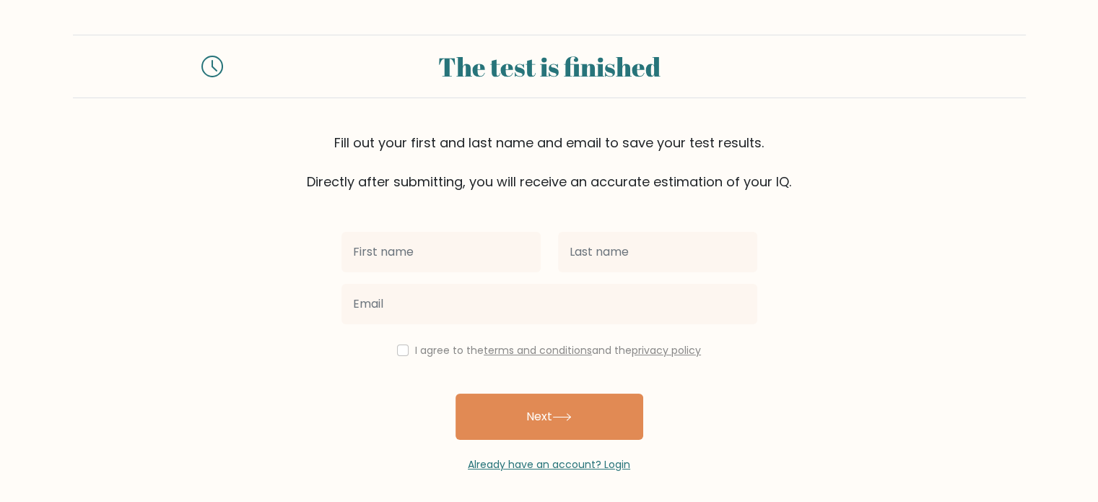
click at [497, 253] on input "text" at bounding box center [440, 252] width 199 height 40
type input "Cole"
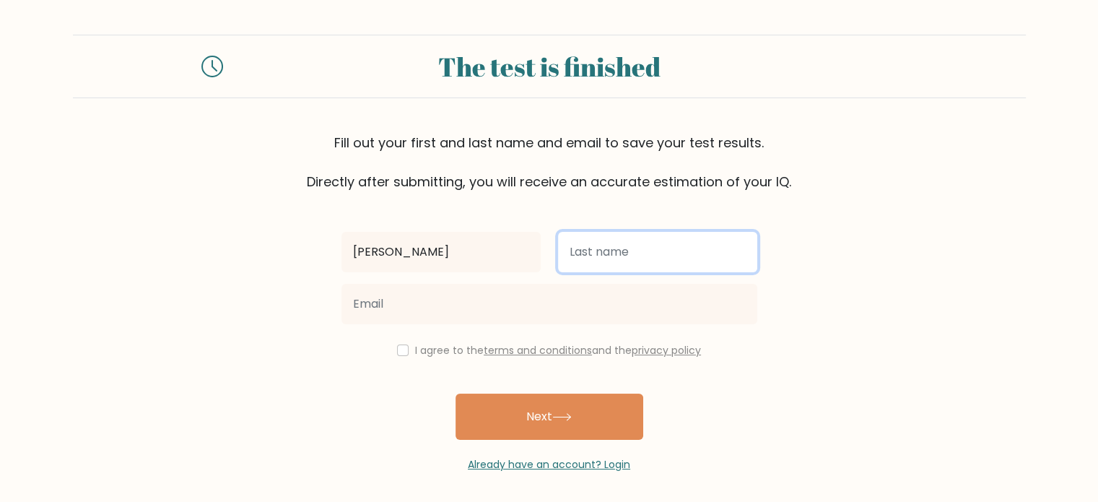
click at [641, 264] on input "text" at bounding box center [657, 252] width 199 height 40
type input "Fowler"
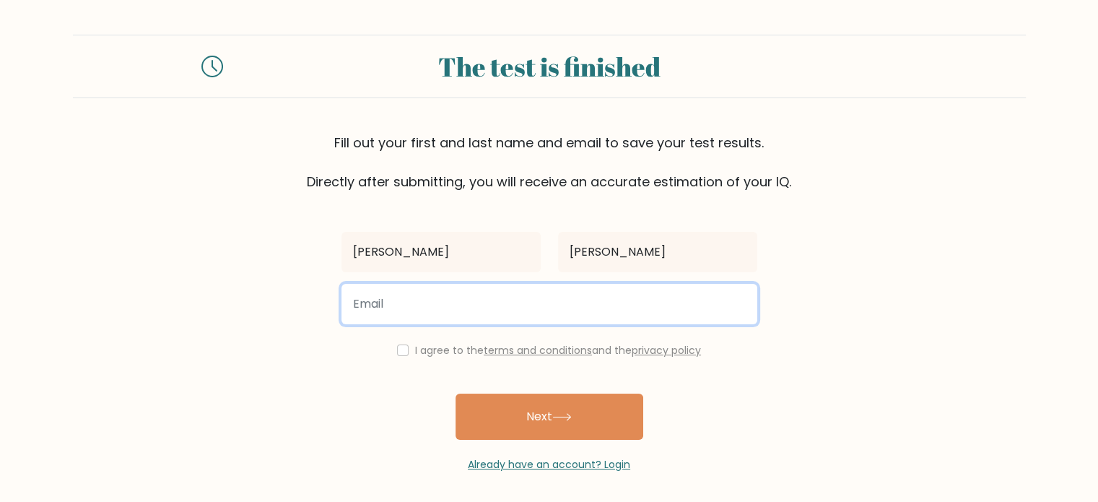
click at [644, 301] on input "email" at bounding box center [549, 304] width 416 height 40
type input "fowlercole79@gmail.com"
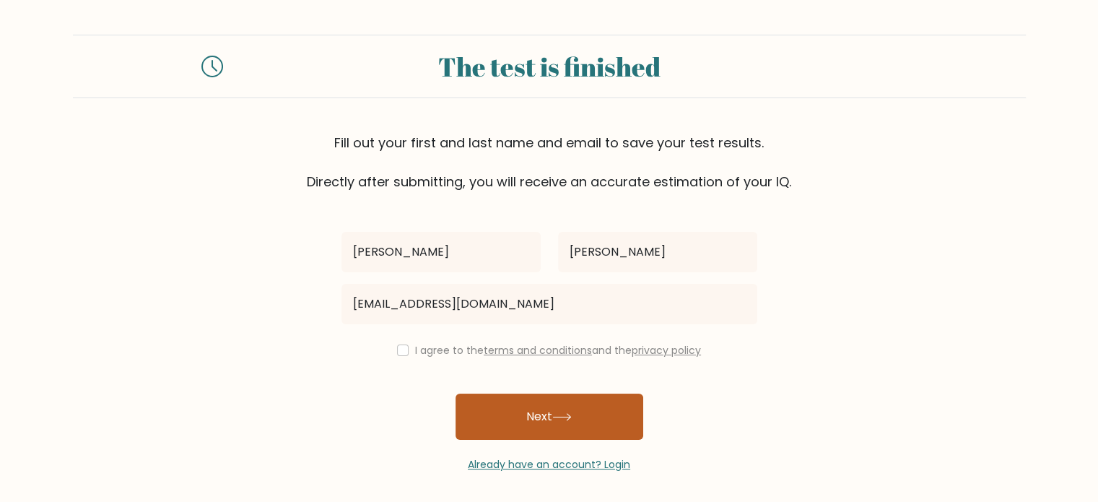
click at [548, 414] on button "Next" at bounding box center [549, 416] width 188 height 46
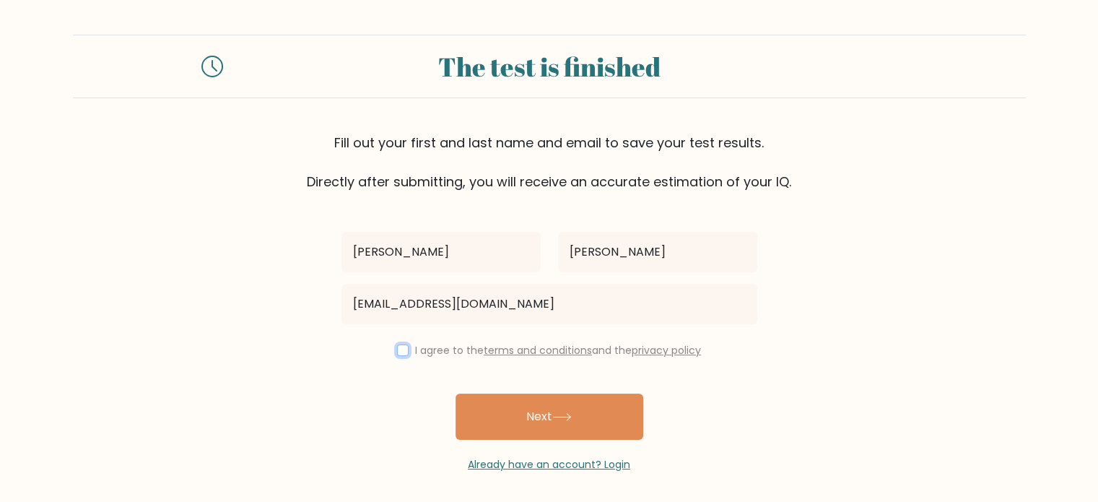
click at [398, 349] on input "checkbox" at bounding box center [403, 350] width 12 height 12
checkbox input "true"
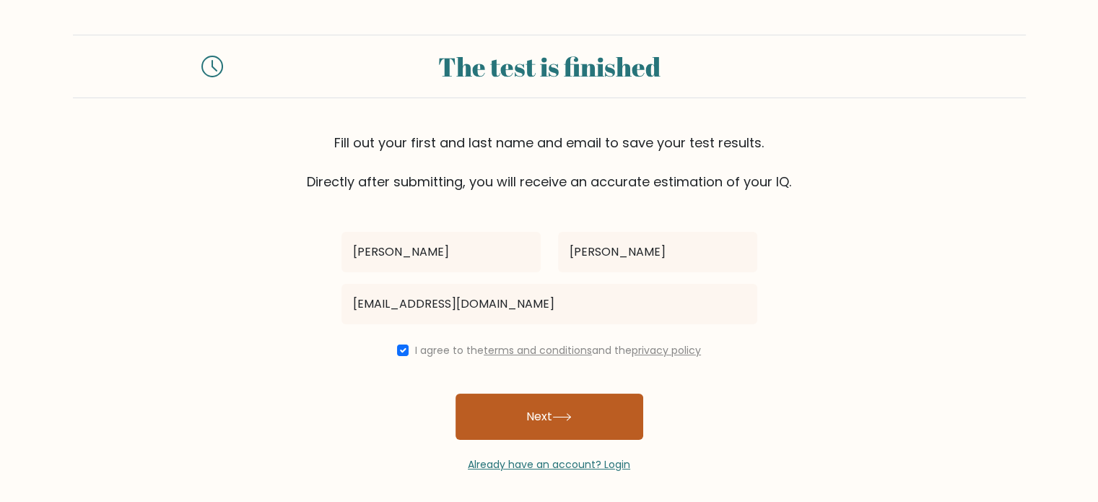
click at [519, 425] on button "Next" at bounding box center [549, 416] width 188 height 46
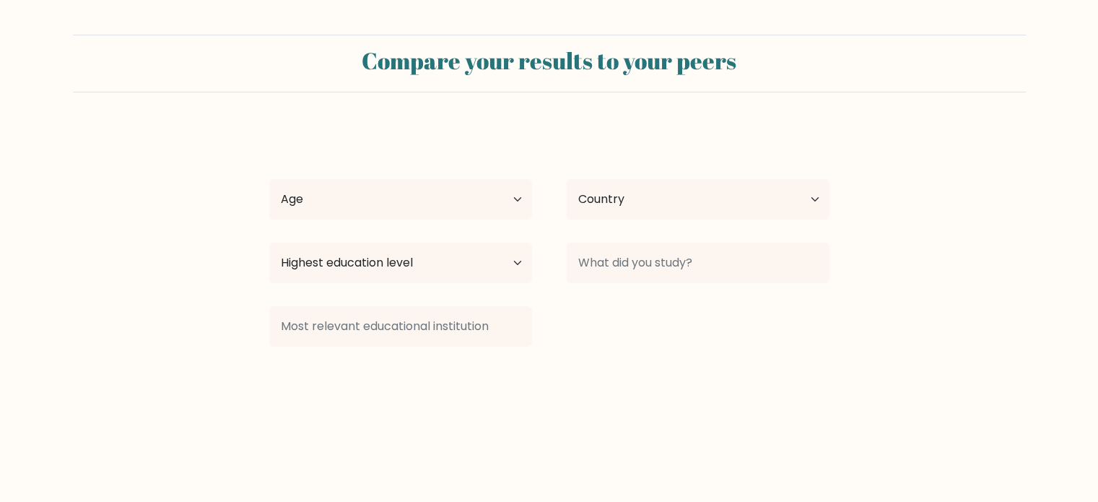
select select "US"
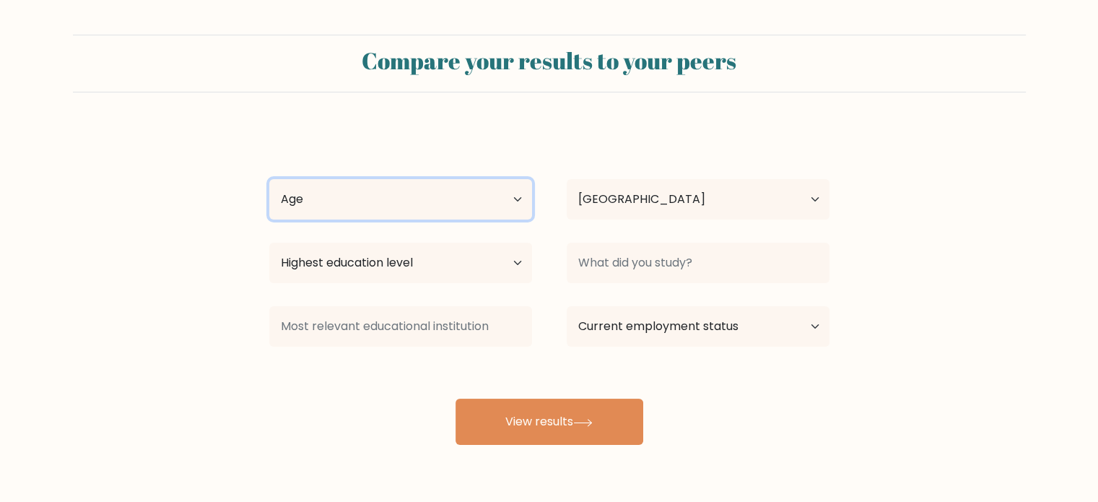
click at [489, 181] on select "Age Under 18 years old 18-24 years old 25-34 years old 35-44 years old 45-54 ye…" at bounding box center [400, 199] width 263 height 40
select select "min_18"
click at [269, 179] on select "Age Under 18 years old 18-24 years old 25-34 years old 35-44 years old 45-54 ye…" at bounding box center [400, 199] width 263 height 40
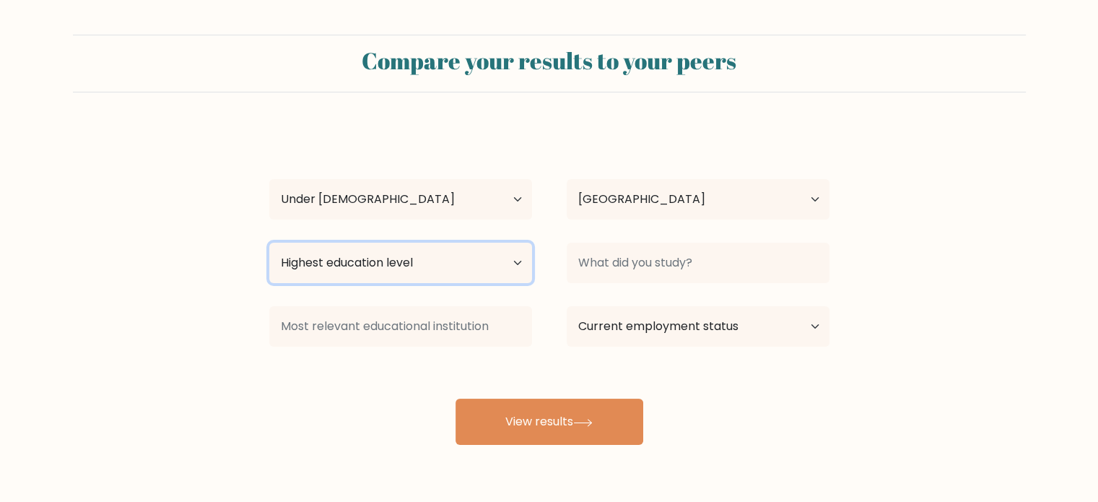
click at [478, 265] on select "Highest education level No schooling Primary Lower Secondary Upper Secondary Oc…" at bounding box center [400, 262] width 263 height 40
click at [385, 273] on select "Highest education level No schooling Primary Lower Secondary Upper Secondary Oc…" at bounding box center [400, 262] width 263 height 40
select select "upper_secondary"
click at [269, 242] on select "Highest education level No schooling Primary Lower Secondary Upper Secondary Oc…" at bounding box center [400, 262] width 263 height 40
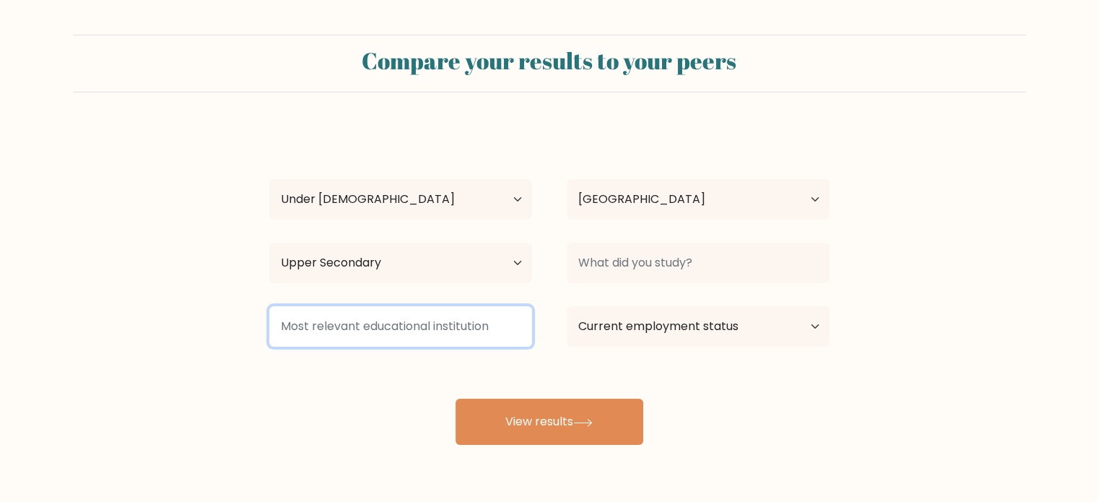
click at [476, 311] on input at bounding box center [400, 326] width 263 height 40
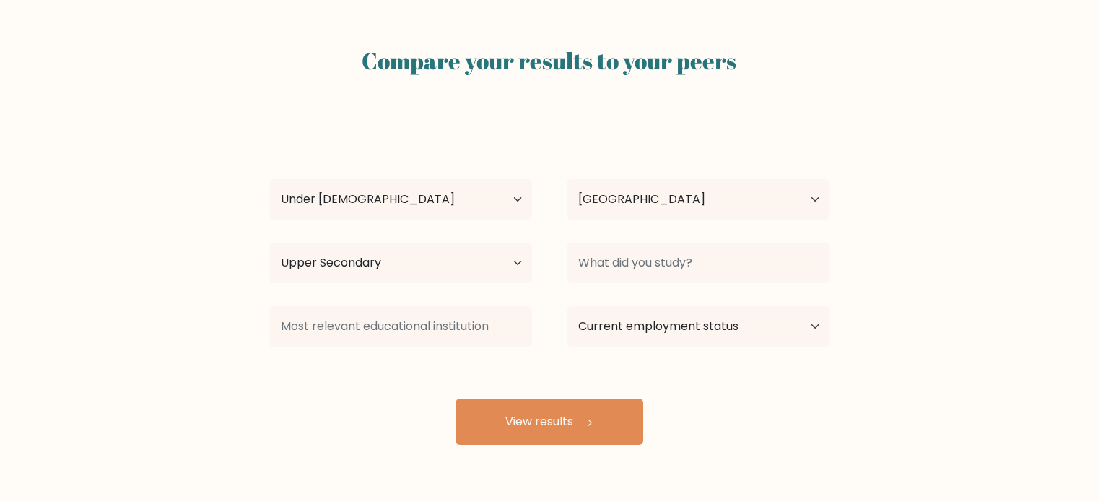
click at [548, 291] on div "Cole Fowler Age Under 18 years old 18-24 years old 25-34 years old 35-44 years …" at bounding box center [549, 286] width 577 height 318
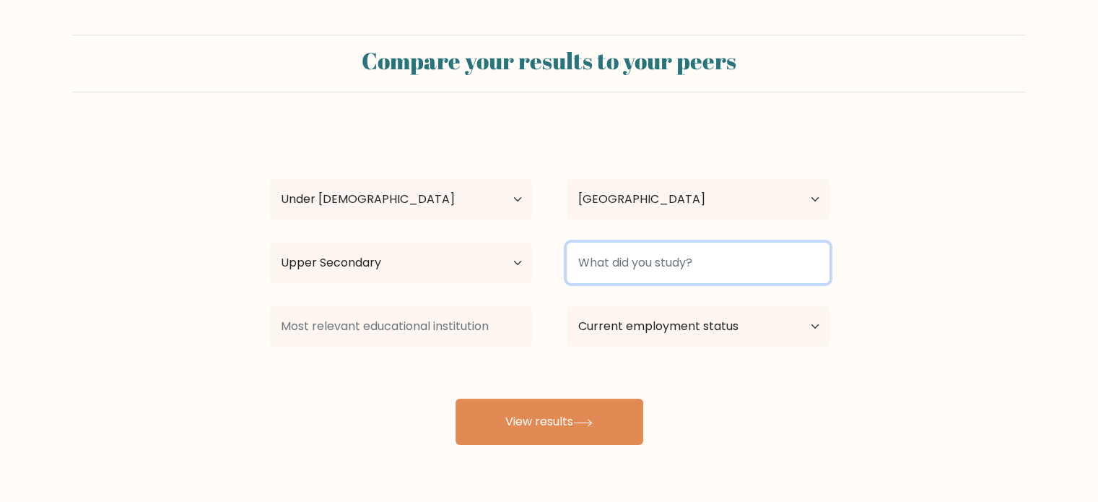
click at [701, 250] on input at bounding box center [698, 262] width 263 height 40
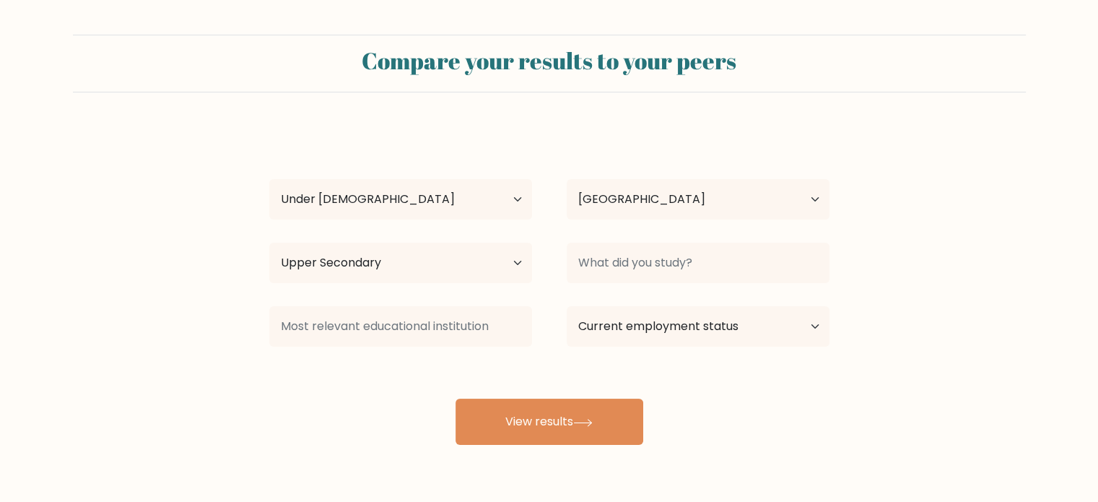
click at [883, 230] on form "Compare your results to your peers Cole Fowler Age Under 18 years old 18-24 yea…" at bounding box center [549, 240] width 1098 height 410
click at [704, 321] on select "Current employment status Employed Student Retired Other / prefer not to answer" at bounding box center [698, 326] width 263 height 40
click at [942, 229] on form "Compare your results to your peers Cole Fowler Age Under 18 years old 18-24 yea…" at bounding box center [549, 240] width 1098 height 410
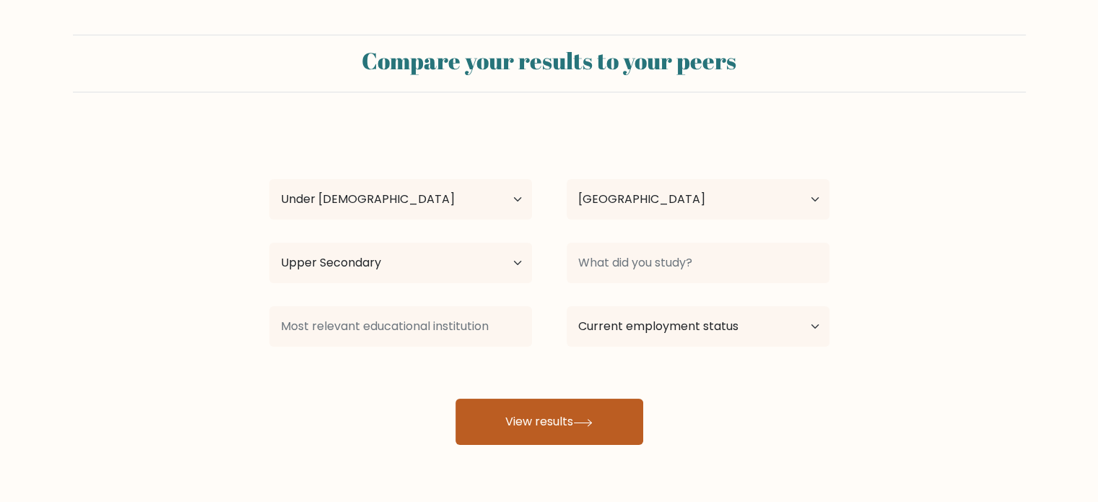
click at [569, 405] on button "View results" at bounding box center [549, 421] width 188 height 46
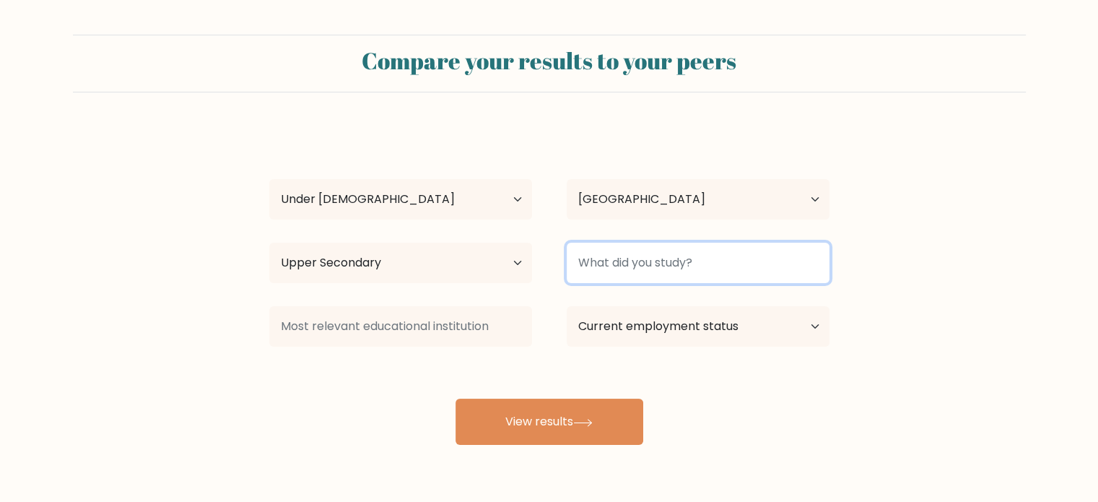
click at [727, 261] on input at bounding box center [698, 262] width 263 height 40
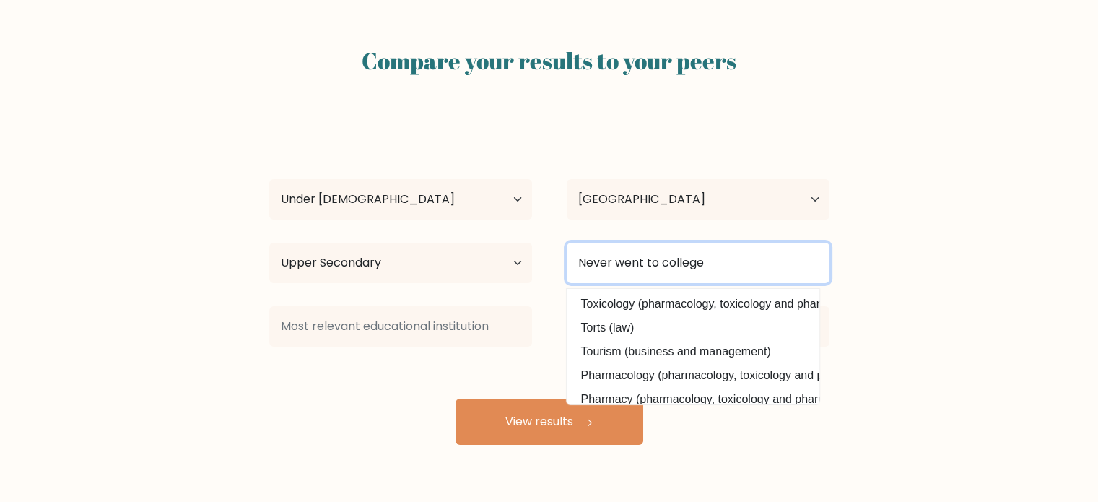
type input "Never went to college"
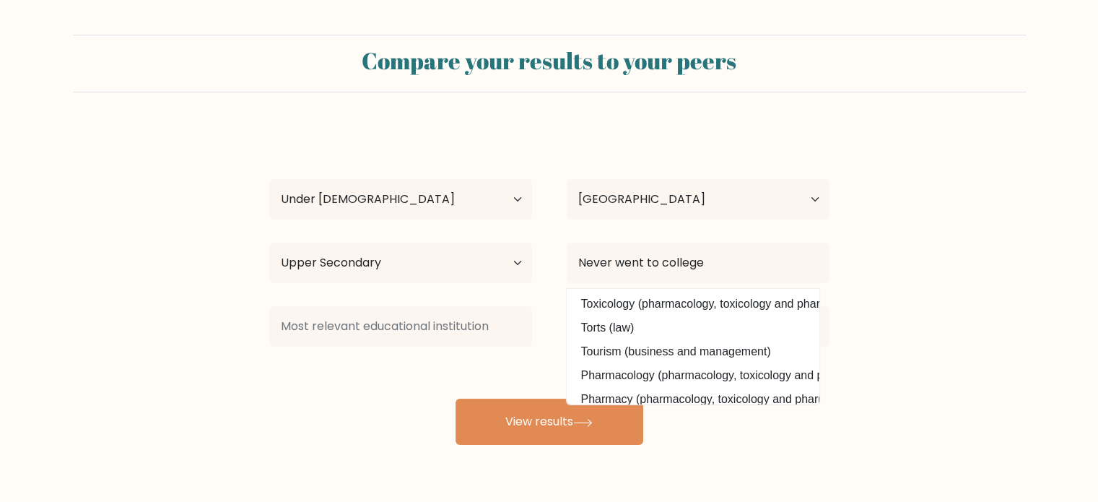
click at [901, 275] on form "Compare your results to your peers Cole Fowler Age Under 18 years old 18-24 yea…" at bounding box center [549, 240] width 1098 height 410
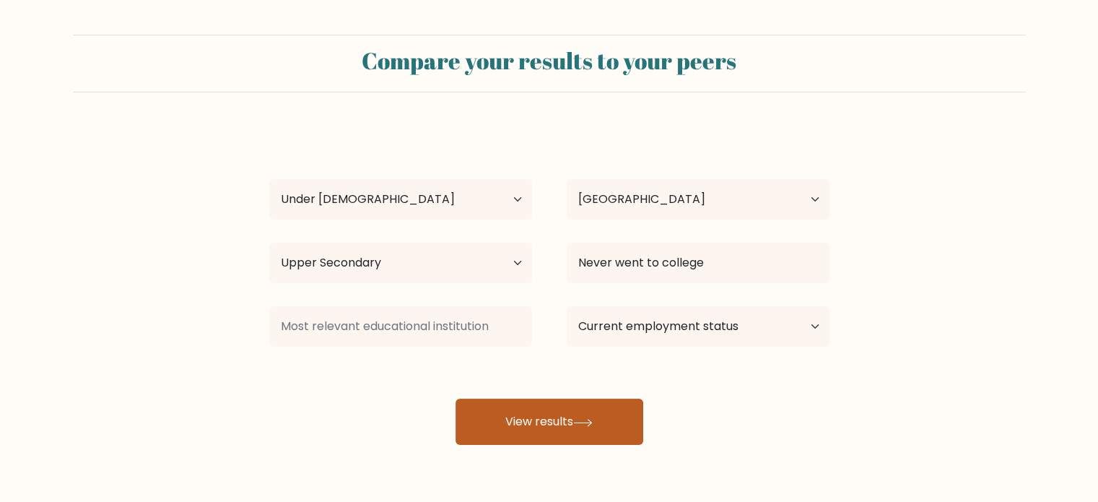
click at [618, 404] on button "View results" at bounding box center [549, 421] width 188 height 46
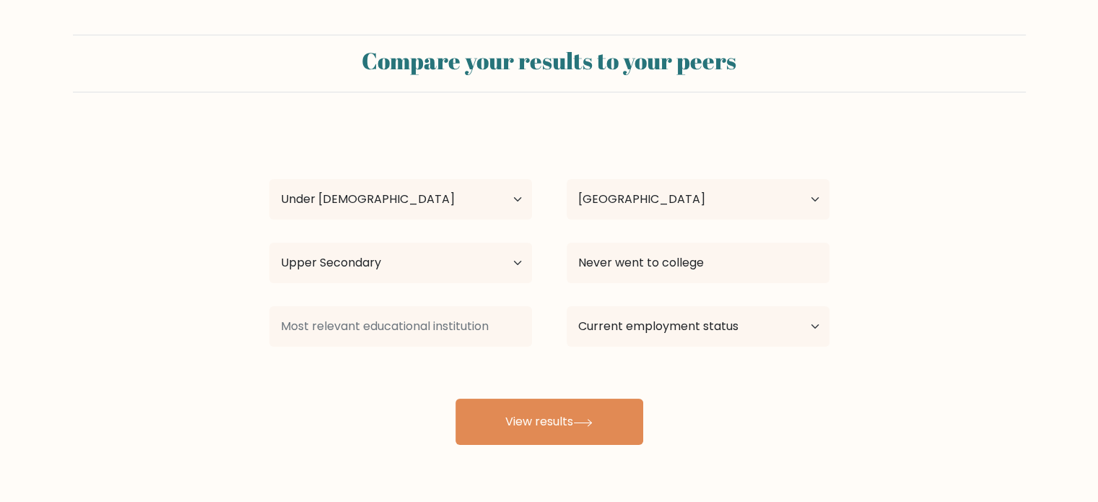
click at [537, 376] on div "Cole Fowler Age Under 18 years old 18-24 years old 25-34 years old 35-44 years …" at bounding box center [549, 286] width 577 height 318
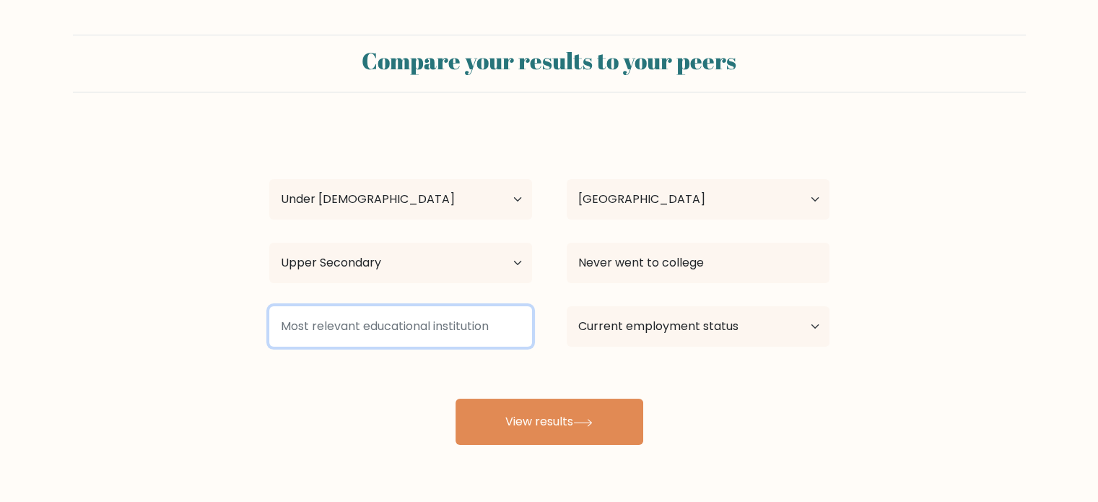
click at [468, 326] on input at bounding box center [400, 326] width 263 height 40
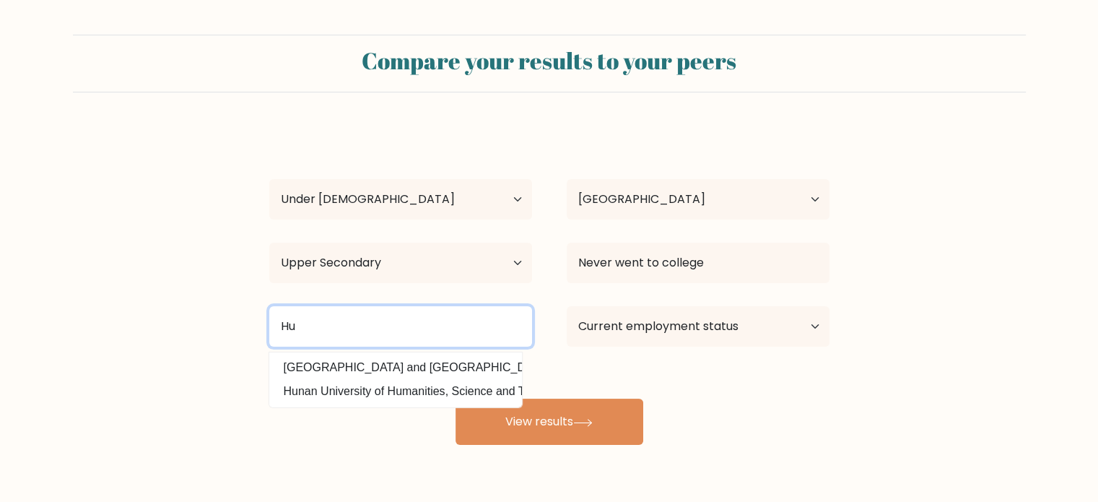
type input "H"
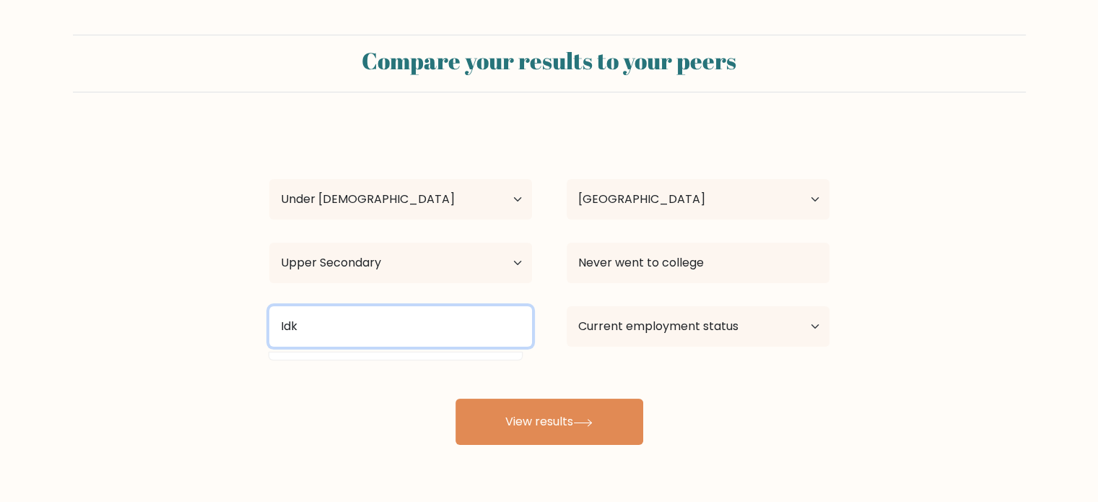
type input "Idk"
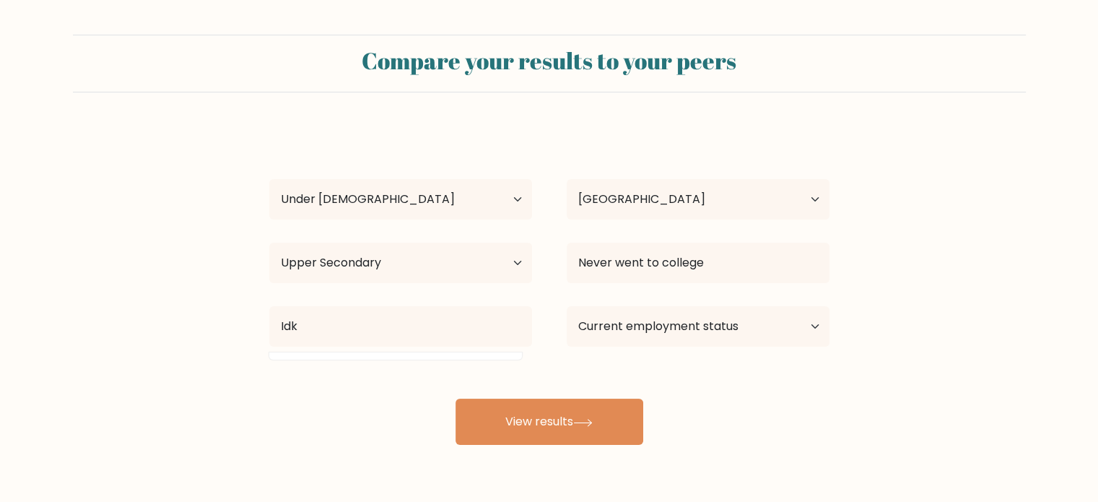
click at [328, 419] on div "Cole Fowler Age Under 18 years old 18-24 years old 25-34 years old 35-44 years …" at bounding box center [549, 286] width 577 height 318
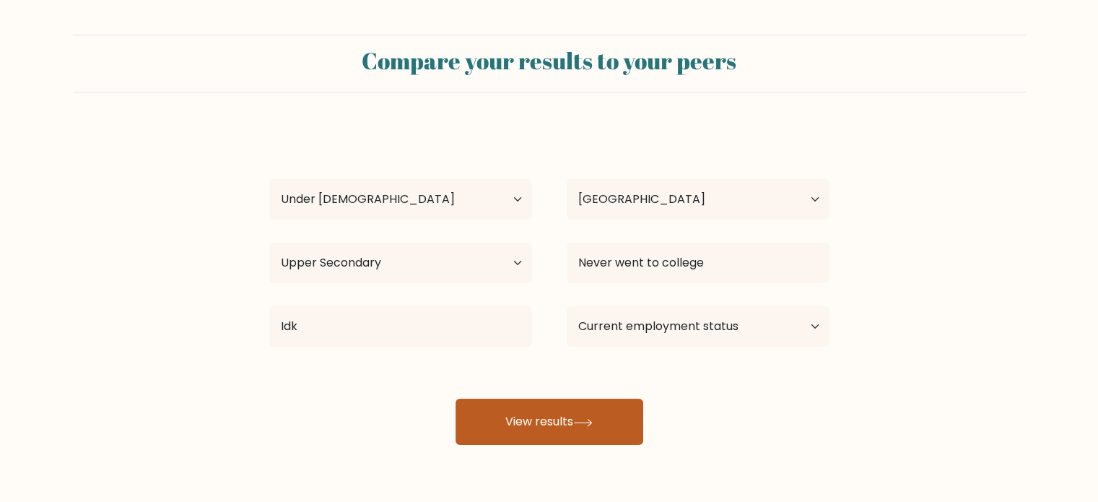
click at [522, 421] on button "View results" at bounding box center [549, 421] width 188 height 46
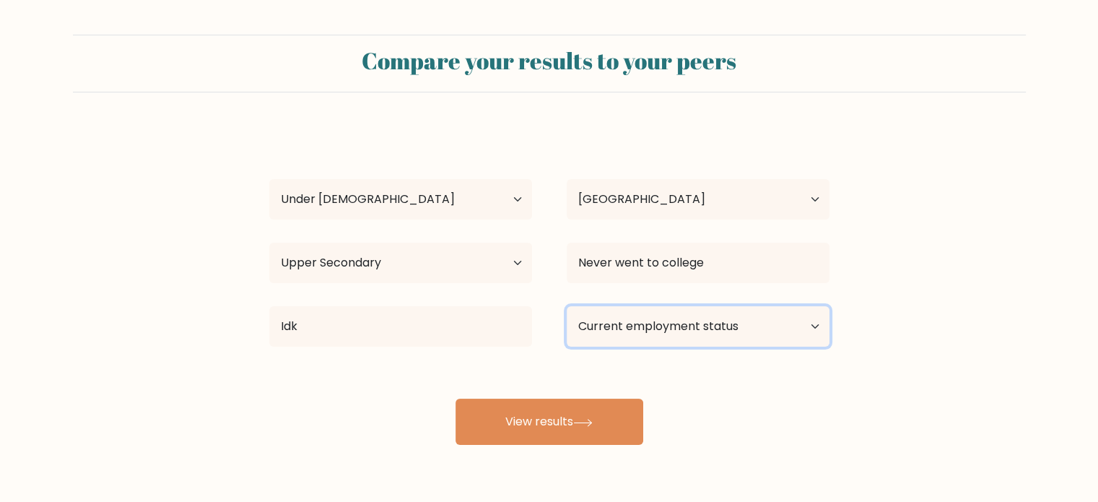
click at [725, 329] on select "Current employment status Employed Student Retired Other / prefer not to answer" at bounding box center [698, 326] width 263 height 40
click at [567, 306] on select "Current employment status Employed Student Retired Other / prefer not to answer" at bounding box center [698, 326] width 263 height 40
click at [704, 334] on select "Current employment status Employed Student Retired Other / prefer not to answer" at bounding box center [698, 326] width 263 height 40
select select "other"
click at [567, 306] on select "Current employment status Employed Student Retired Other / prefer not to answer" at bounding box center [698, 326] width 263 height 40
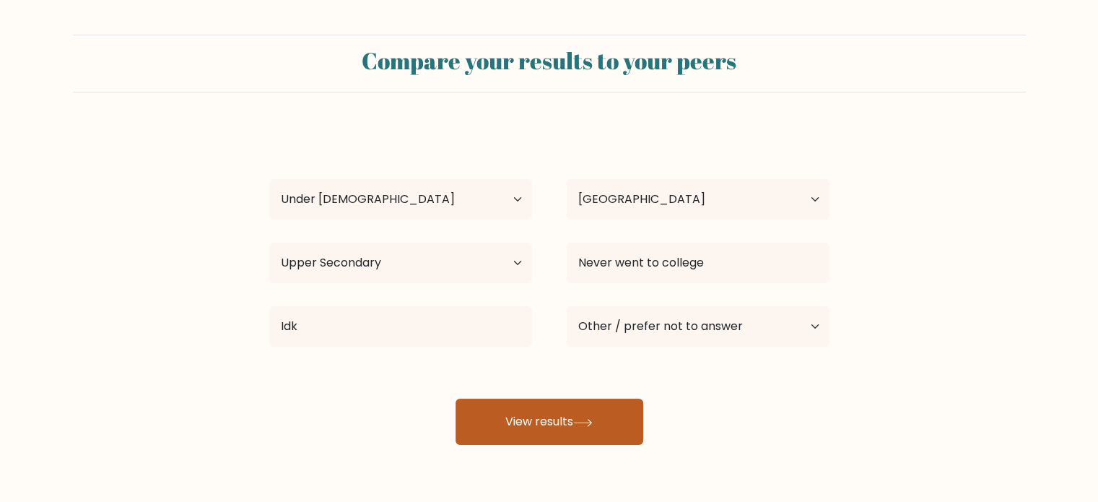
click at [566, 412] on button "View results" at bounding box center [549, 421] width 188 height 46
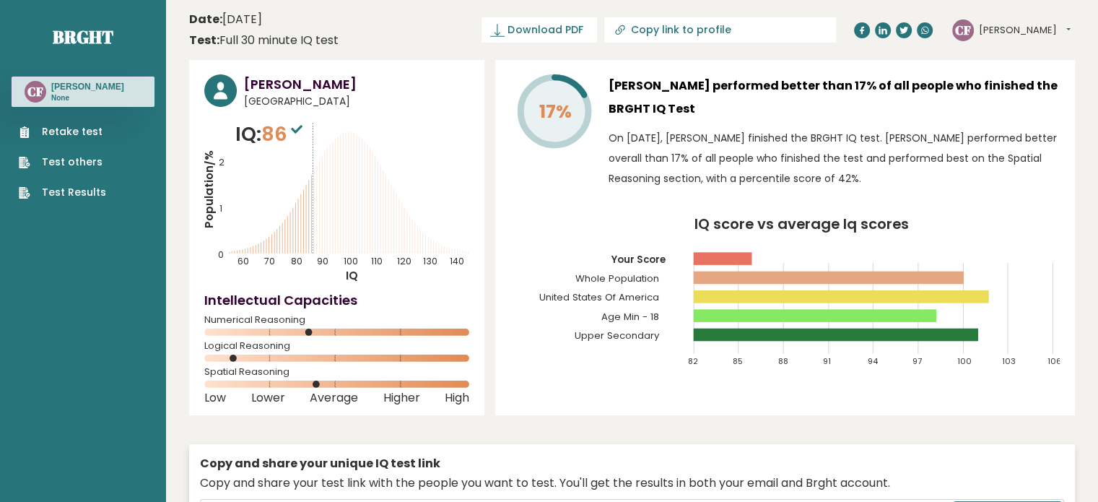
drag, startPoint x: 694, startPoint y: 279, endPoint x: 871, endPoint y: 279, distance: 177.5
click at [871, 279] on rect at bounding box center [829, 277] width 270 height 13
drag, startPoint x: 644, startPoint y: 82, endPoint x: 963, endPoint y: 103, distance: 319.7
click at [963, 103] on h3 "[PERSON_NAME] performed better than 17% of all people who finished the BRGHT IQ…" at bounding box center [833, 97] width 451 height 46
click at [932, 96] on h3 "[PERSON_NAME] performed better than 17% of all people who finished the BRGHT IQ…" at bounding box center [833, 97] width 451 height 46
